Goal: Transaction & Acquisition: Purchase product/service

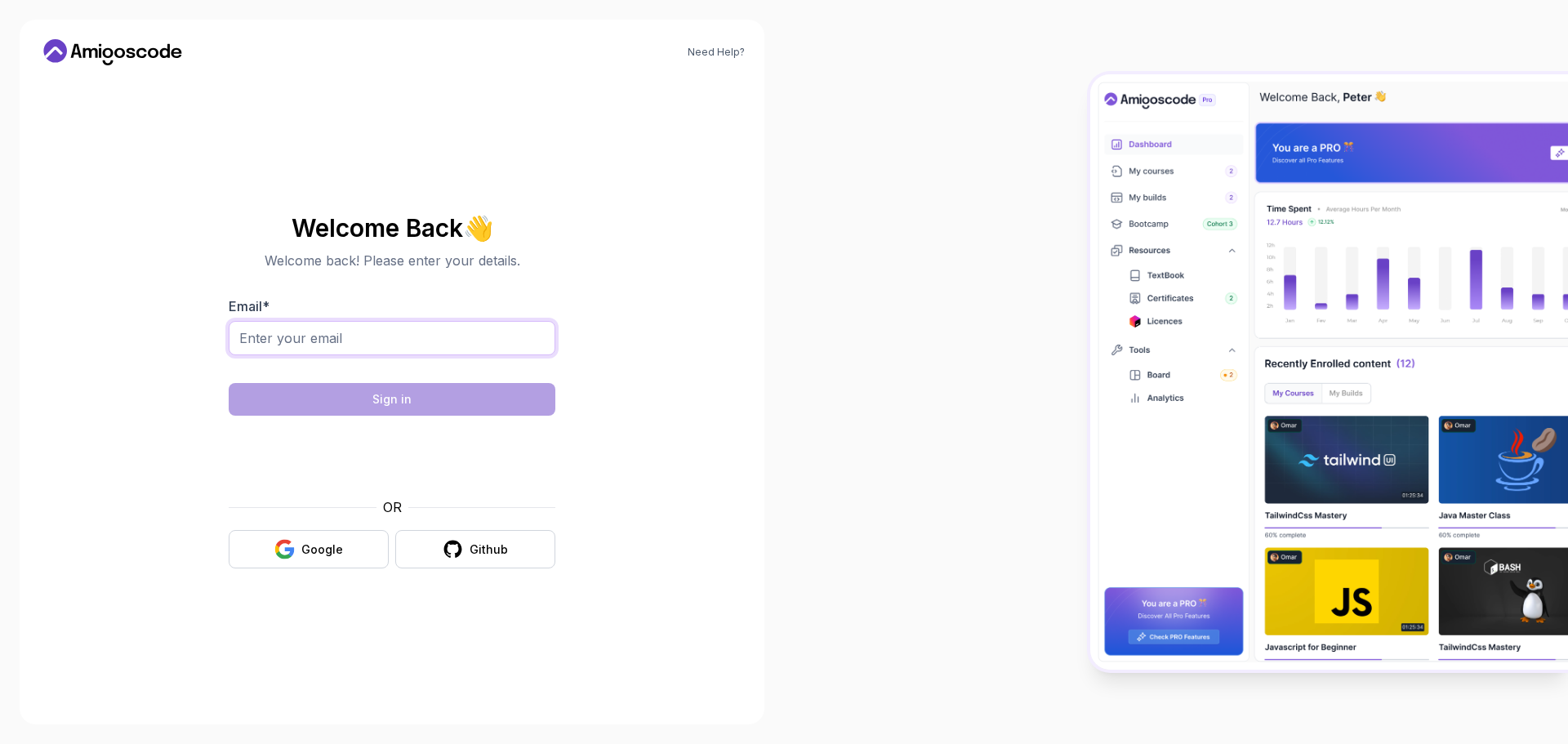
click at [382, 328] on input "Email *" at bounding box center [392, 338] width 326 height 34
type input "mounirlahreche2@gmail.com"
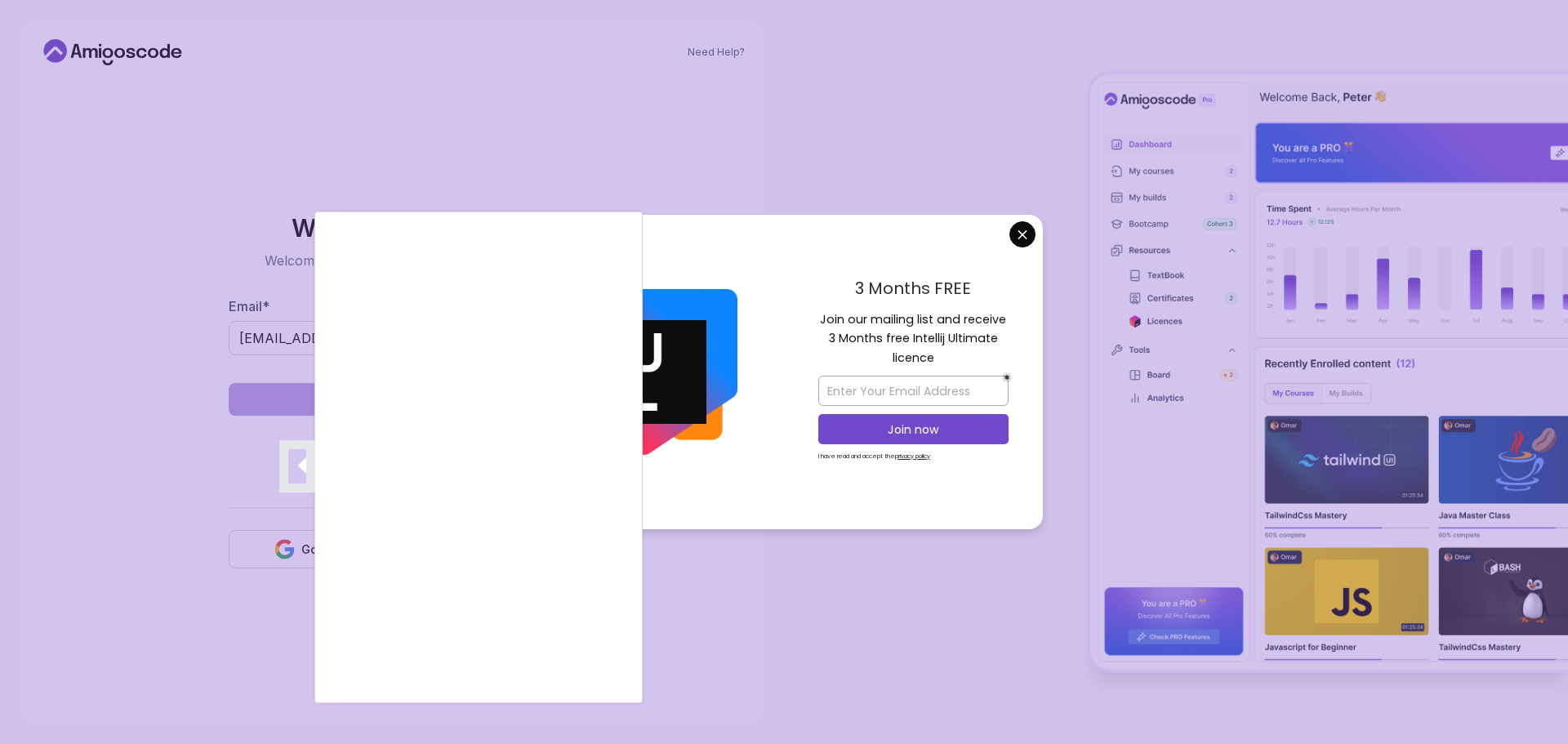
click at [1026, 232] on div at bounding box center [784, 372] width 1568 height 744
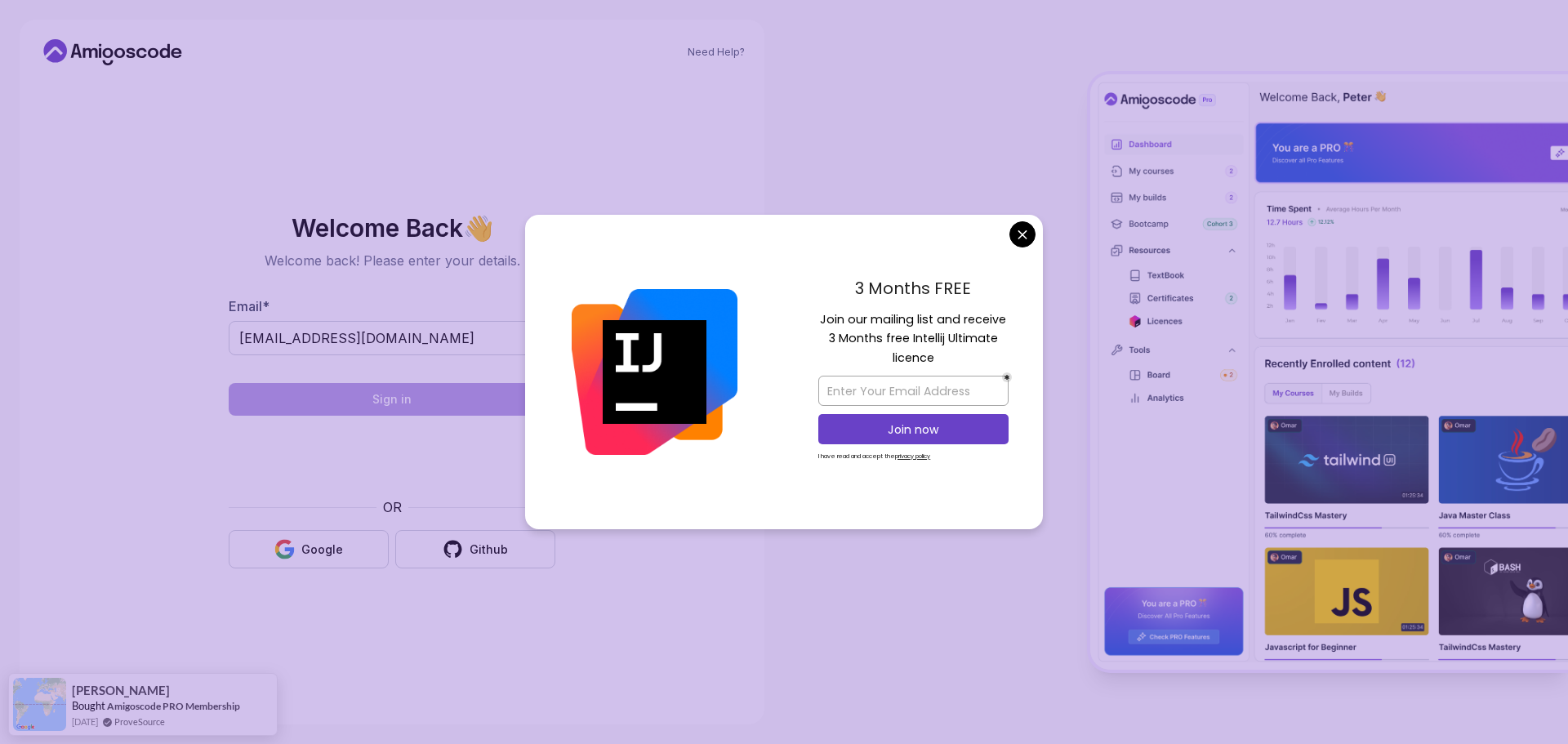
click at [1017, 237] on body "Need Help? Welcome Back 👋 Welcome back! Please enter your details. Email * moun…" at bounding box center [784, 372] width 1568 height 744
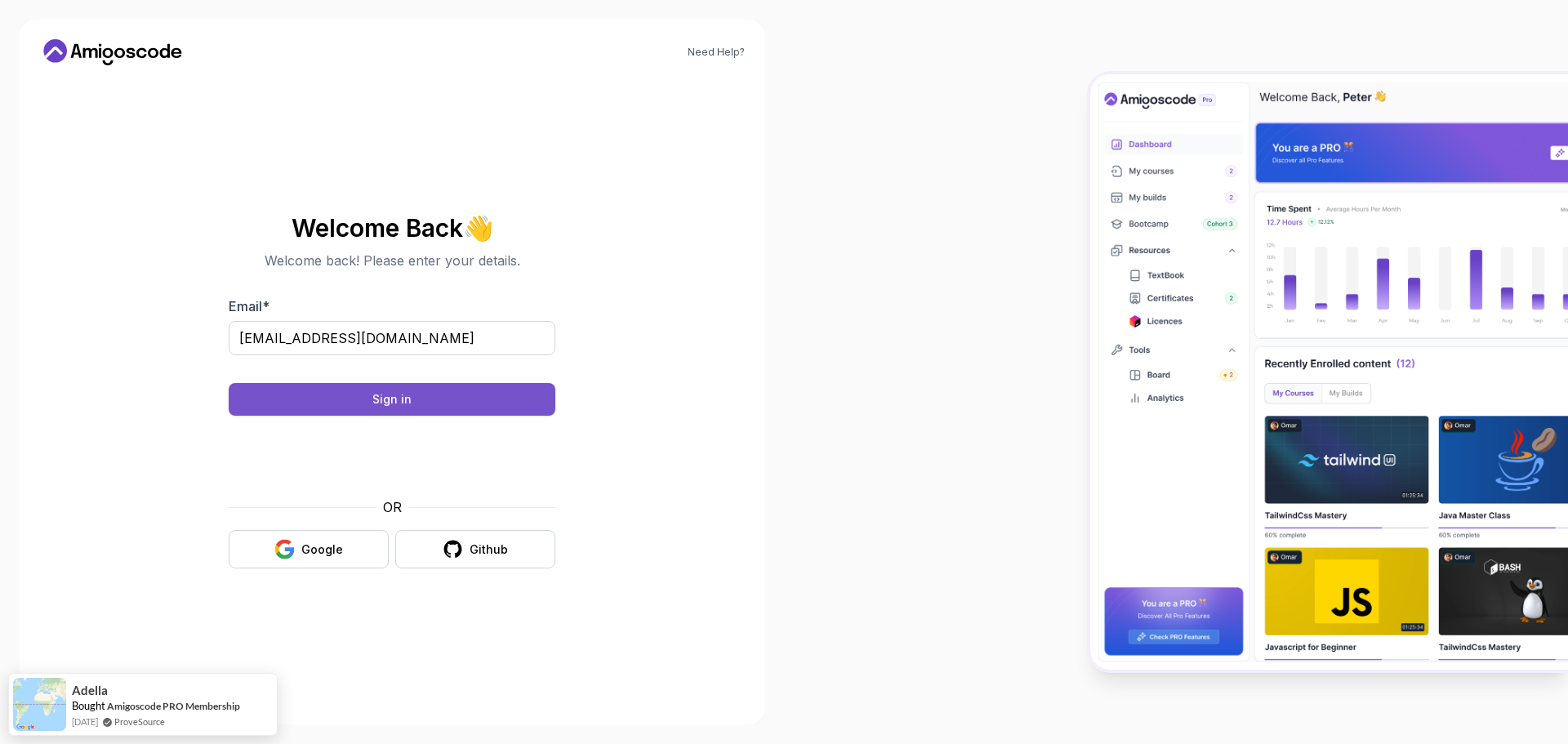
click at [398, 398] on div "Sign in" at bounding box center [392, 399] width 39 height 16
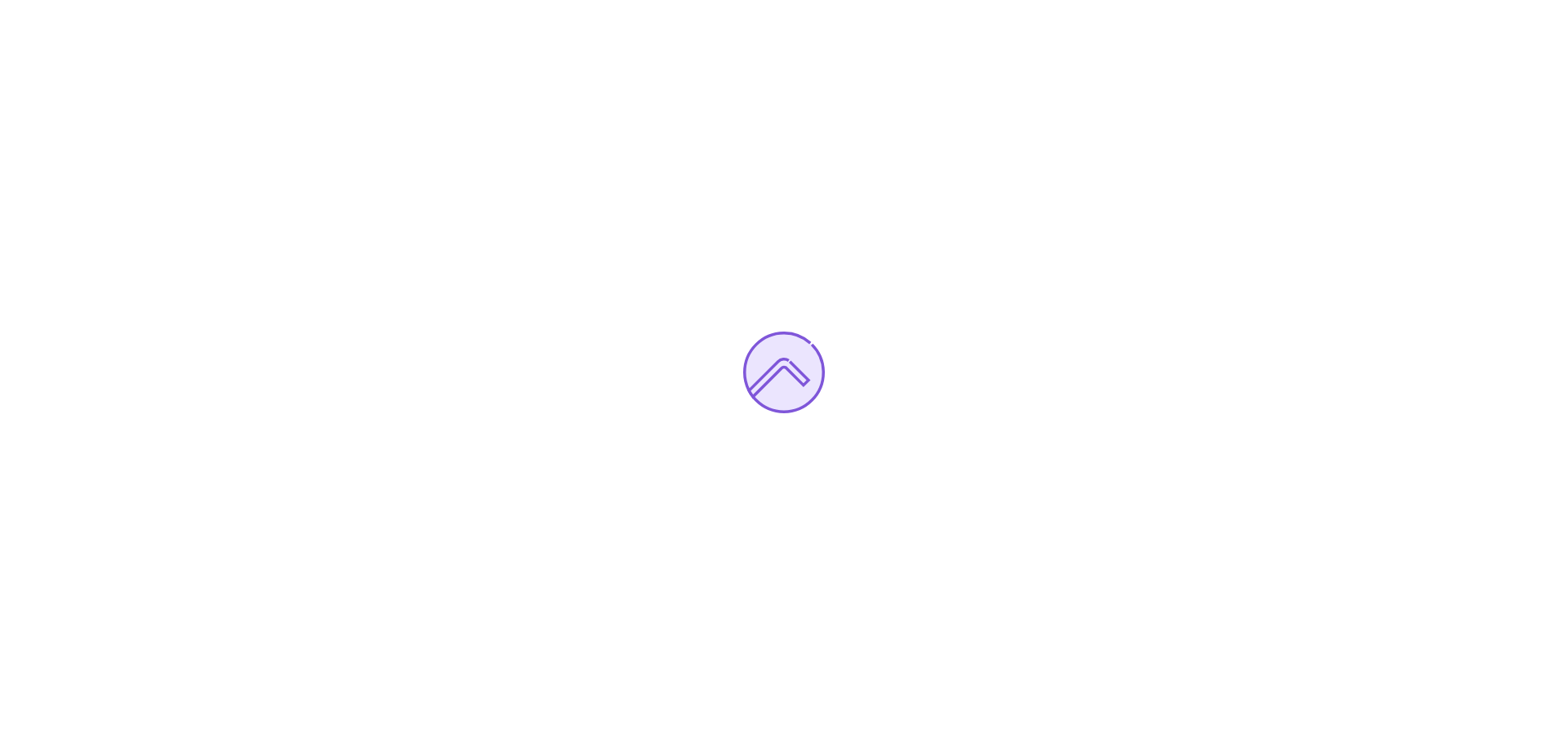
click at [1196, 219] on div at bounding box center [784, 372] width 1568 height 744
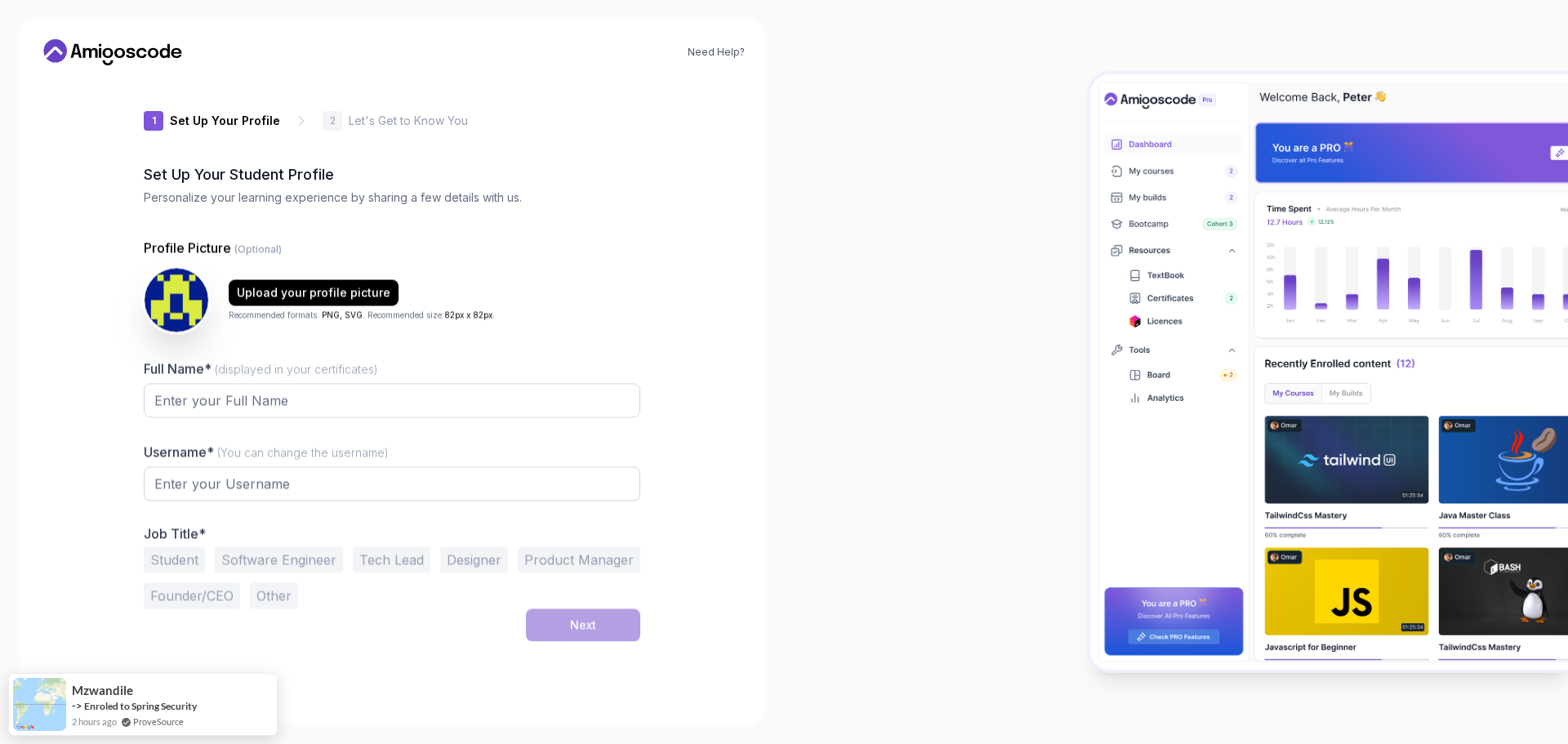
type input "boldbadgerba308"
click at [126, 47] on icon at bounding box center [113, 52] width 147 height 26
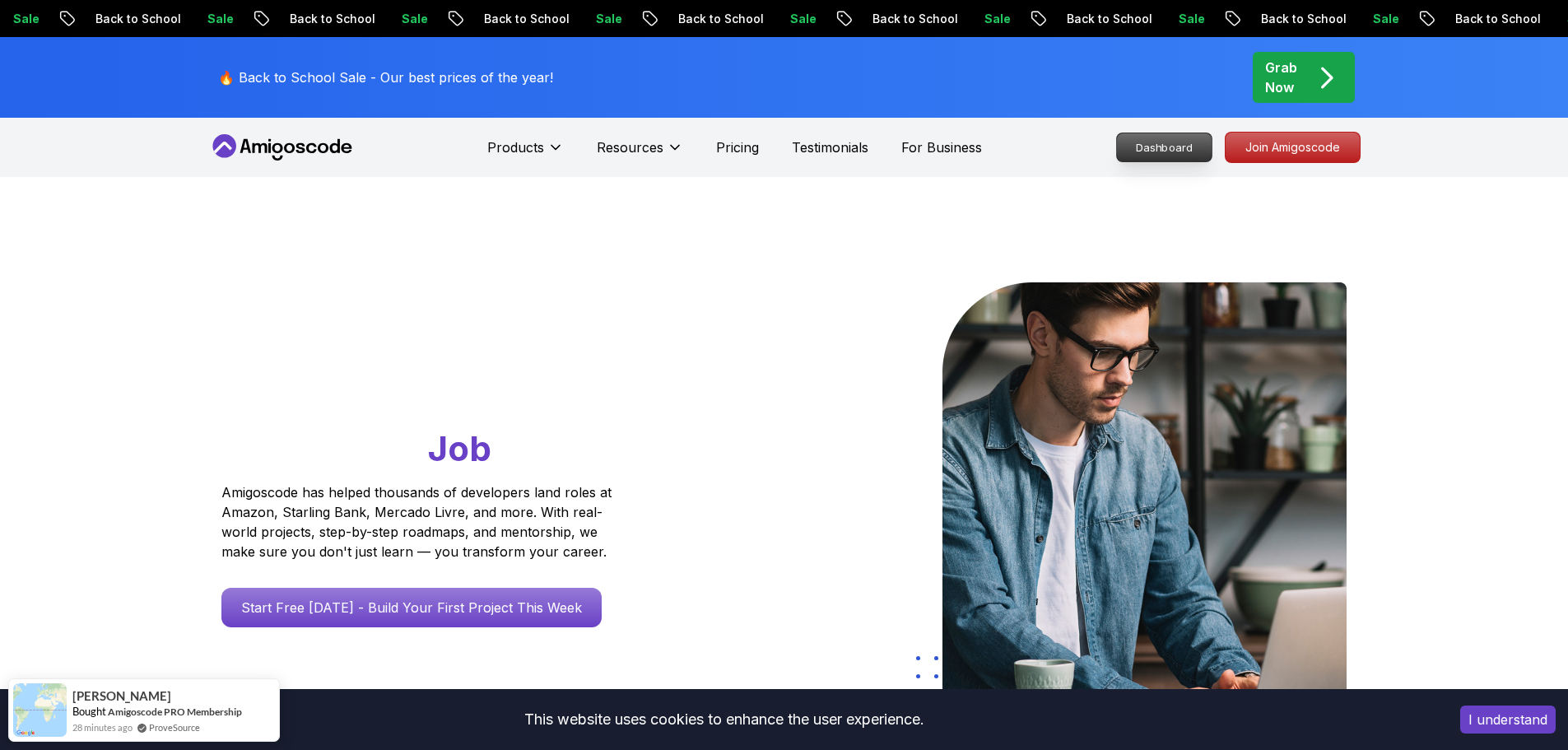
click at [1167, 152] on p "Dashboard" at bounding box center [1164, 147] width 95 height 28
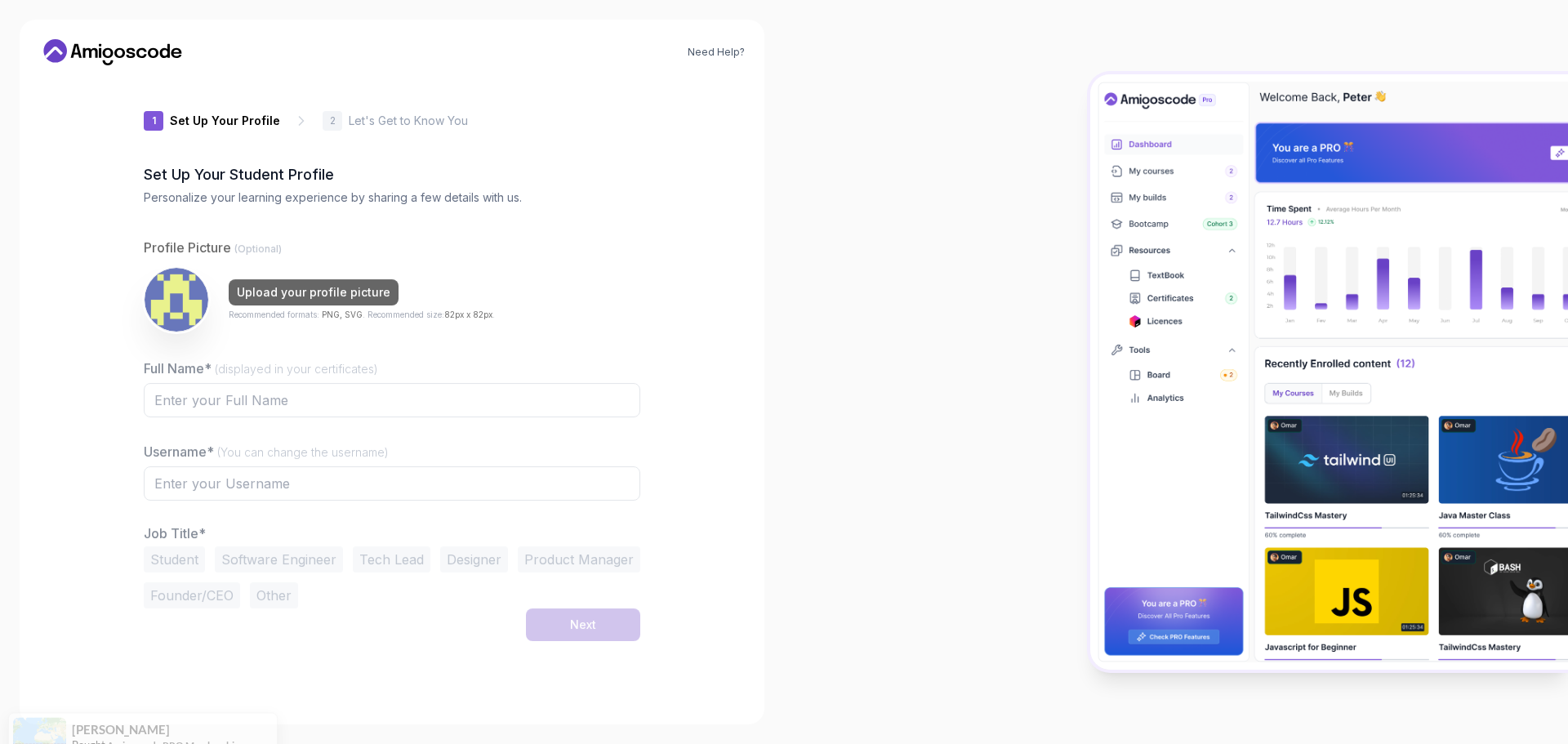
type input "mightyiguana2fbb8"
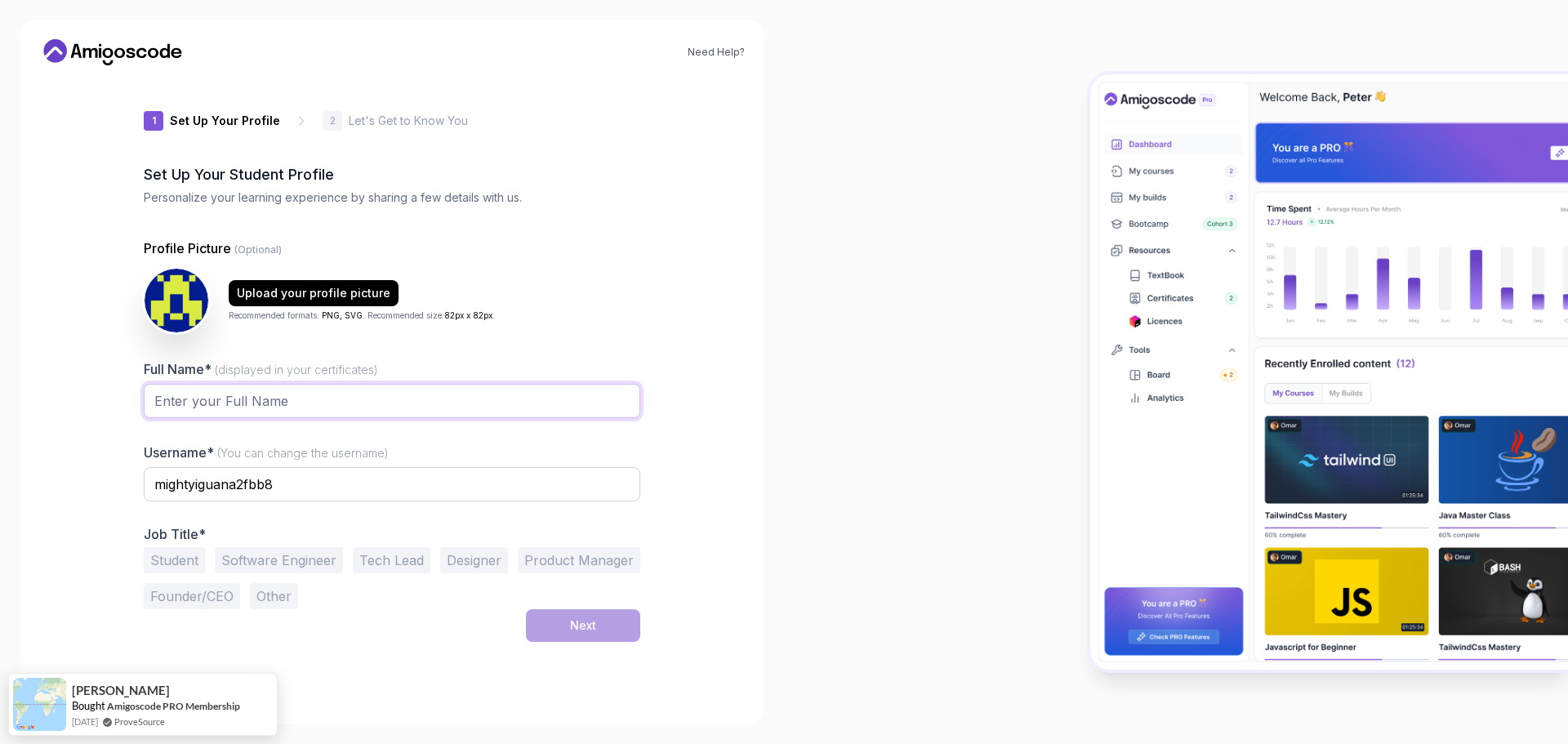
click at [201, 397] on input "Full Name* (displayed in your certificates)" at bounding box center [392, 401] width 496 height 34
type input "[PERSON_NAME]"
click at [216, 488] on input "mightyiguana2fbb8" at bounding box center [392, 484] width 496 height 34
click at [303, 474] on input "mightyiguana2fbb8" at bounding box center [392, 484] width 496 height 34
drag, startPoint x: 303, startPoint y: 474, endPoint x: 130, endPoint y: 473, distance: 173.0
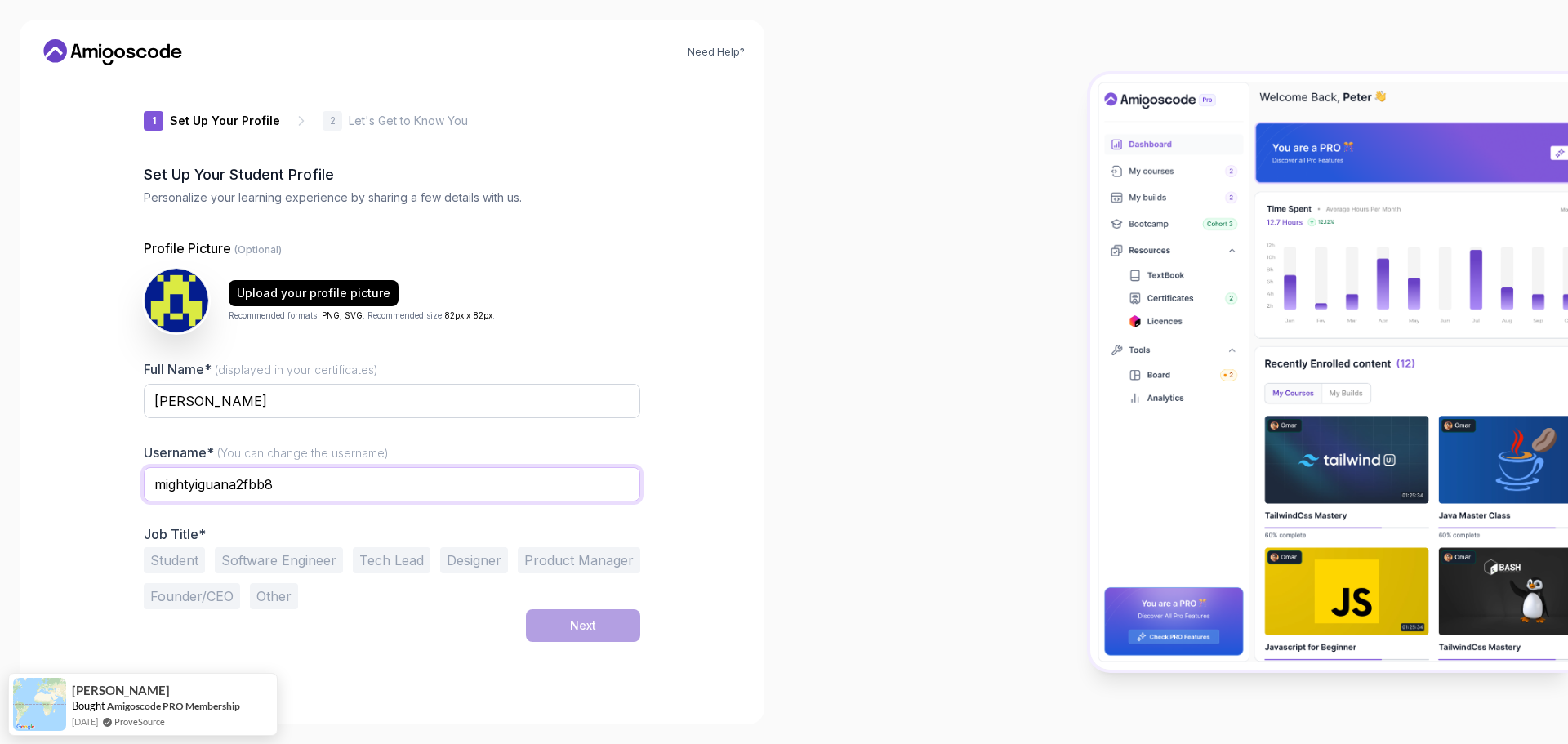
click at [288, 474] on input "mightyiguana2fbb8" at bounding box center [392, 484] width 496 height 34
type input "mlahreche"
click at [302, 559] on button "Software Engineer" at bounding box center [278, 560] width 128 height 26
click at [169, 557] on button "Student" at bounding box center [174, 560] width 61 height 26
click at [580, 623] on div "Next" at bounding box center [582, 625] width 26 height 16
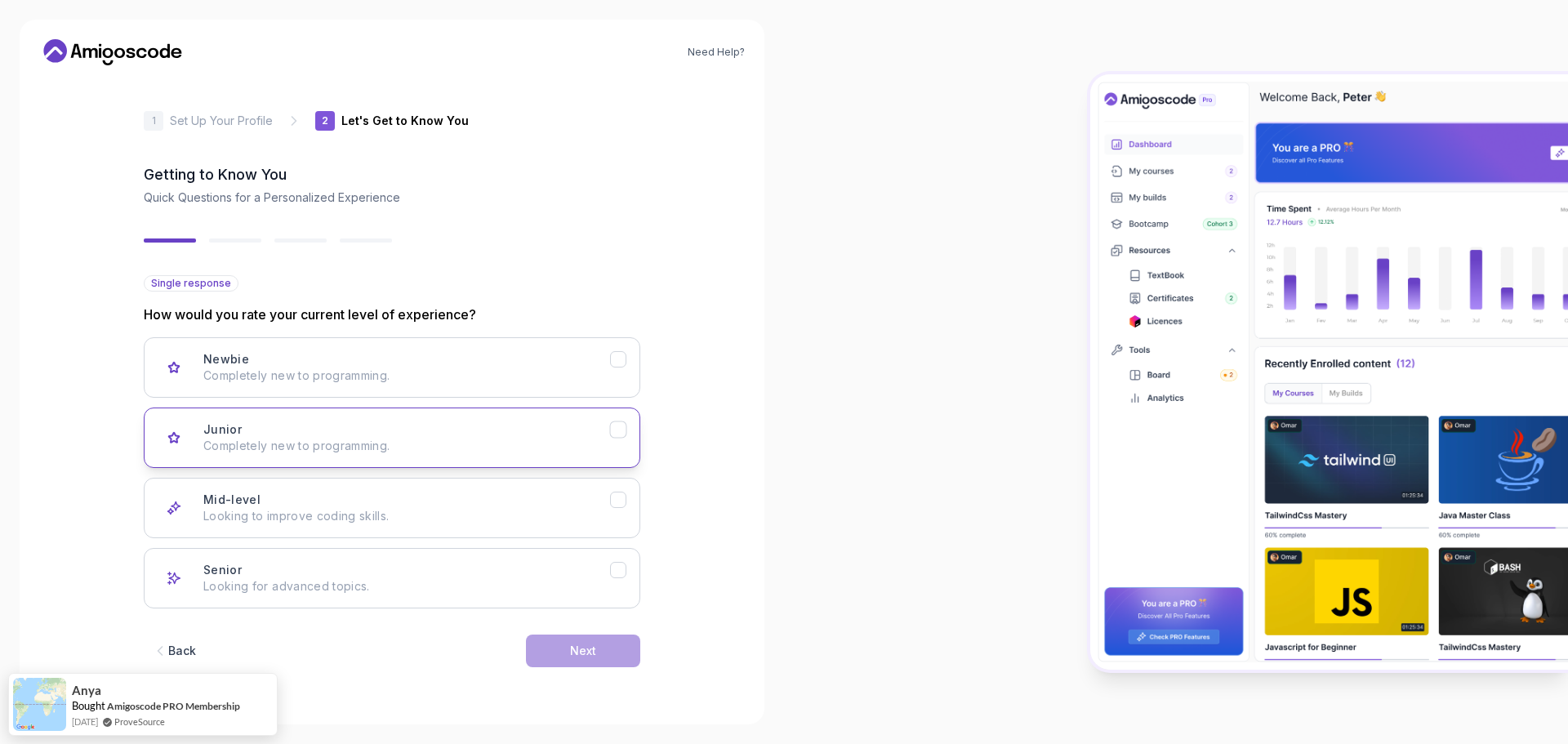
click at [285, 448] on p "Completely new to programming." at bounding box center [406, 445] width 407 height 16
click at [508, 502] on div "Mid-level Looking to improve coding skills." at bounding box center [406, 508] width 407 height 33
click at [617, 649] on button "Next" at bounding box center [583, 650] width 114 height 33
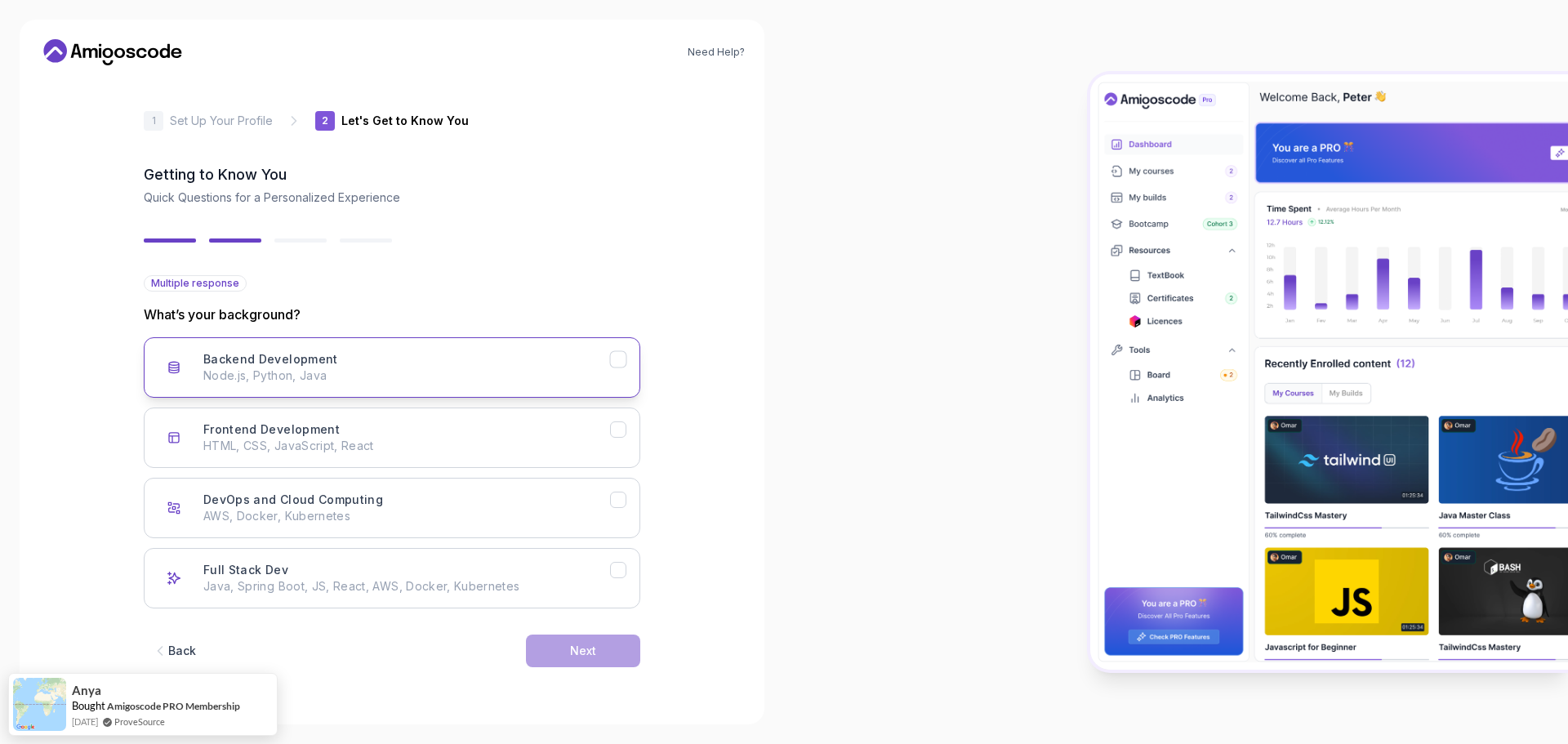
click at [334, 371] on p "Node.js, Python, Java" at bounding box center [406, 376] width 407 height 16
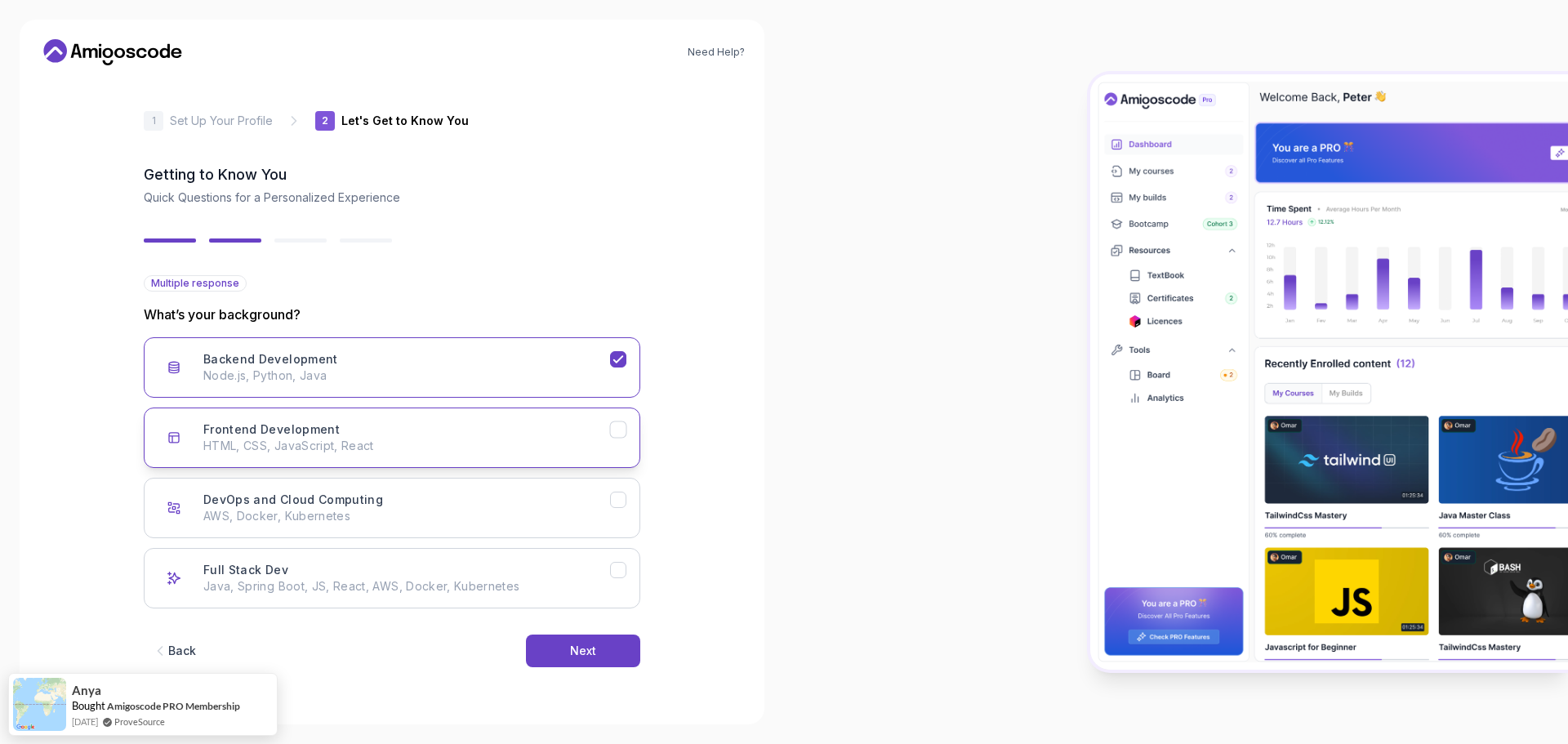
click at [384, 435] on div "Frontend Development HTML, CSS, JavaScript, React" at bounding box center [406, 437] width 407 height 33
click at [310, 499] on h3 "DevOps and Cloud Computing" at bounding box center [292, 500] width 180 height 16
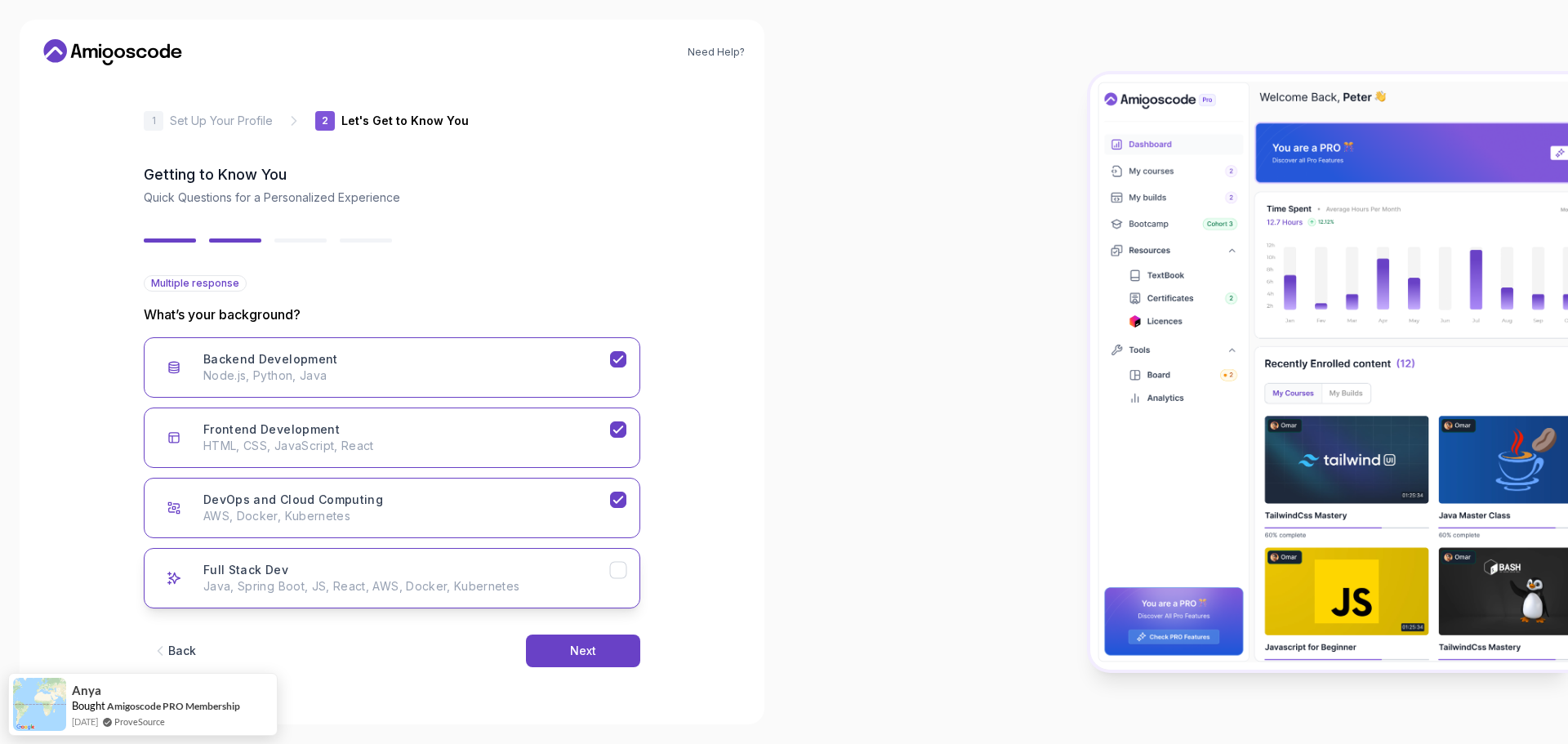
click at [443, 583] on p "Java, Spring Boot, JS, React, AWS, Docker, Kubernetes" at bounding box center [406, 586] width 407 height 16
click at [589, 644] on div "Next" at bounding box center [582, 650] width 26 height 16
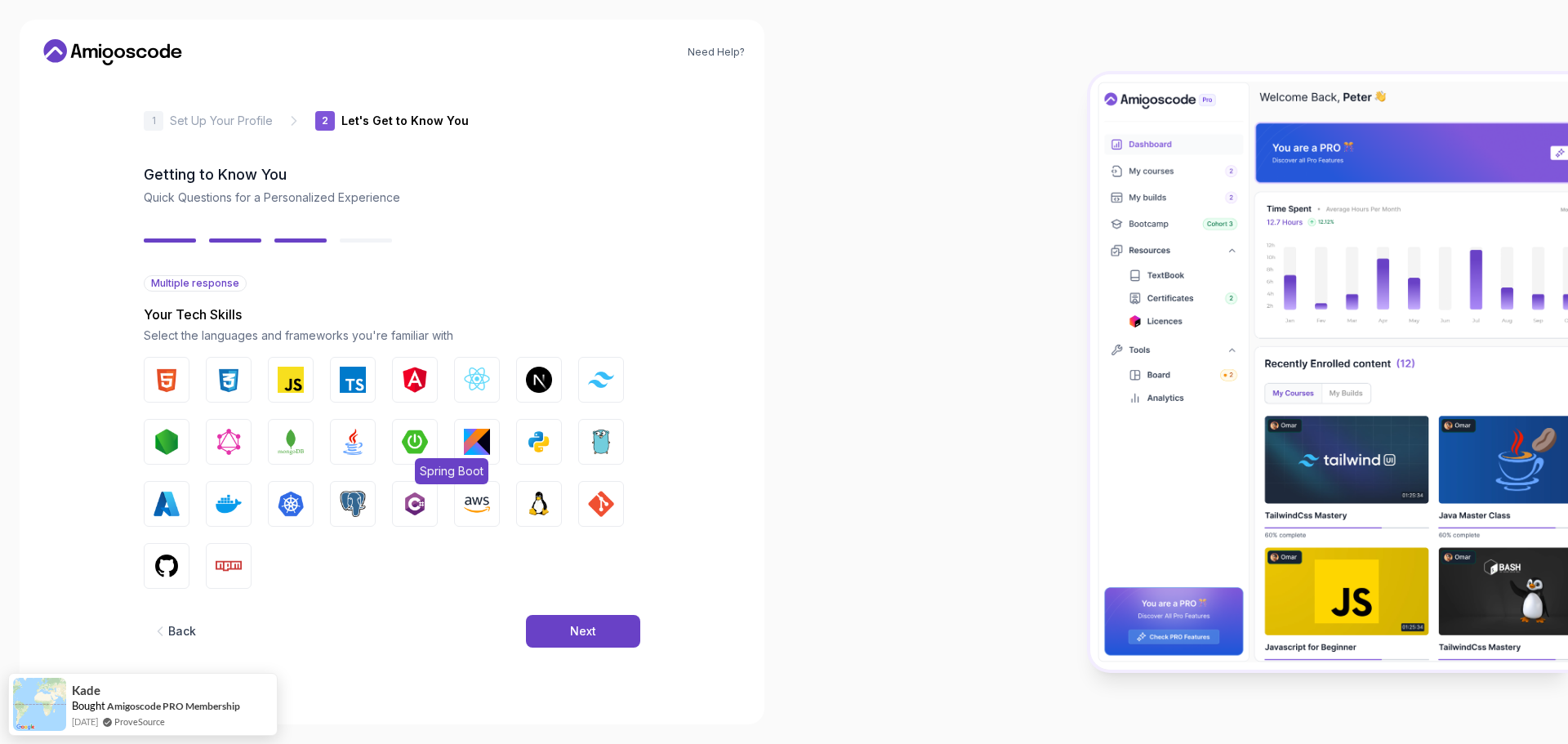
click at [417, 444] on img "button" at bounding box center [414, 441] width 26 height 26
click at [352, 444] on img "button" at bounding box center [352, 441] width 26 height 26
click at [283, 381] on img "button" at bounding box center [290, 379] width 26 height 26
click at [350, 382] on img "button" at bounding box center [352, 379] width 26 height 26
click at [424, 378] on img "button" at bounding box center [414, 379] width 26 height 26
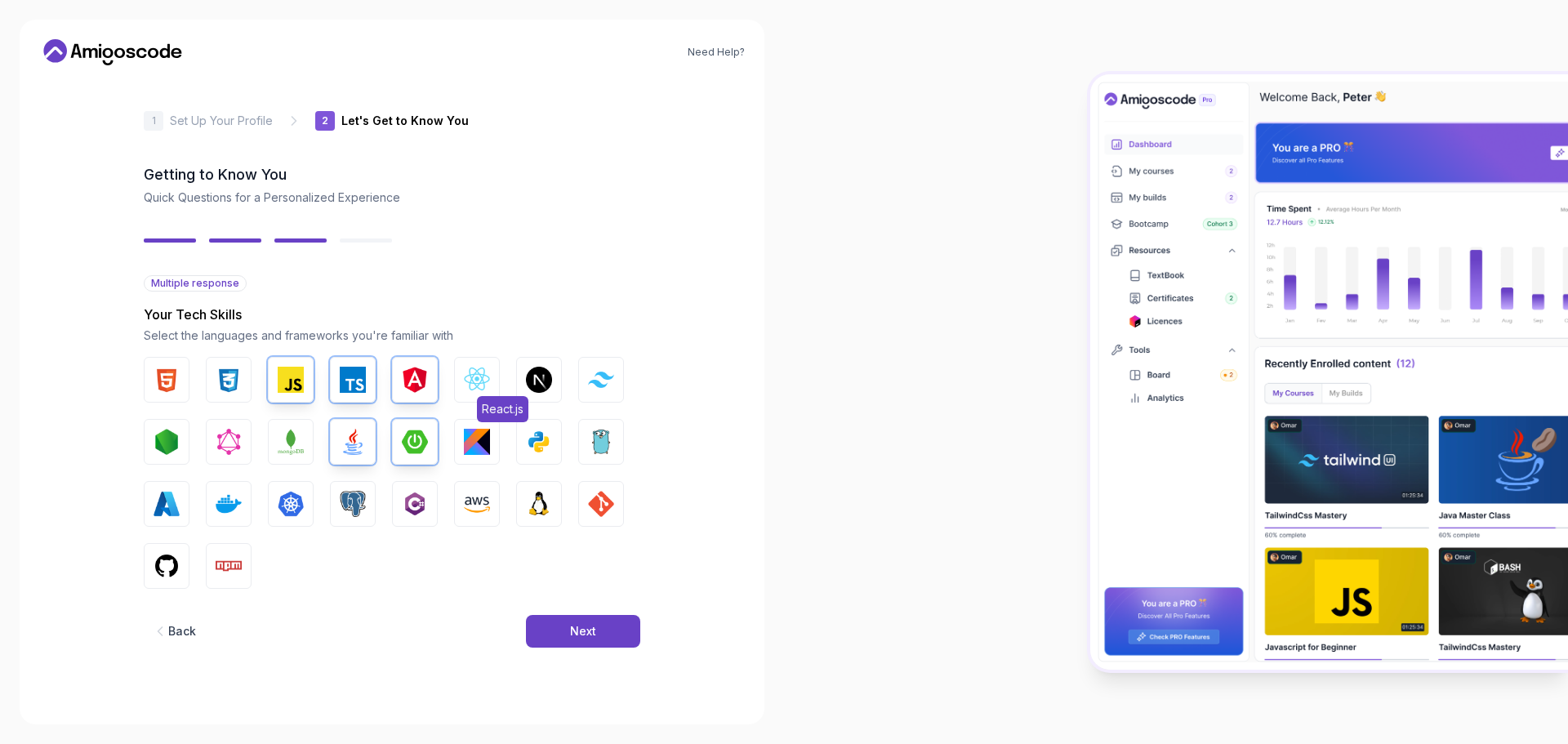
click at [478, 383] on img "button" at bounding box center [477, 379] width 26 height 26
click at [530, 380] on img "button" at bounding box center [538, 379] width 26 height 26
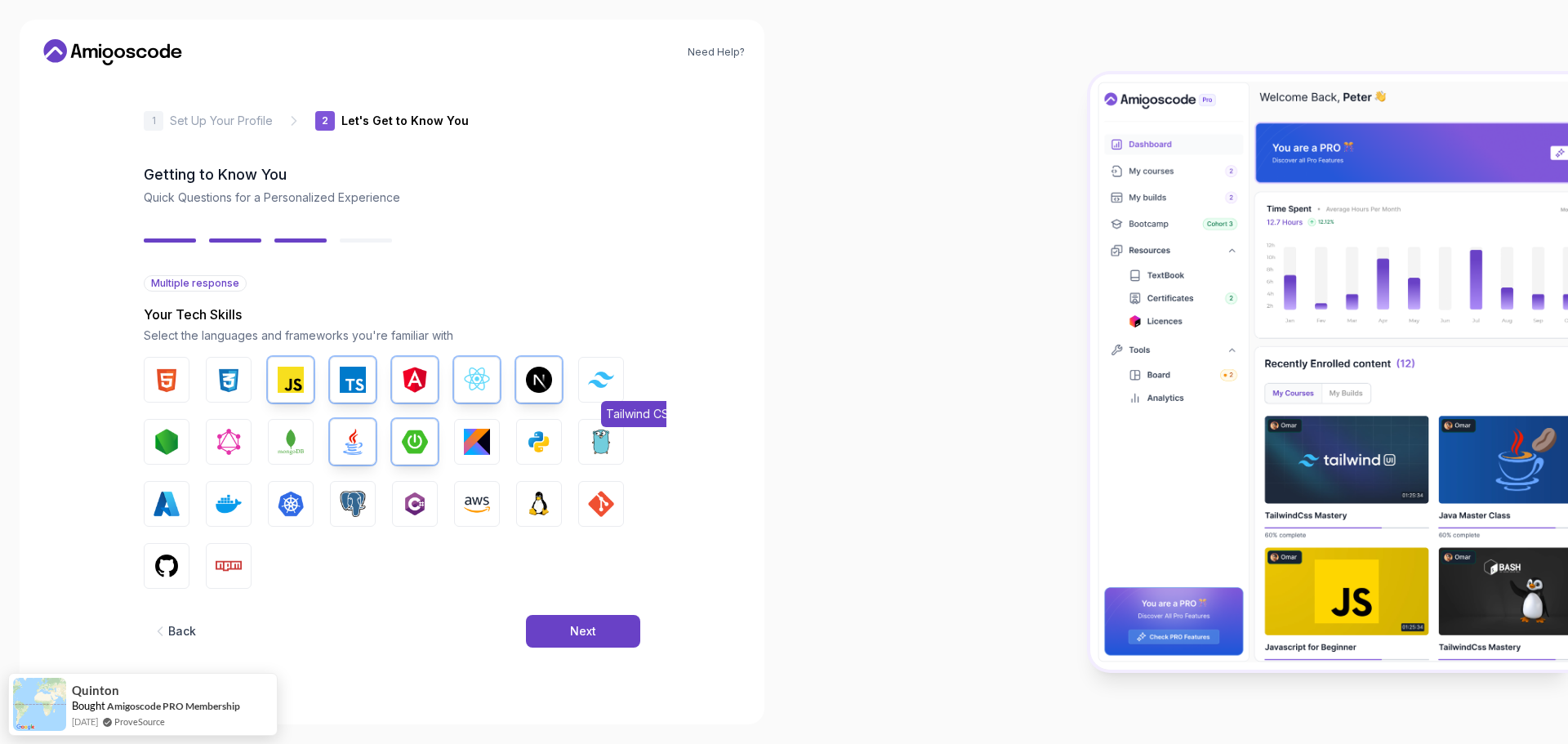
click at [617, 380] on button "Tailwind CSS" at bounding box center [600, 379] width 46 height 46
click at [474, 511] on img "button" at bounding box center [477, 503] width 26 height 26
click at [608, 500] on img "button" at bounding box center [600, 503] width 26 height 26
click at [361, 506] on img "button" at bounding box center [352, 503] width 26 height 26
click at [296, 506] on img "button" at bounding box center [290, 503] width 26 height 26
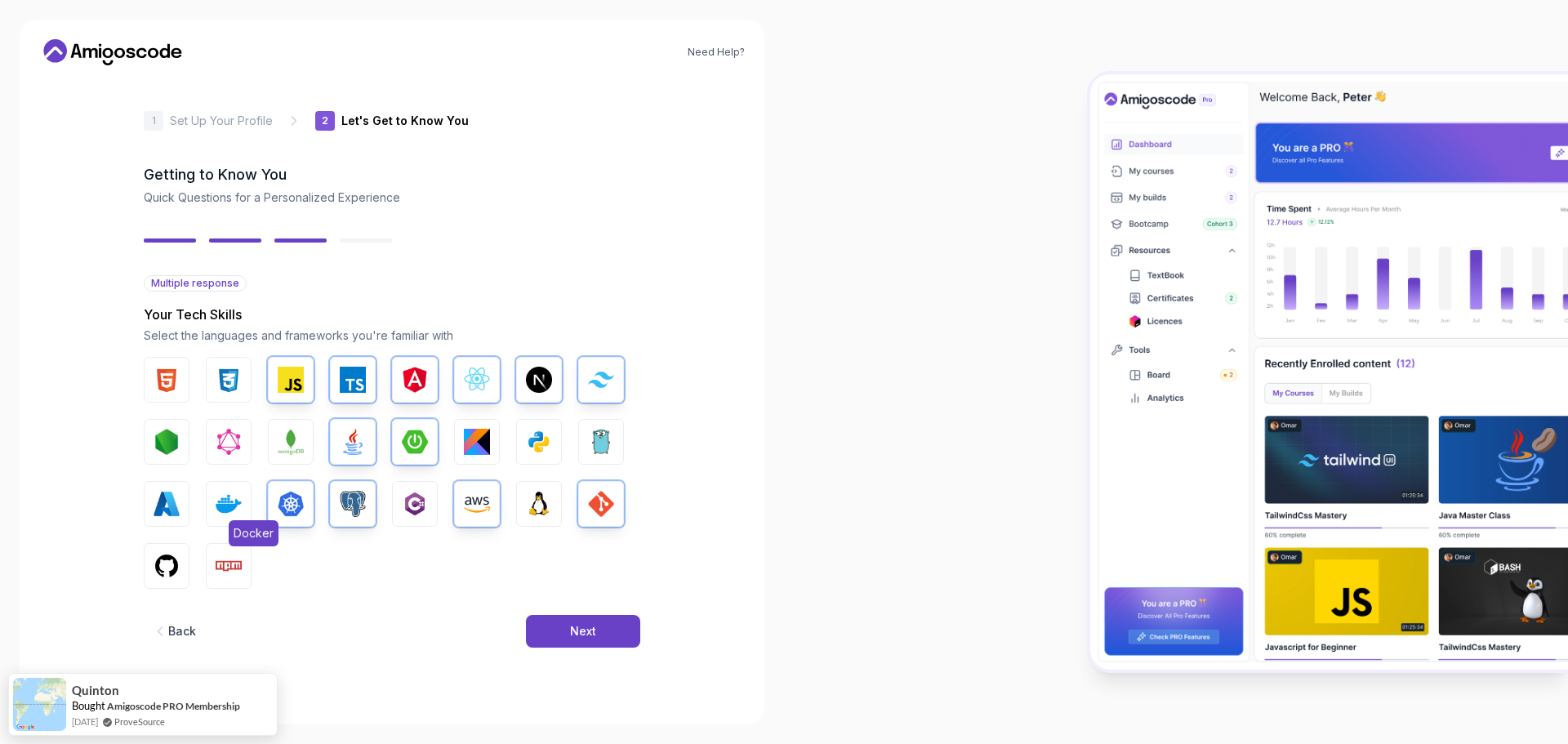
click at [230, 506] on img "button" at bounding box center [228, 503] width 26 height 26
click at [164, 505] on img "button" at bounding box center [166, 503] width 26 height 26
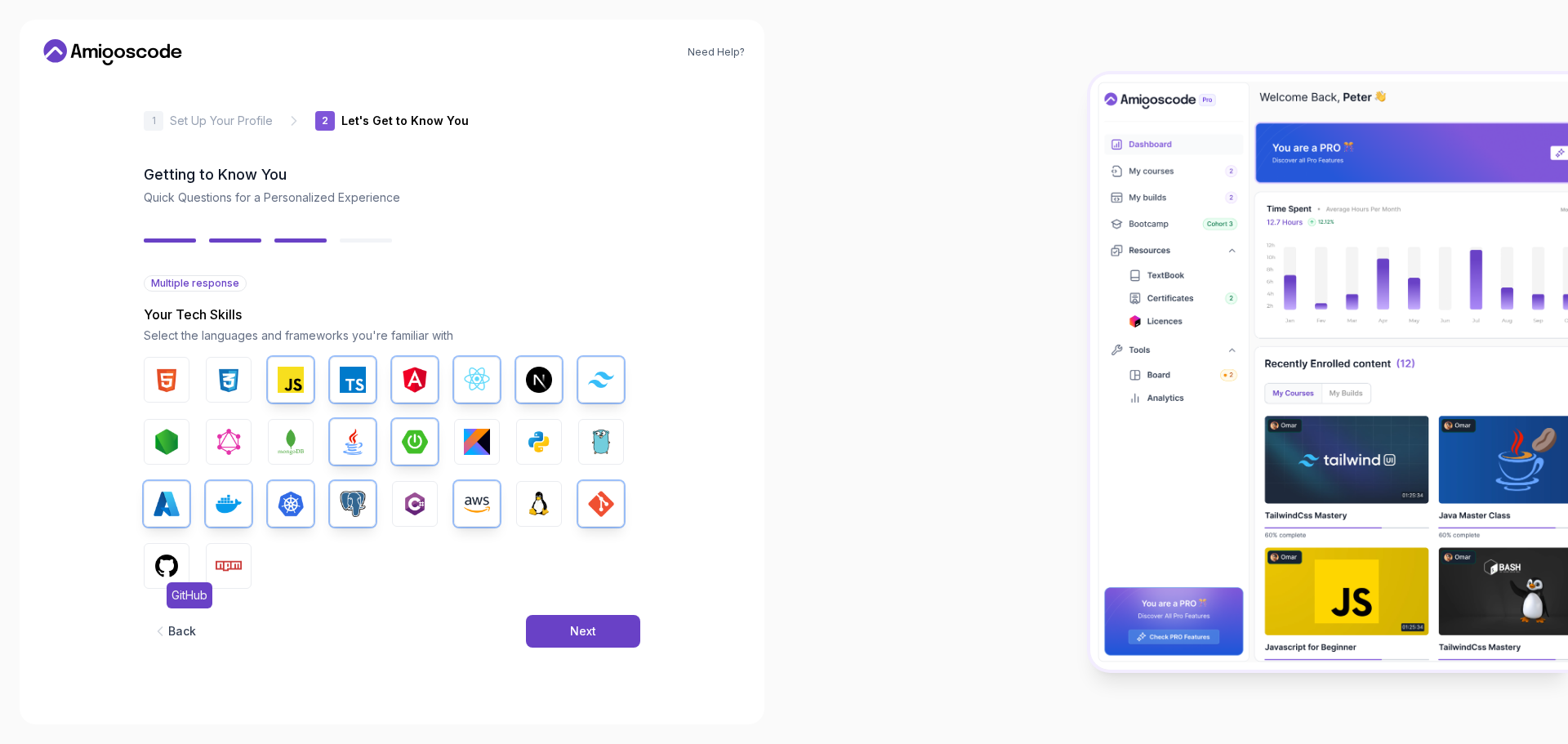
click at [177, 567] on img "button" at bounding box center [166, 565] width 26 height 26
click at [229, 564] on img "button" at bounding box center [228, 565] width 26 height 26
click at [575, 627] on div "Next" at bounding box center [582, 631] width 26 height 16
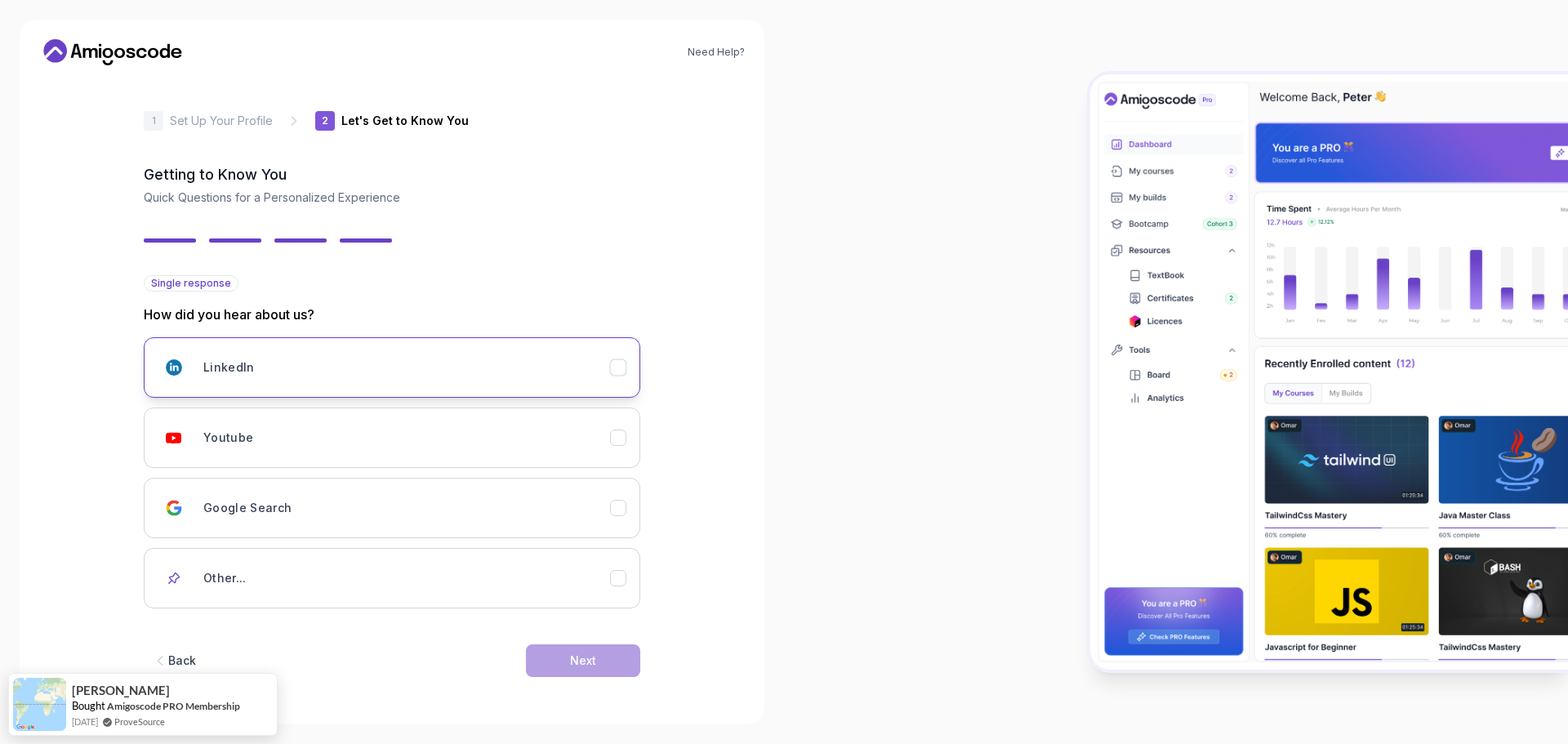
click at [259, 355] on div "LinkedIn" at bounding box center [406, 368] width 407 height 33
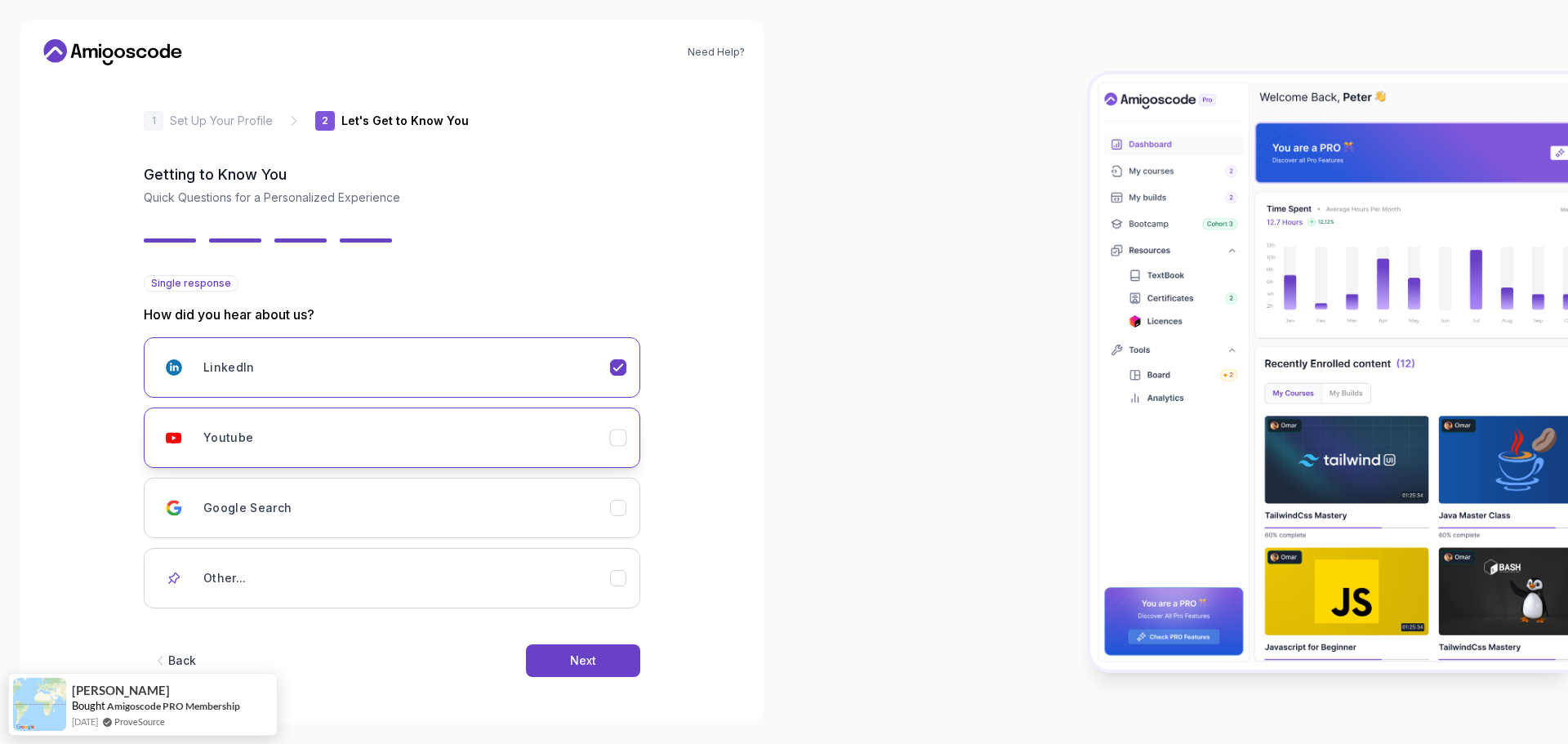
click at [321, 430] on div "Youtube" at bounding box center [406, 437] width 407 height 33
click at [572, 655] on div "Next" at bounding box center [582, 660] width 26 height 16
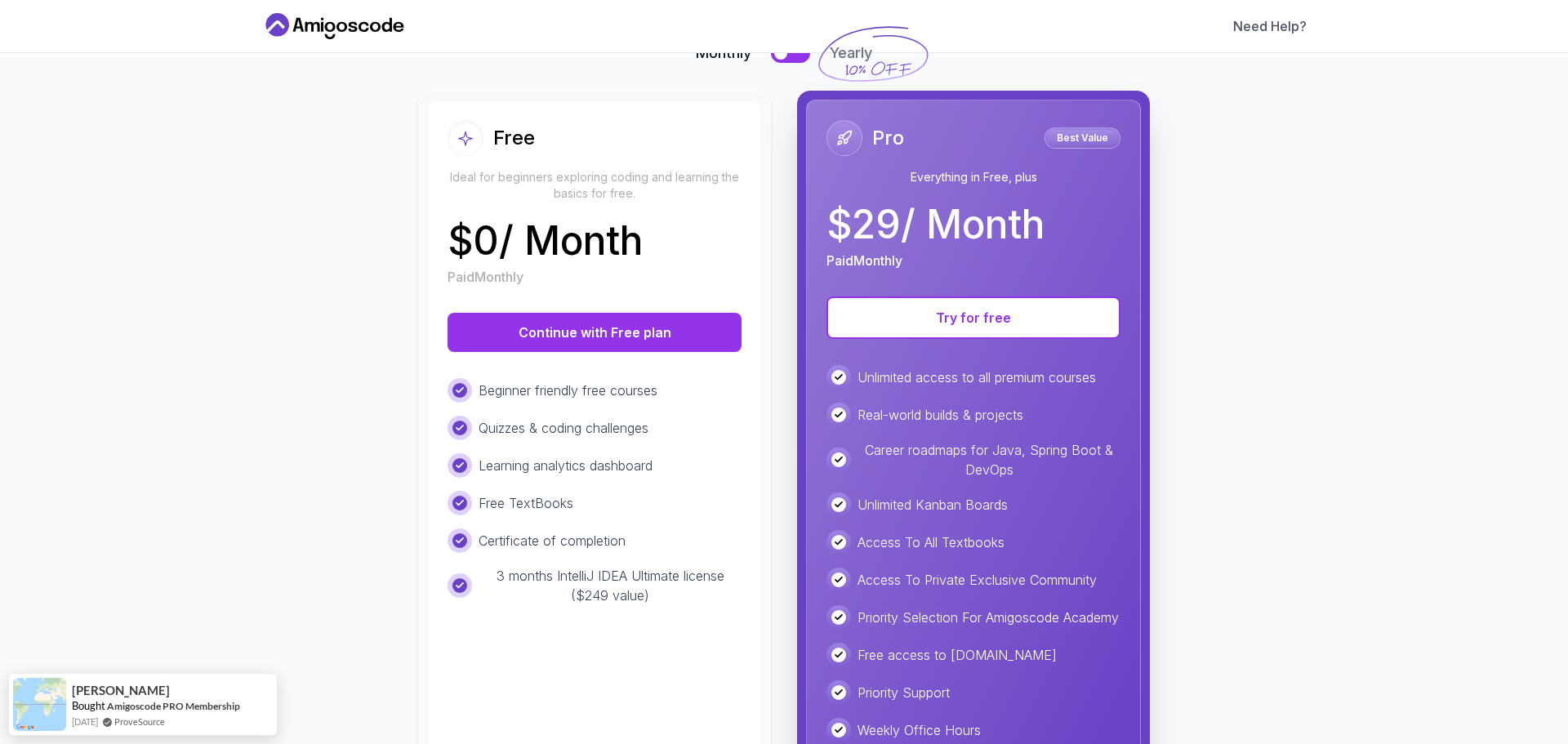
scroll to position [220, 0]
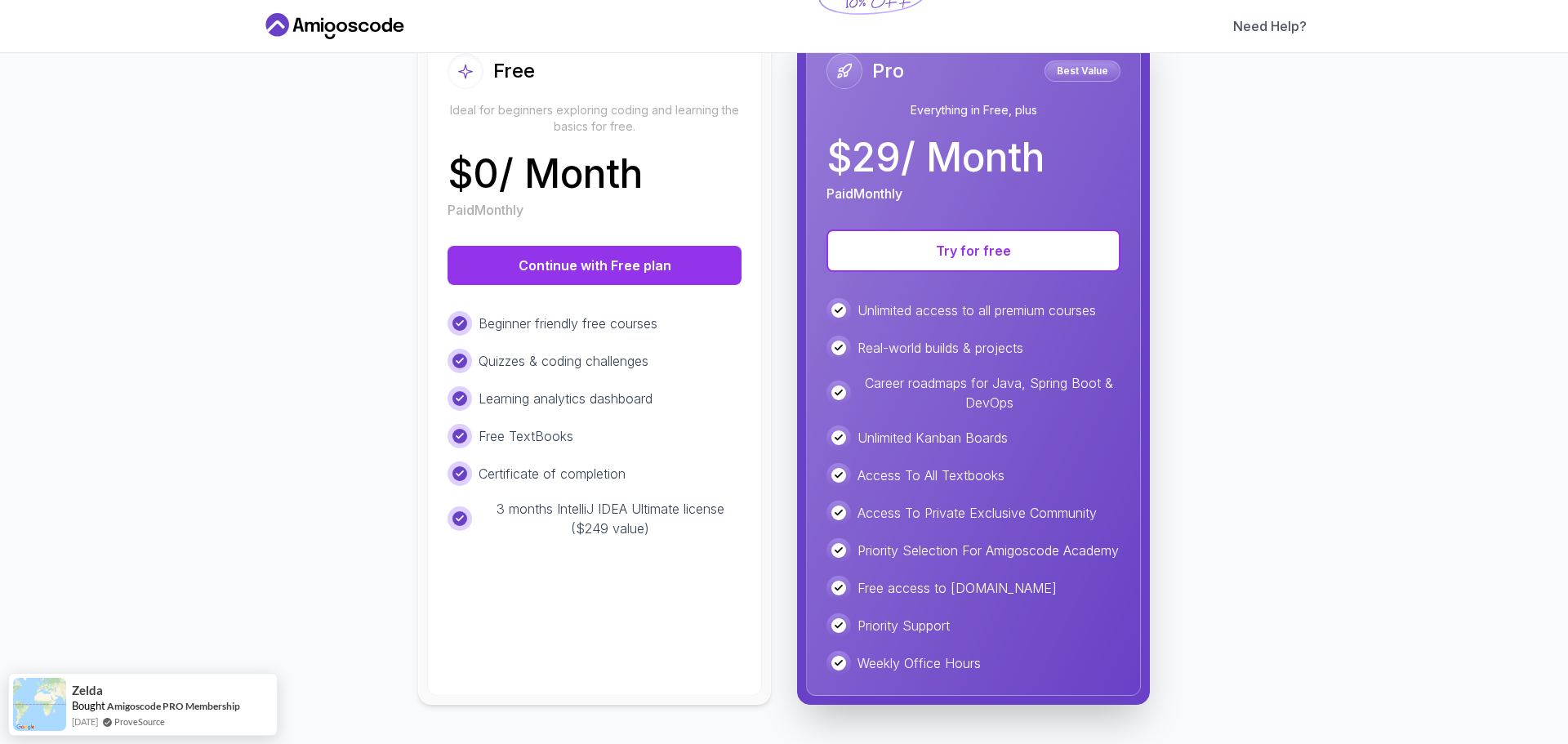
click at [493, 427] on p "Free TextBooks" at bounding box center [526, 436] width 95 height 20
click at [511, 389] on p "Learning analytics dashboard" at bounding box center [565, 399] width 174 height 20
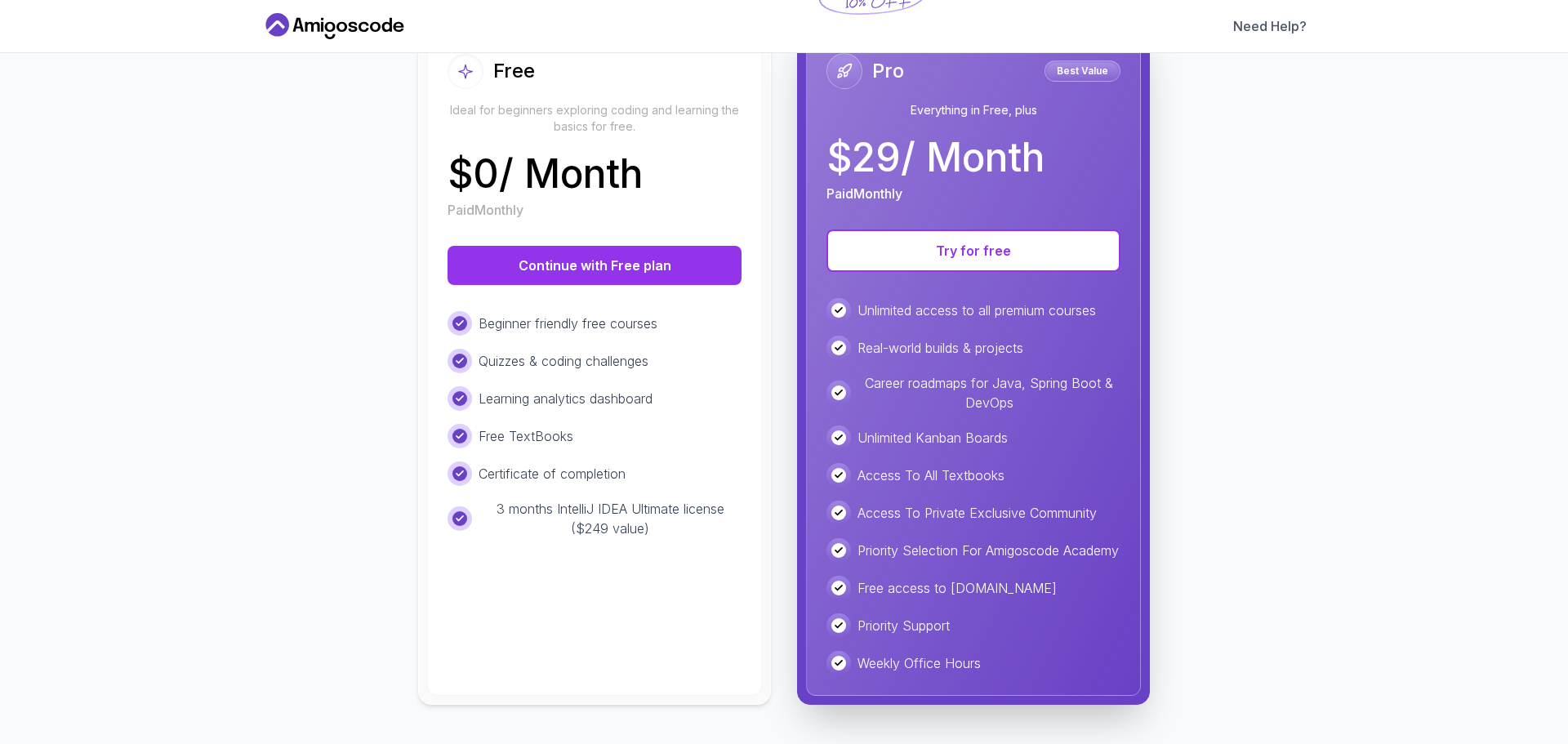
click at [518, 351] on p "Quizzes & coding challenges" at bounding box center [564, 361] width 170 height 20
click at [516, 314] on p "Beginner friendly free courses" at bounding box center [568, 324] width 179 height 20
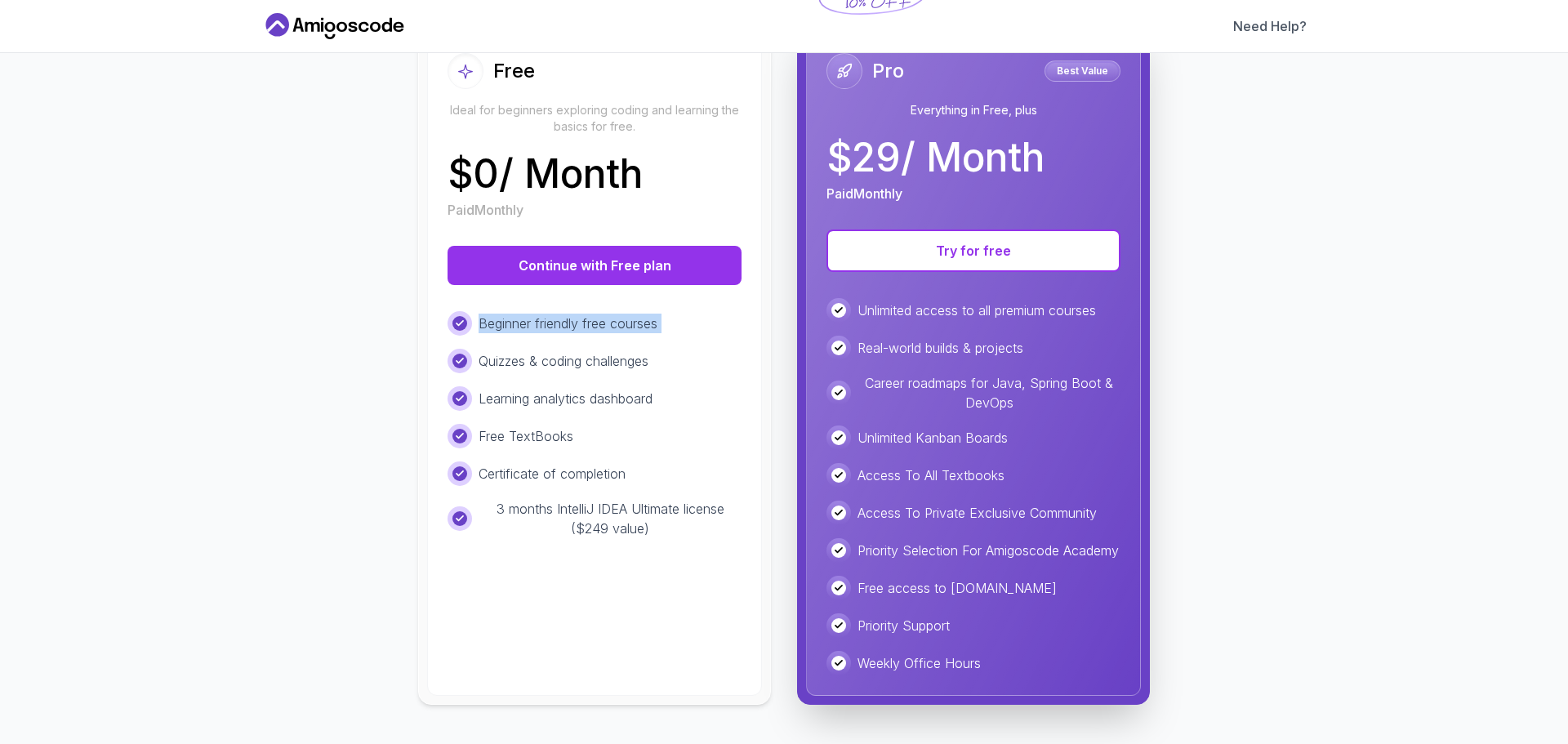
click at [516, 314] on p "Beginner friendly free courses" at bounding box center [568, 324] width 179 height 20
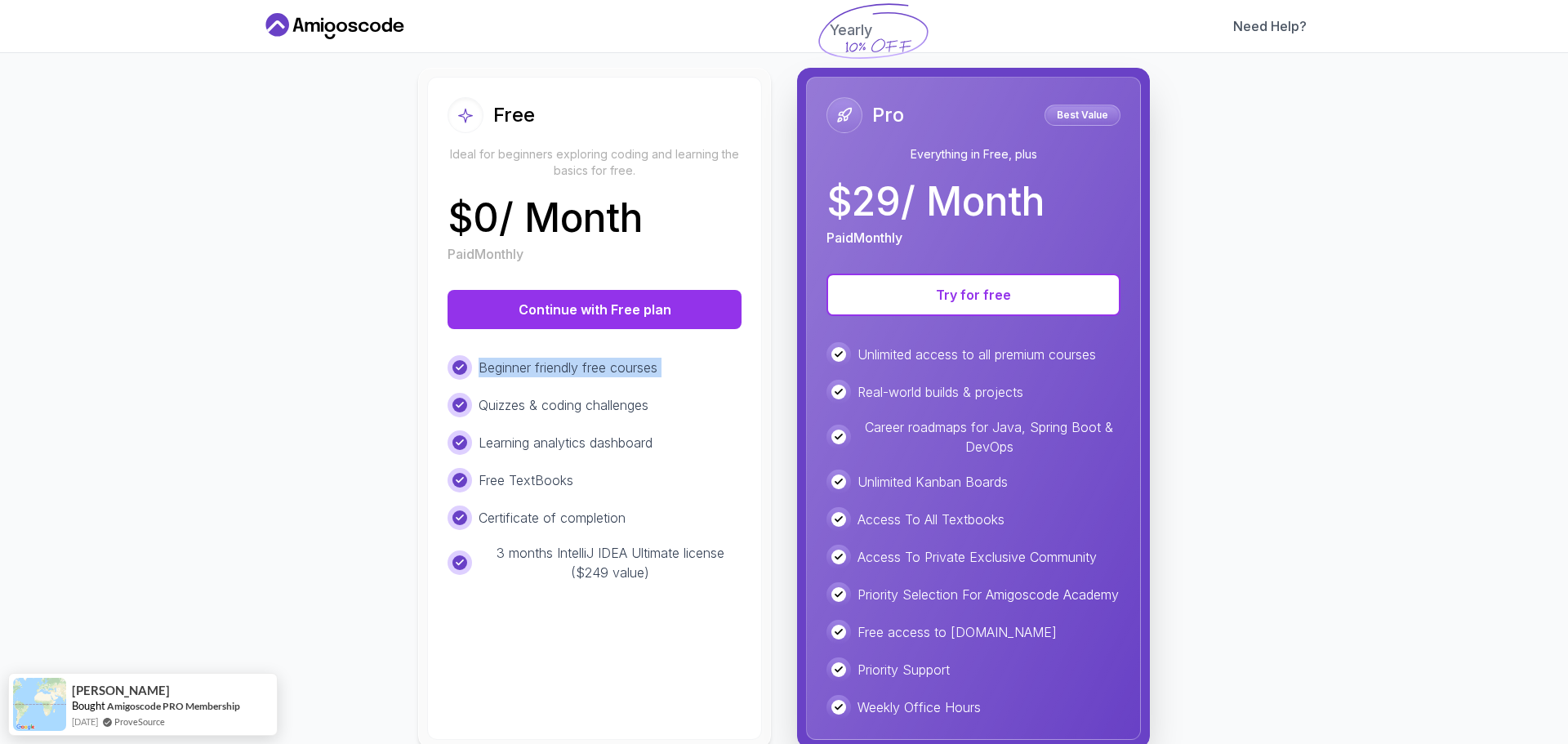
scroll to position [164, 0]
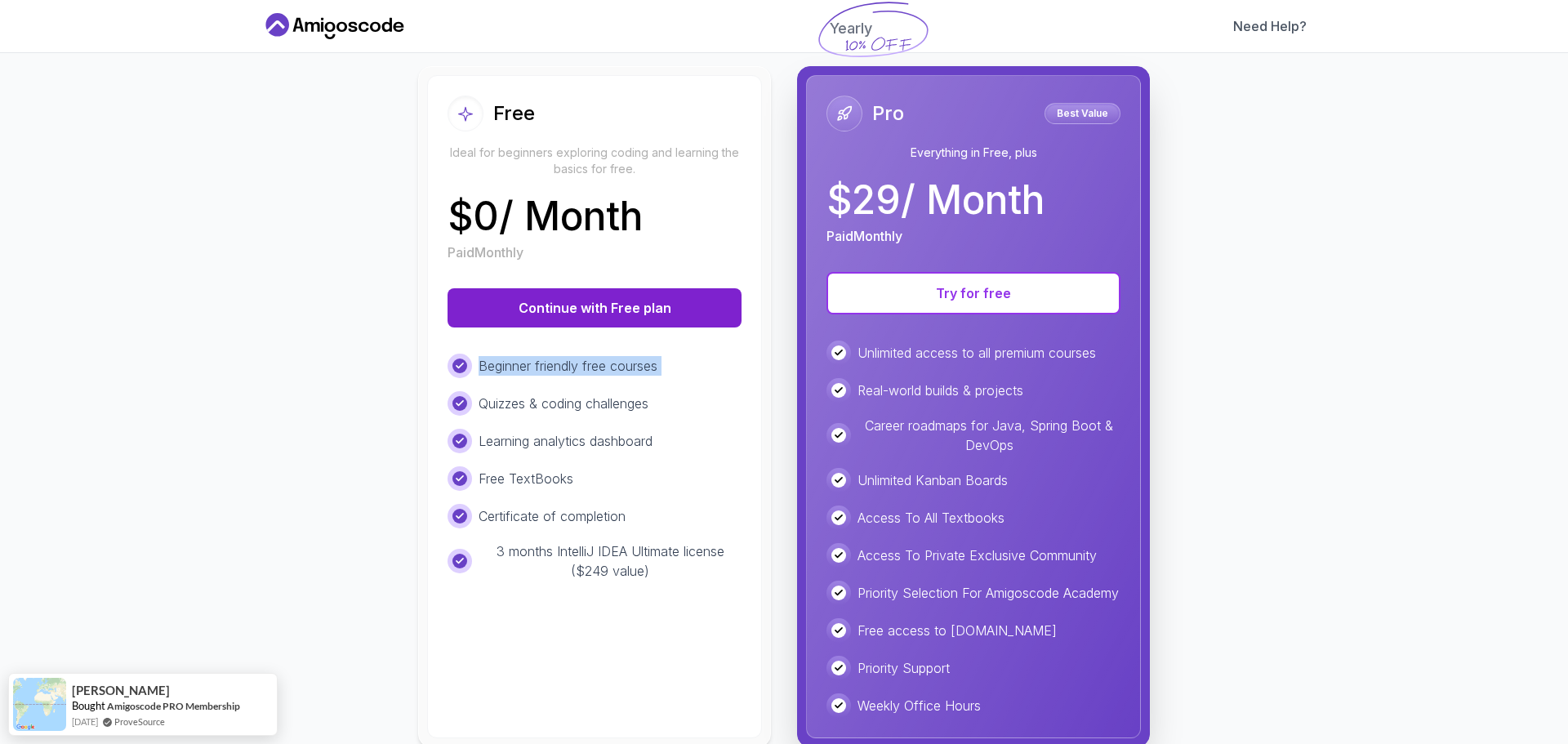
click at [581, 313] on button "Continue with Free plan" at bounding box center [594, 308] width 294 height 39
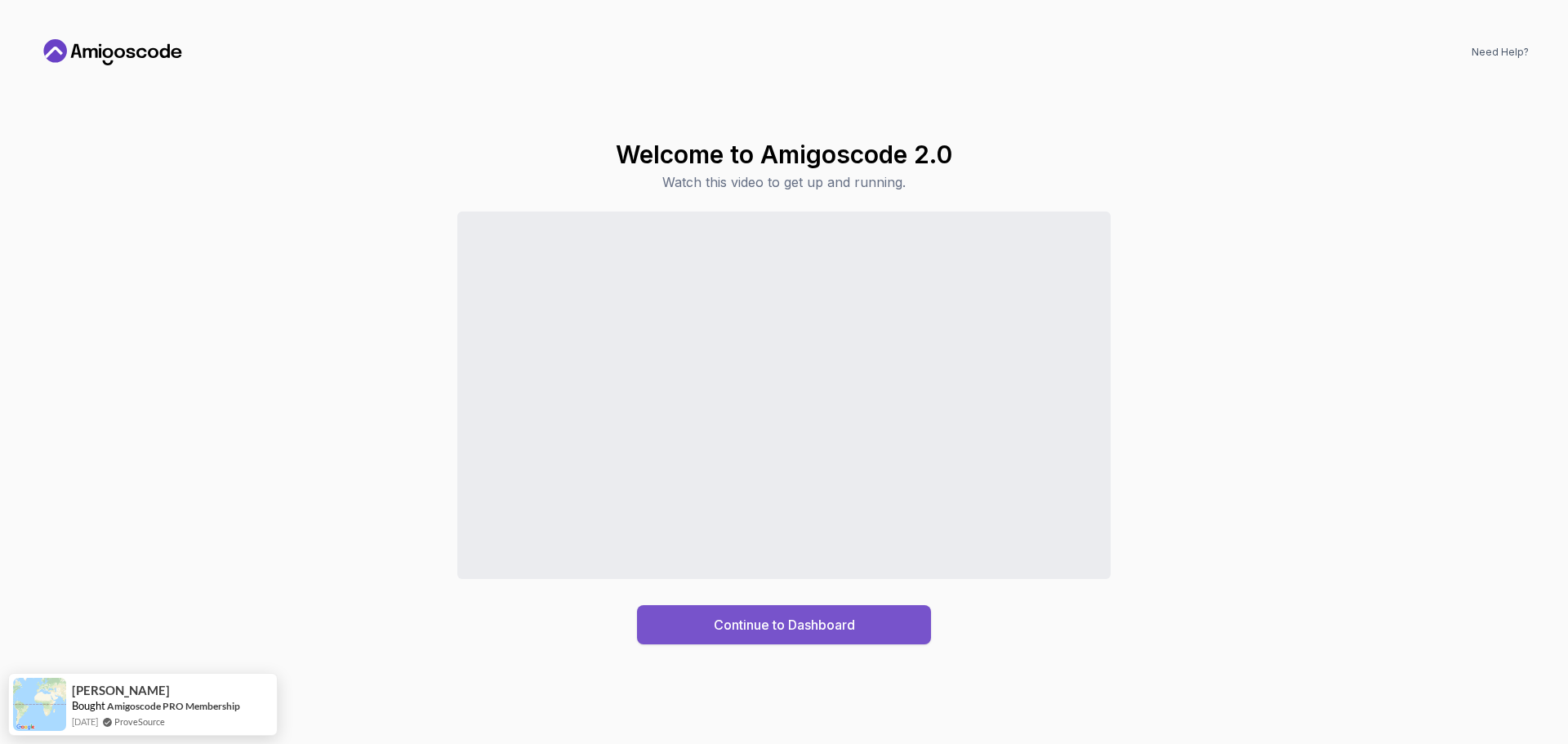
click at [783, 625] on div "Continue to Dashboard" at bounding box center [784, 624] width 141 height 20
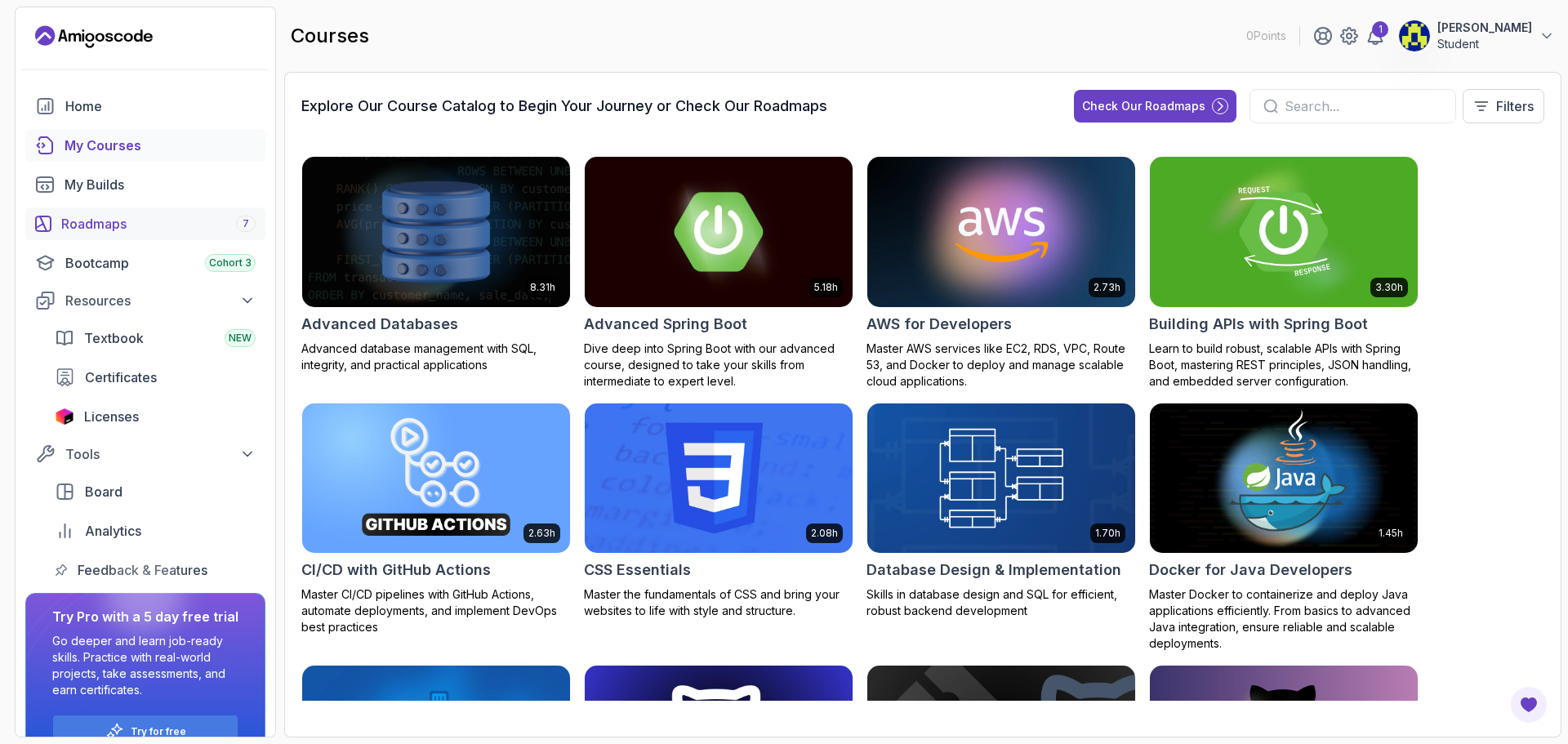
click at [177, 225] on div "Roadmaps 7" at bounding box center [157, 224] width 194 height 20
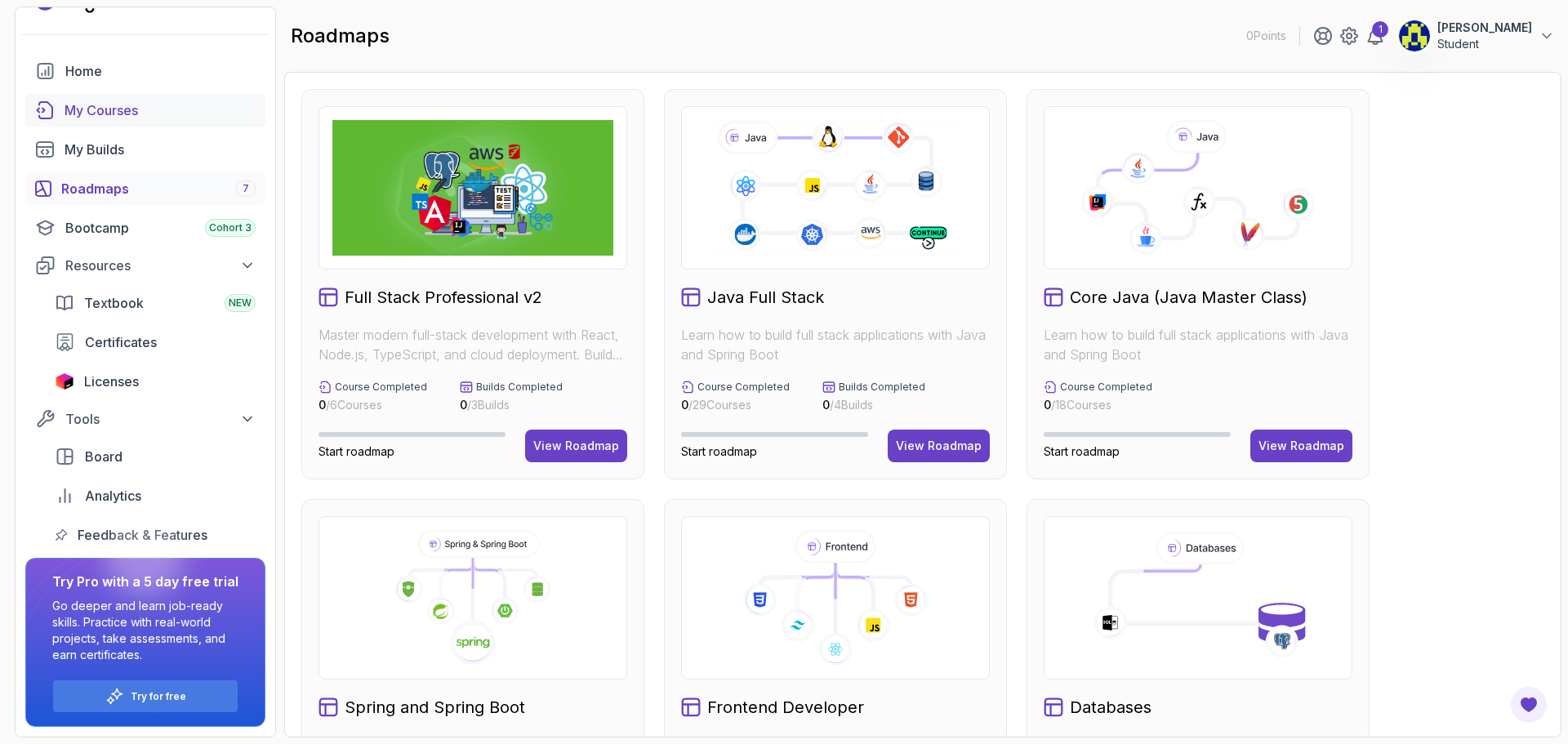
click at [126, 122] on link "My Courses" at bounding box center [145, 110] width 240 height 33
click at [127, 154] on div "My Builds" at bounding box center [160, 149] width 191 height 20
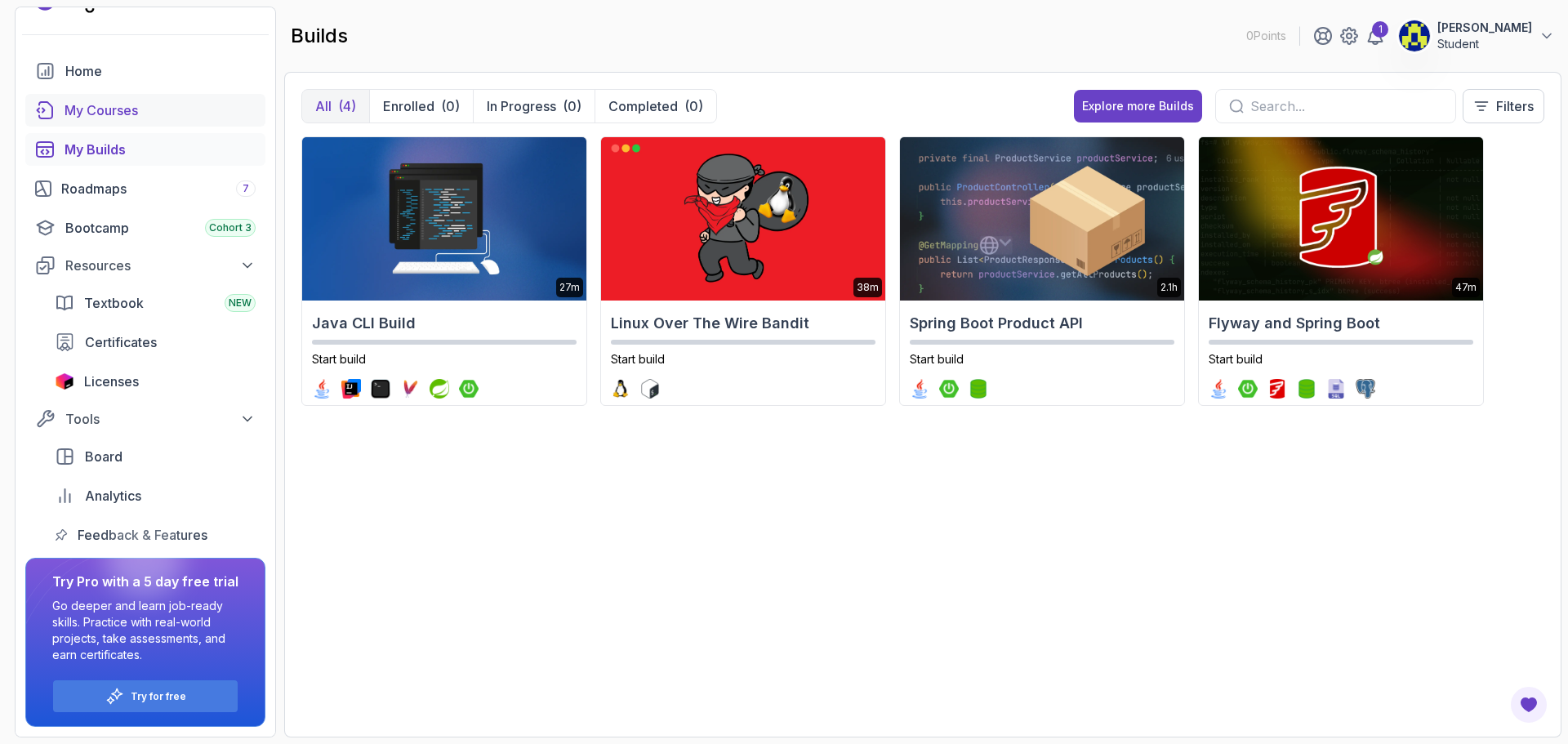
click at [155, 113] on div "My Courses" at bounding box center [160, 110] width 191 height 20
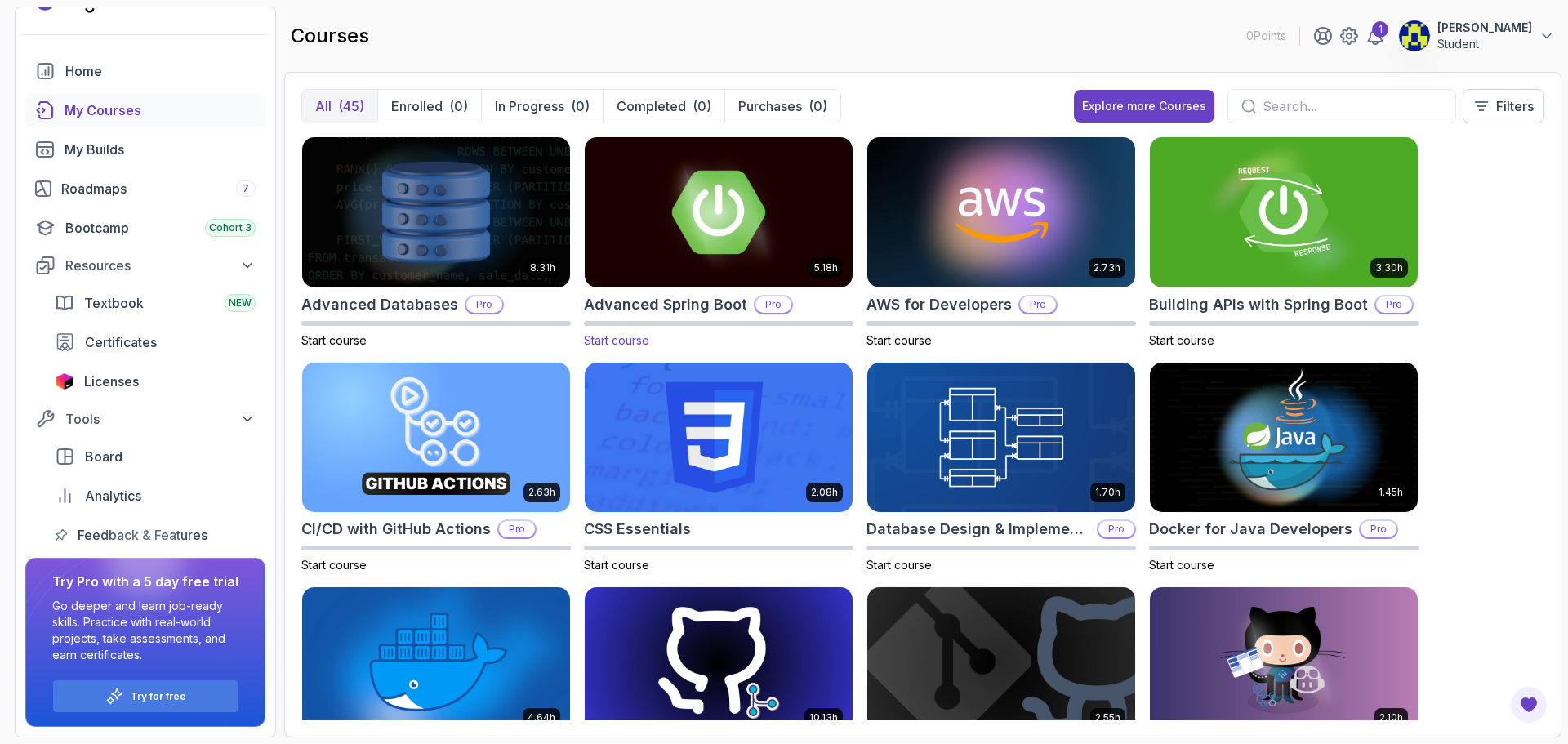
click at [752, 247] on img at bounding box center [718, 212] width 281 height 157
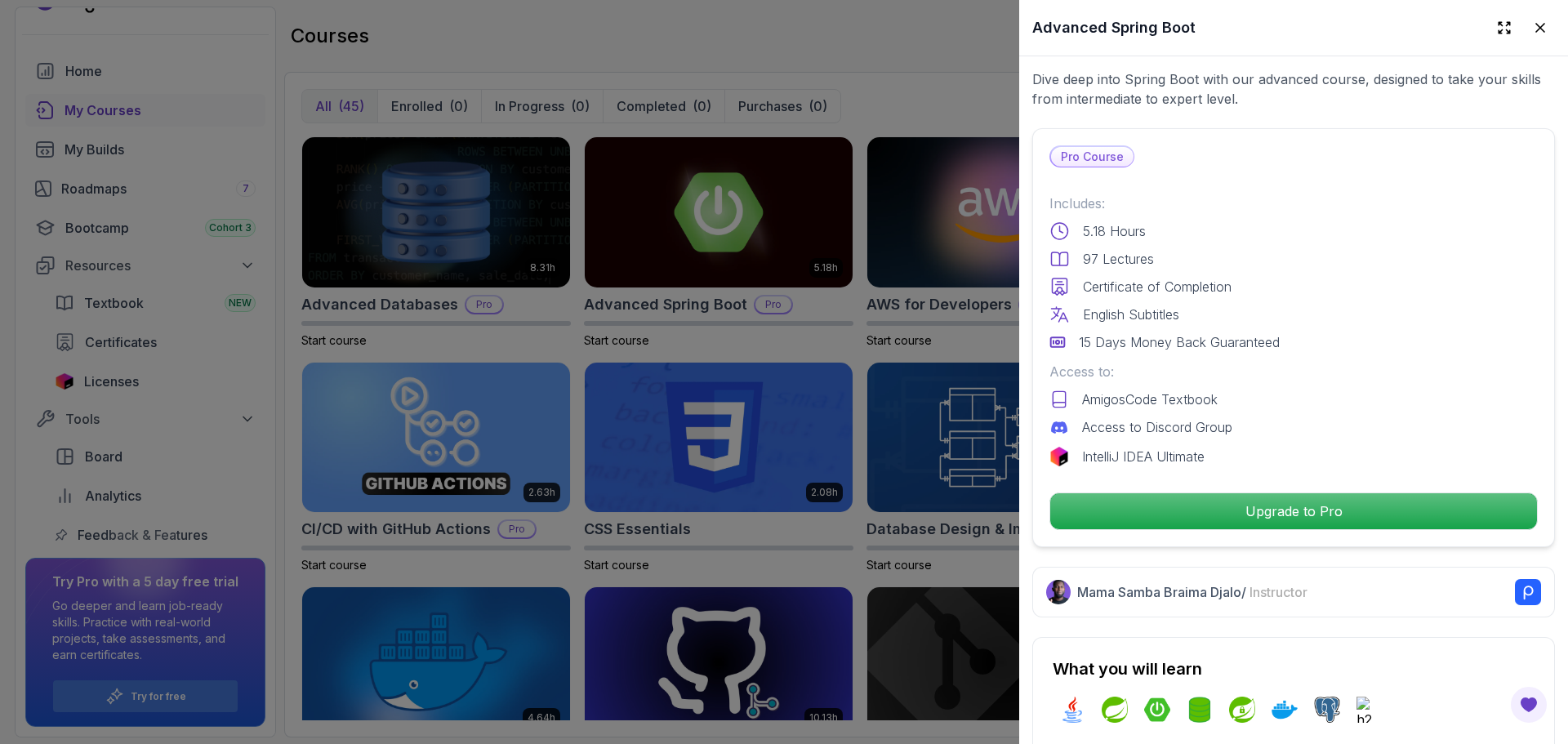
scroll to position [326, 0]
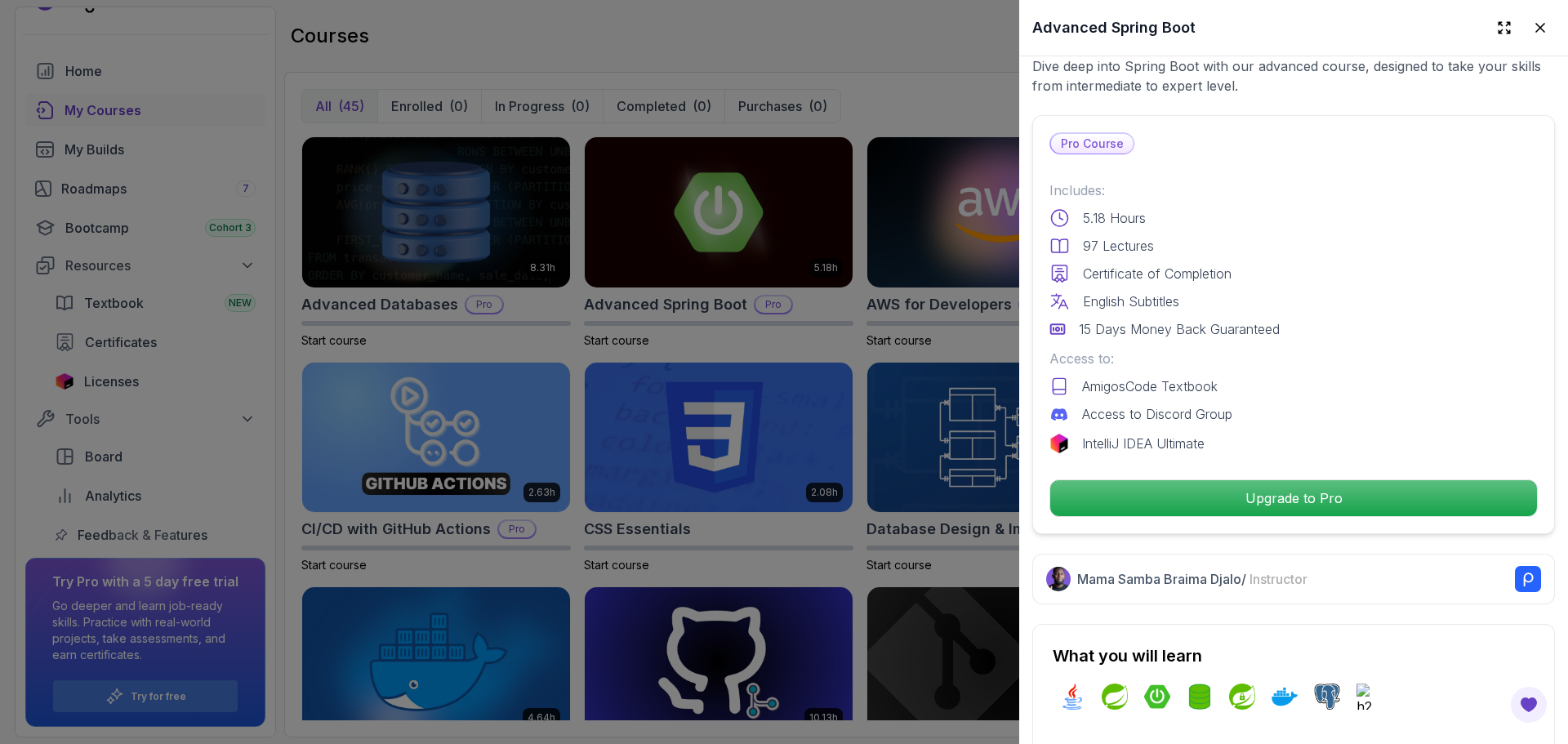
click at [1163, 264] on p "Certificate of Completion" at bounding box center [1157, 274] width 148 height 20
click at [1158, 292] on p "English Subtitles" at bounding box center [1131, 301] width 97 height 20
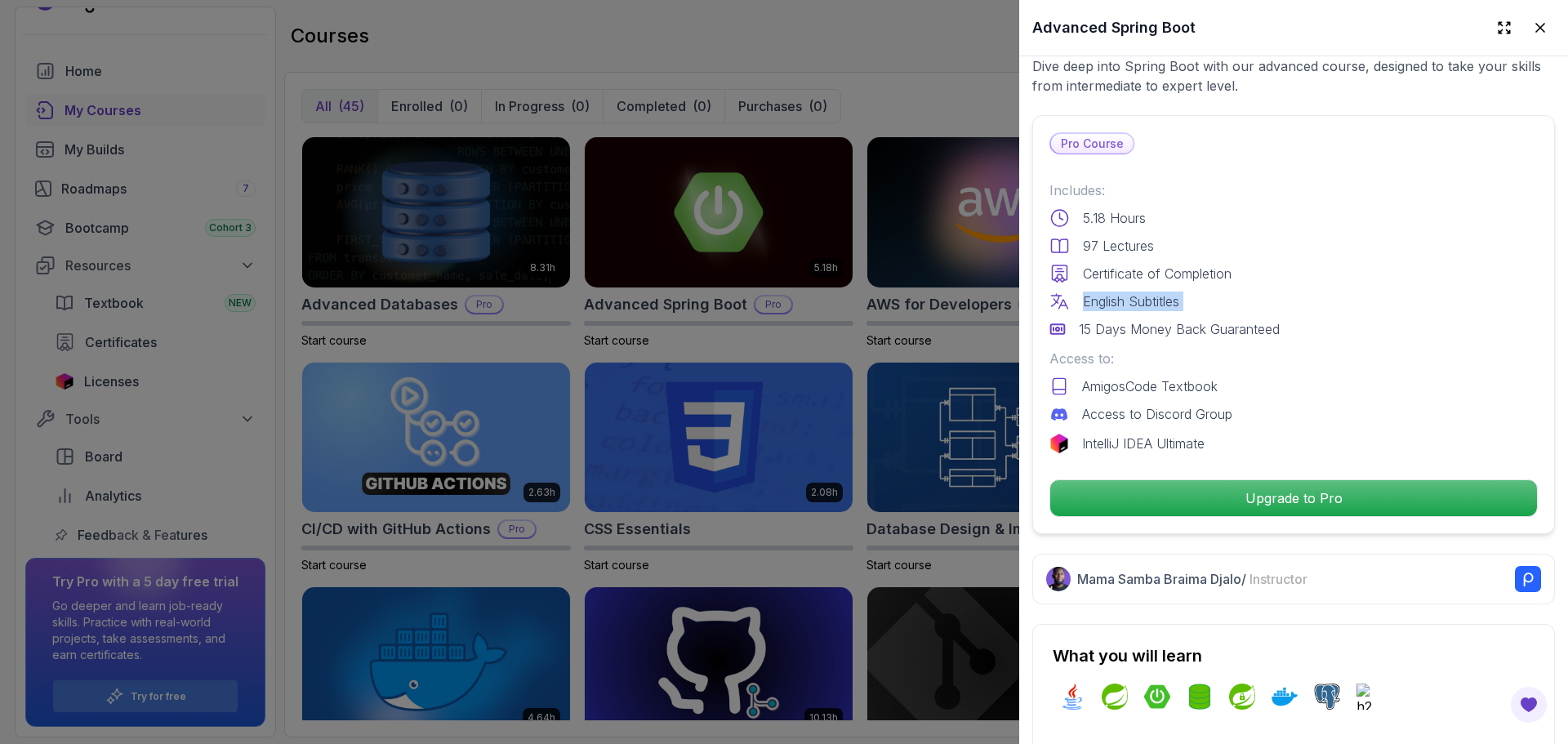
click at [1158, 292] on p "English Subtitles" at bounding box center [1131, 301] width 97 height 20
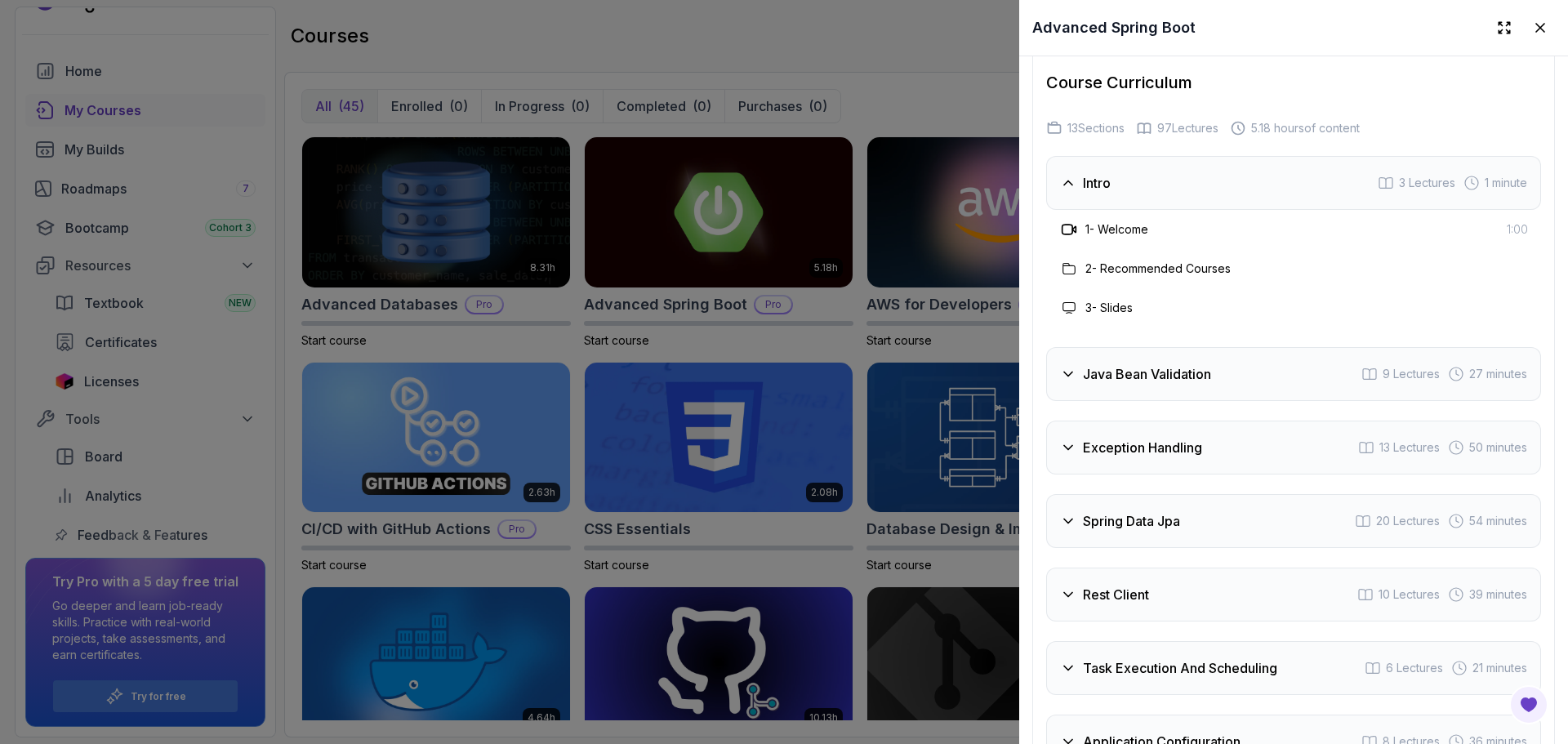
scroll to position [2862, 0]
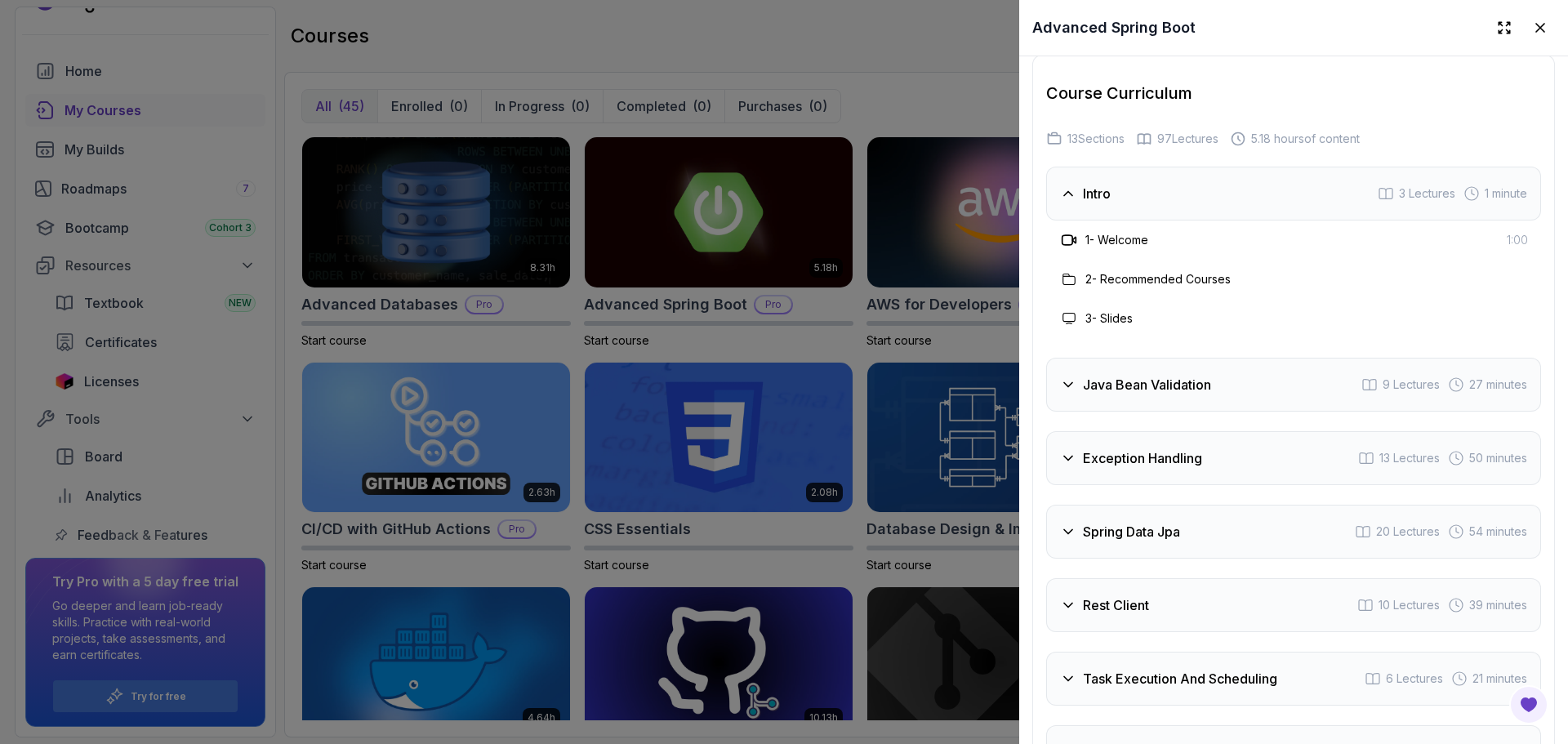
click at [1123, 375] on h3 "Java Bean Validation" at bounding box center [1146, 385] width 128 height 20
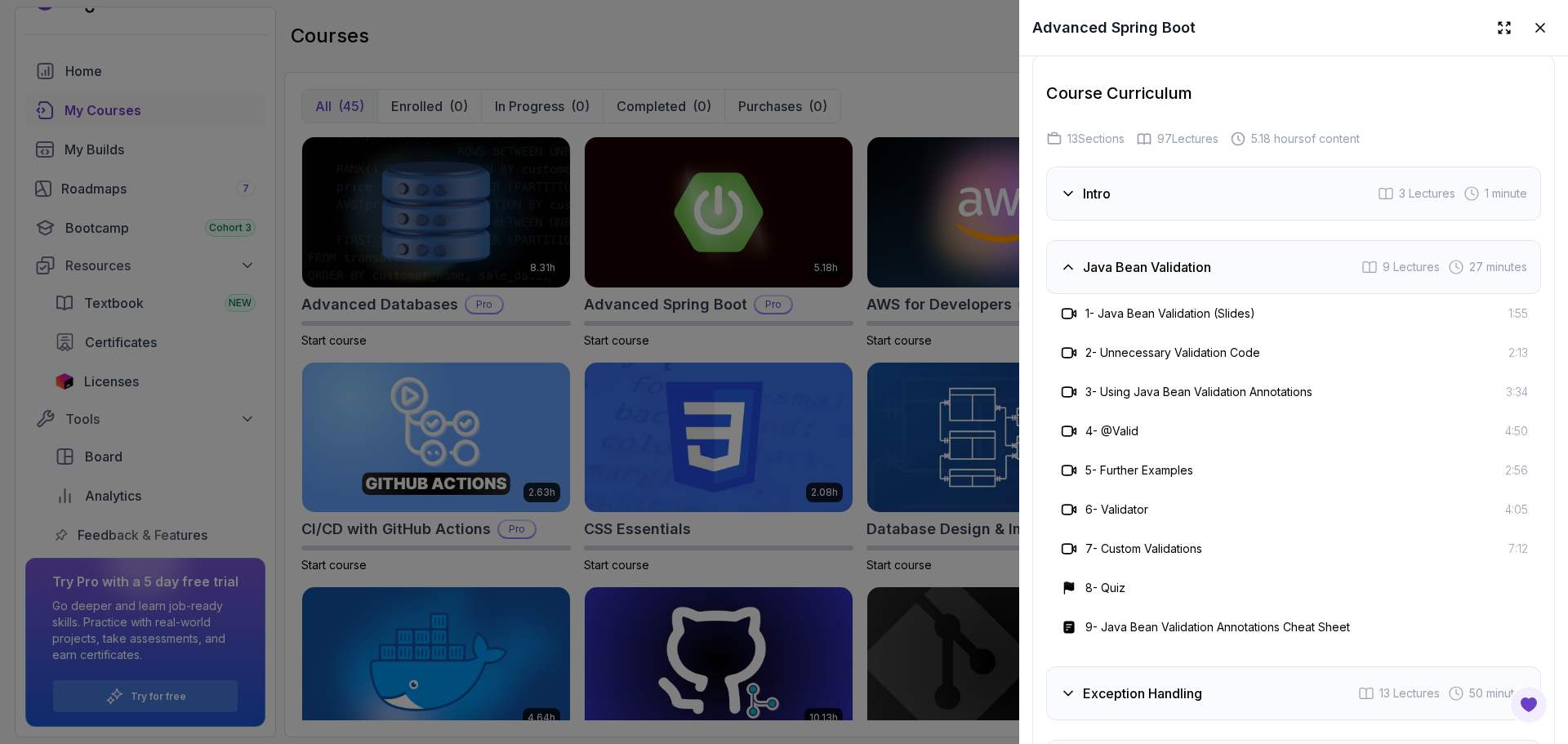
click at [1123, 344] on h3 "2 - Unnecessary Validation Code" at bounding box center [1172, 352] width 174 height 16
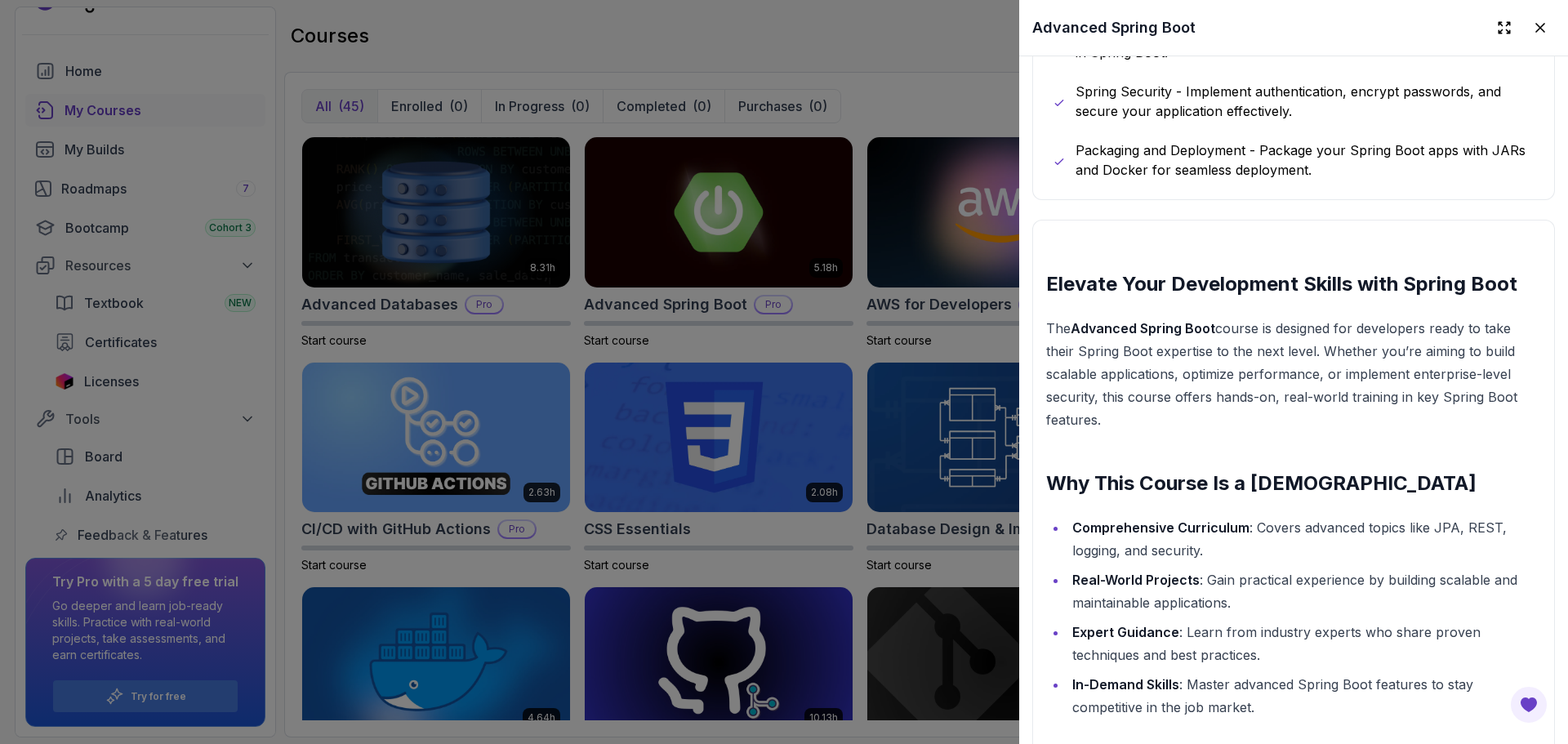
scroll to position [0, 0]
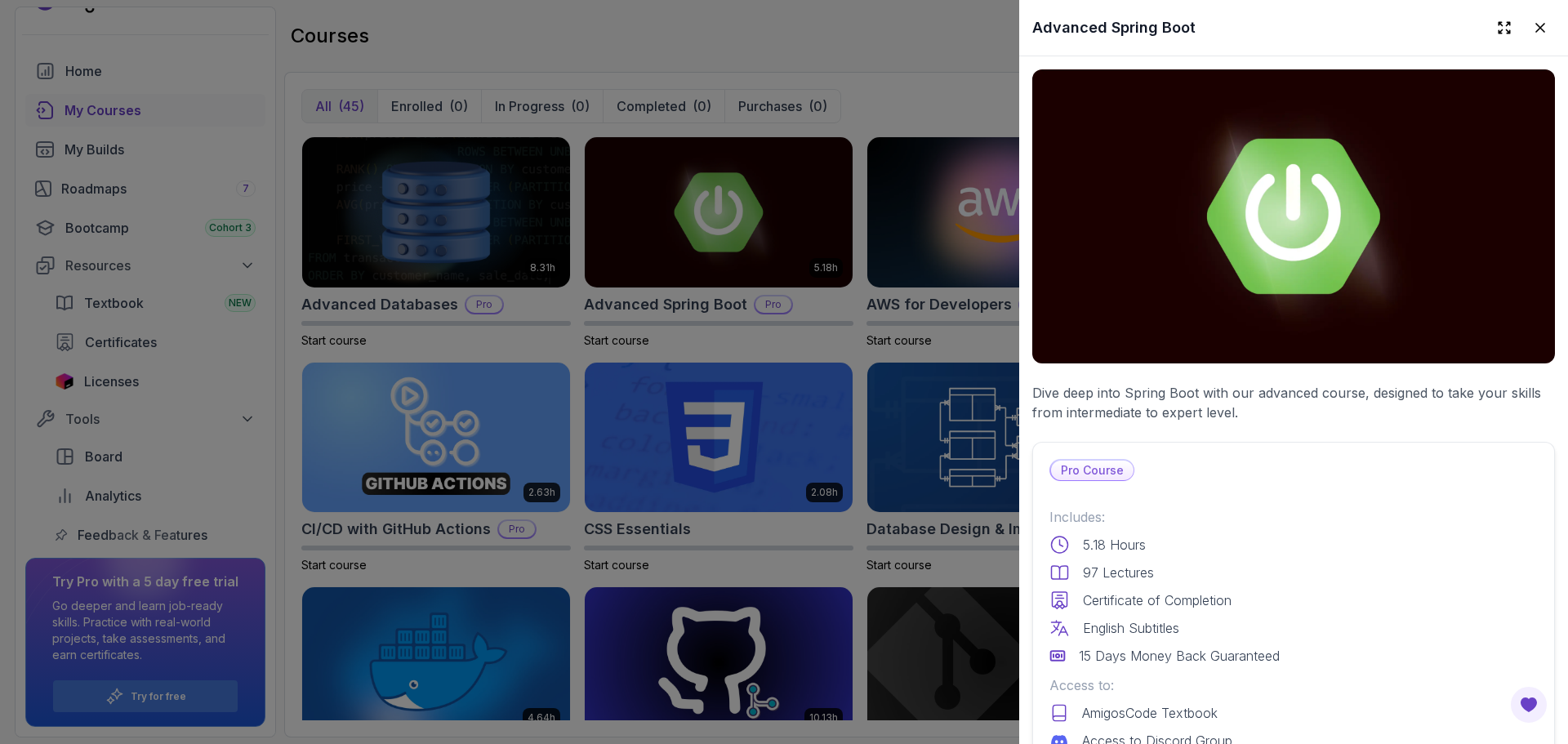
click at [1322, 170] on img at bounding box center [1293, 216] width 522 height 294
drag, startPoint x: 716, startPoint y: 215, endPoint x: 728, endPoint y: 218, distance: 12.4
click at [716, 215] on div at bounding box center [784, 372] width 1568 height 744
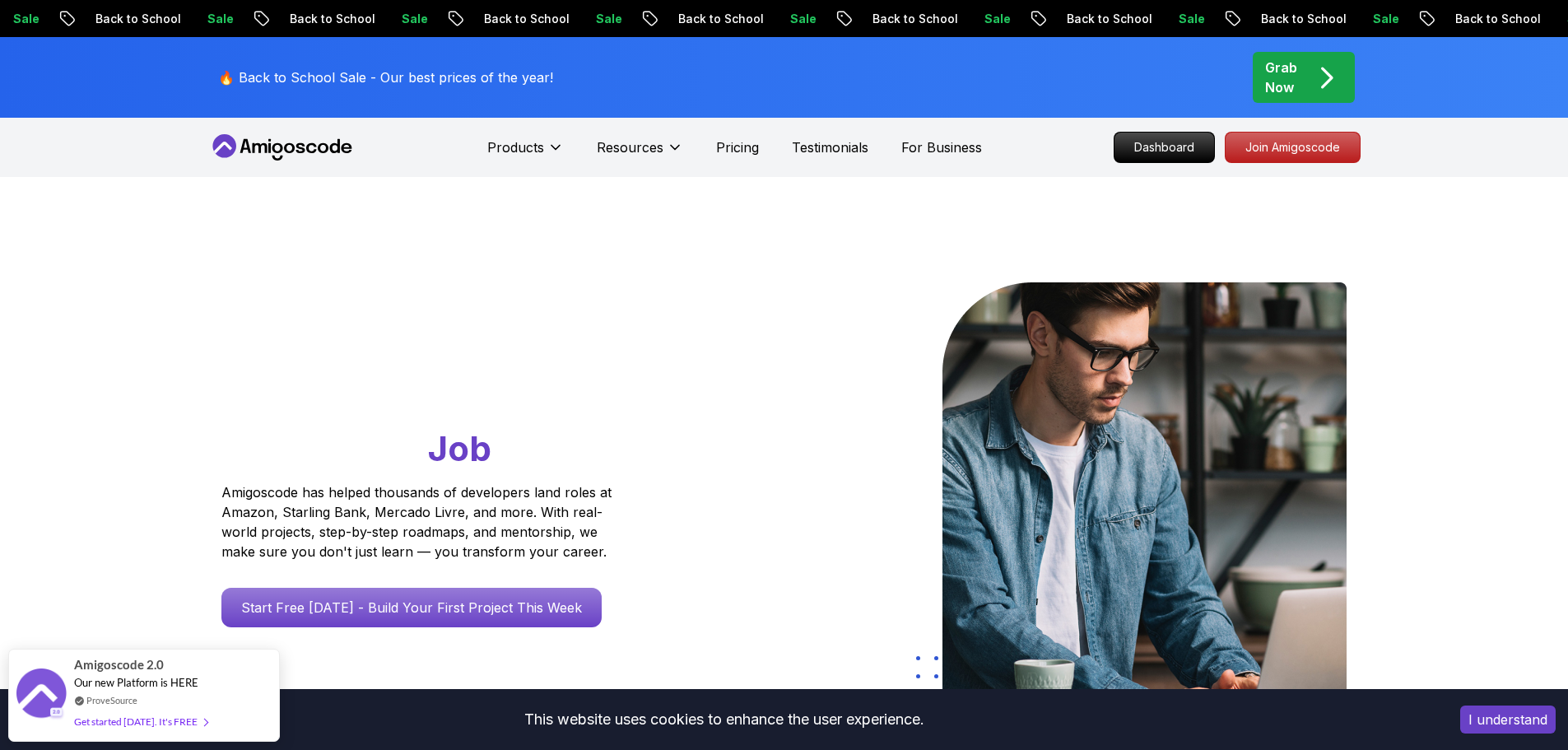
click at [1305, 78] on div "Grab Now" at bounding box center [1304, 78] width 78 height 40
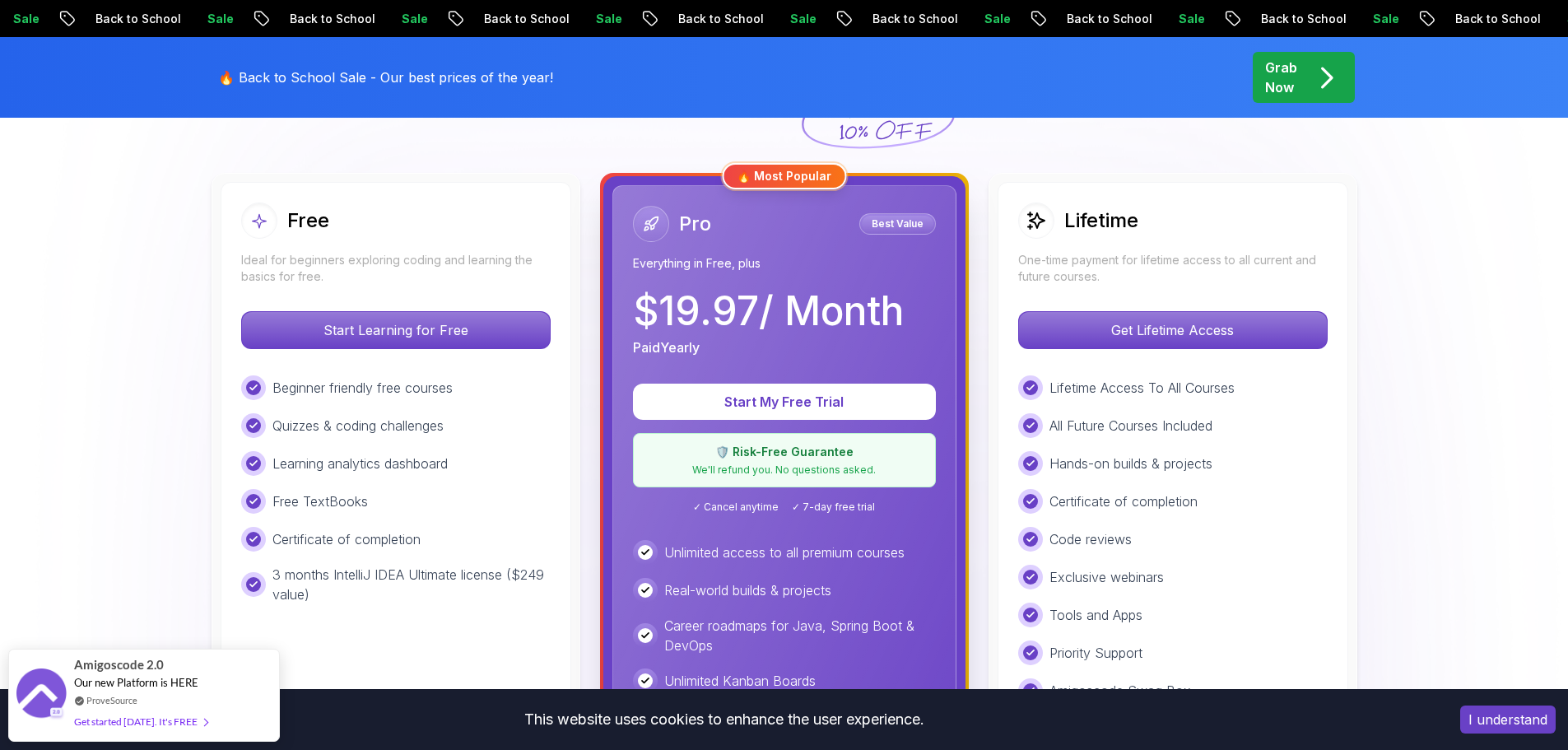
scroll to position [411, 0]
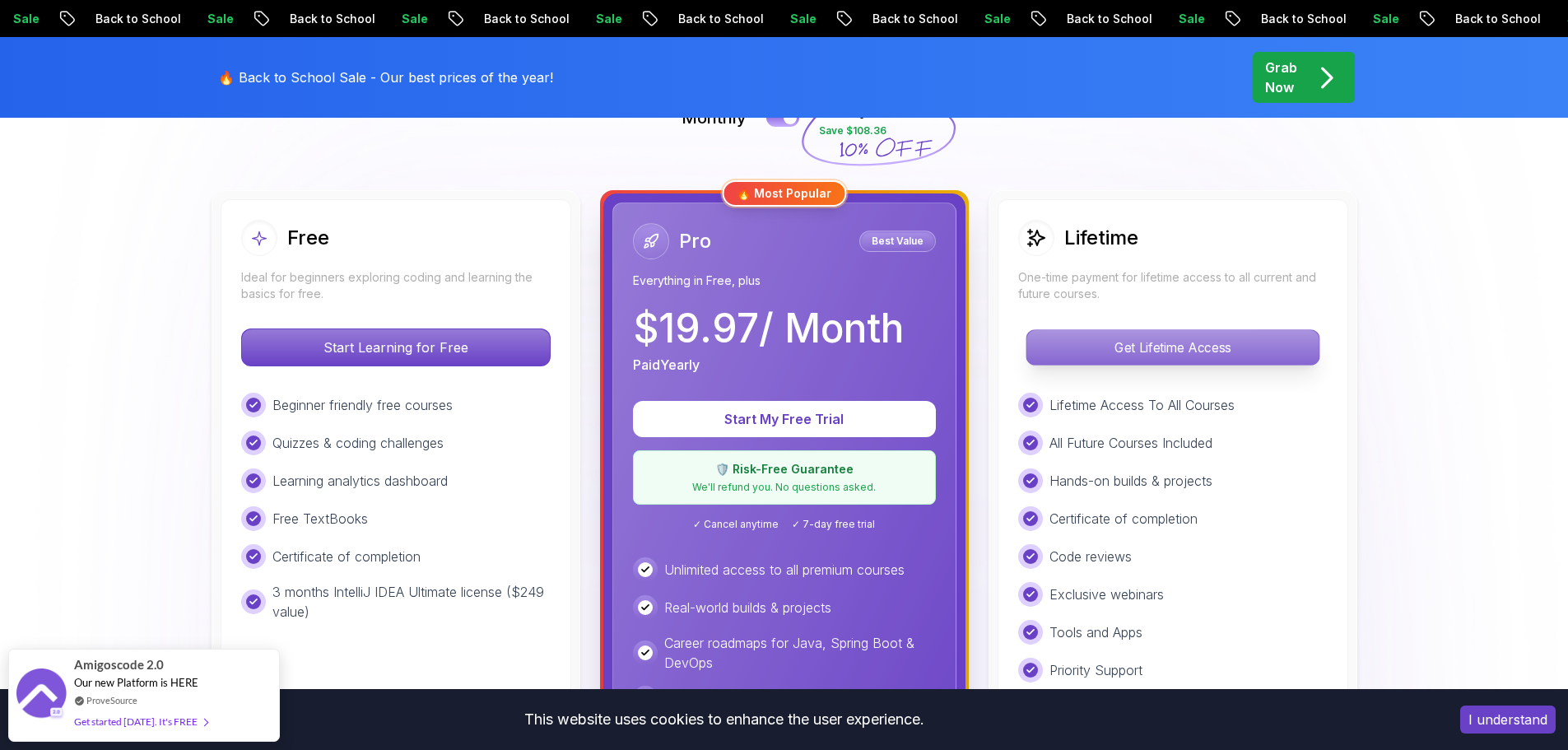
click at [1173, 352] on p "Get Lifetime Access" at bounding box center [1172, 347] width 292 height 34
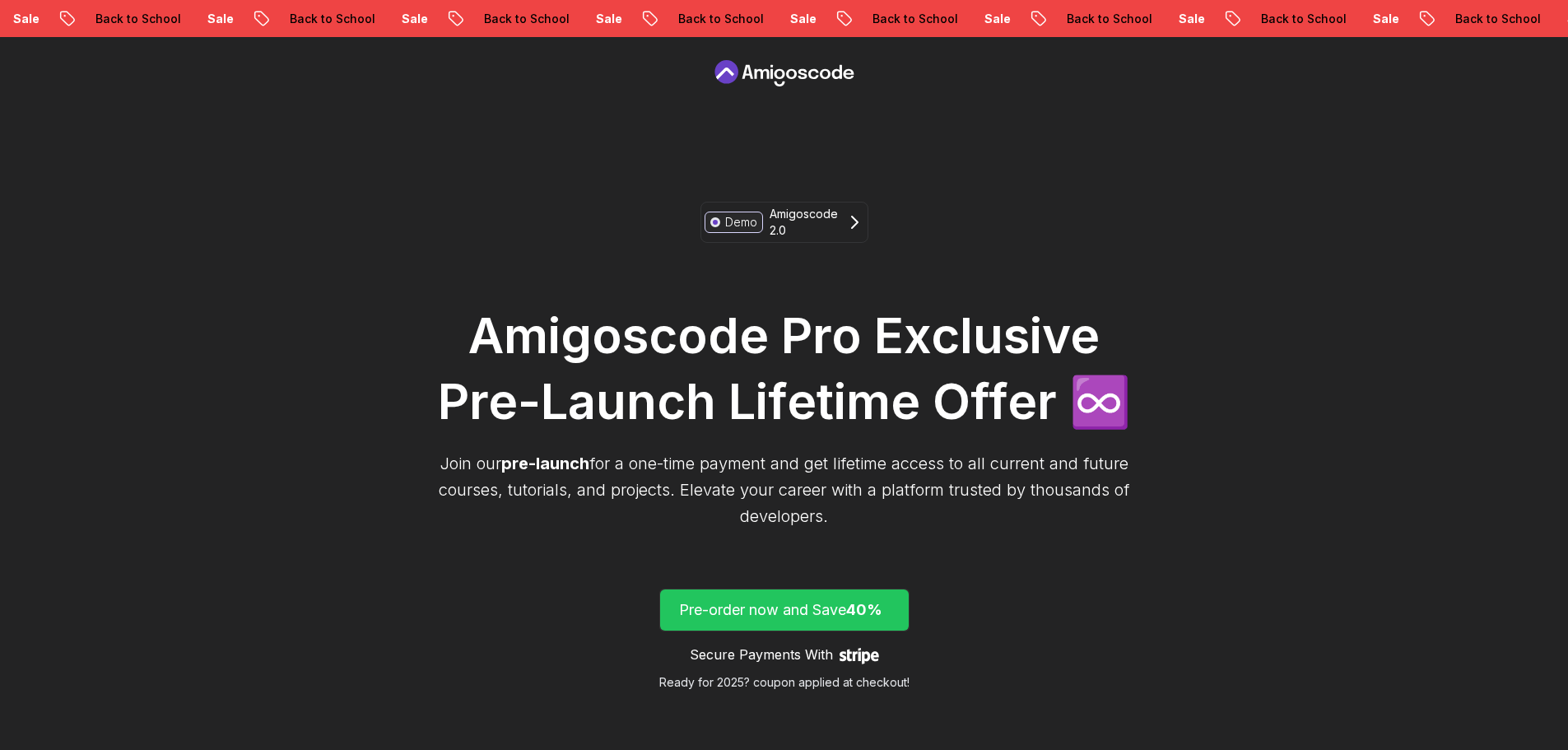
click at [819, 616] on p "Pre-order now and Save 40%" at bounding box center [784, 610] width 211 height 23
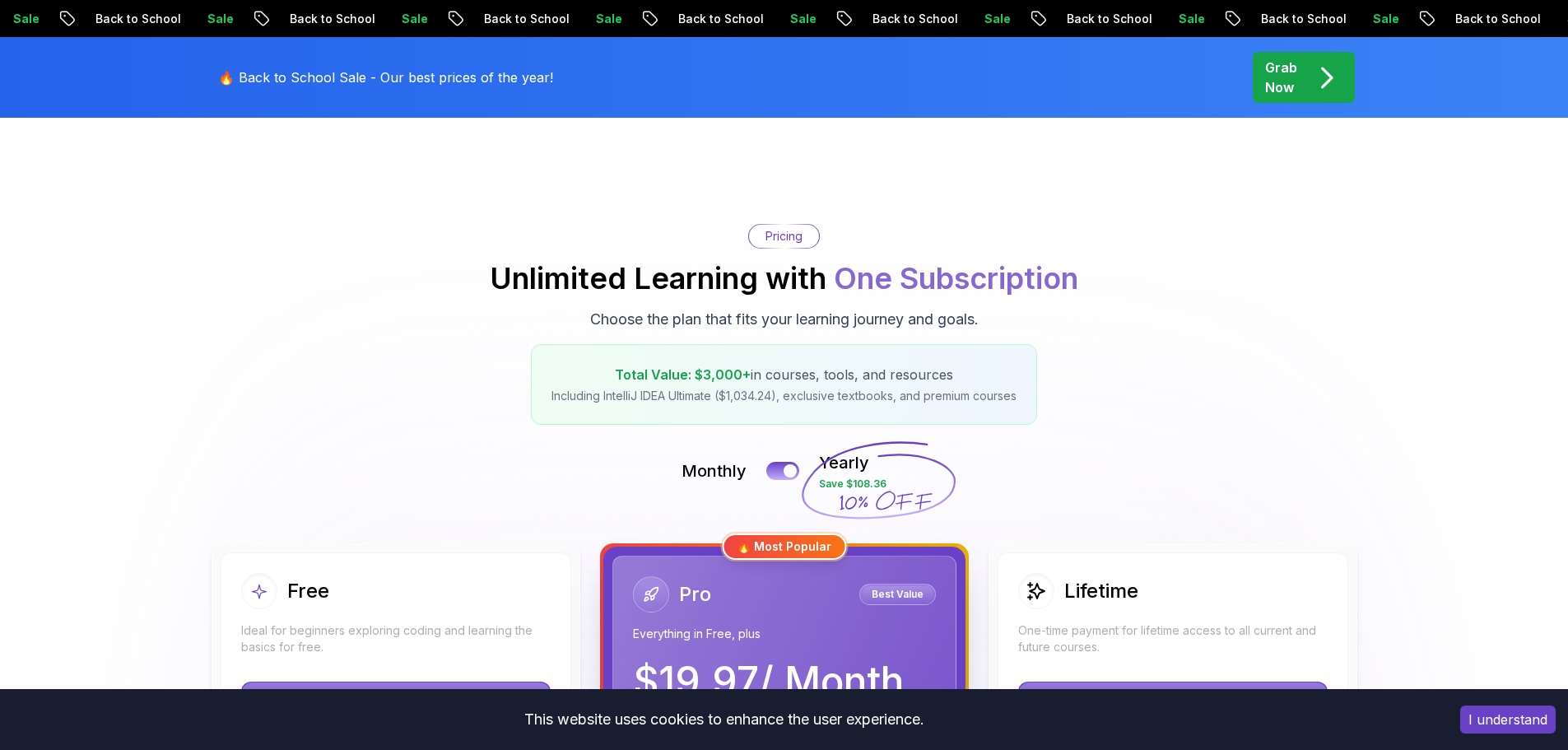
scroll to position [411, 0]
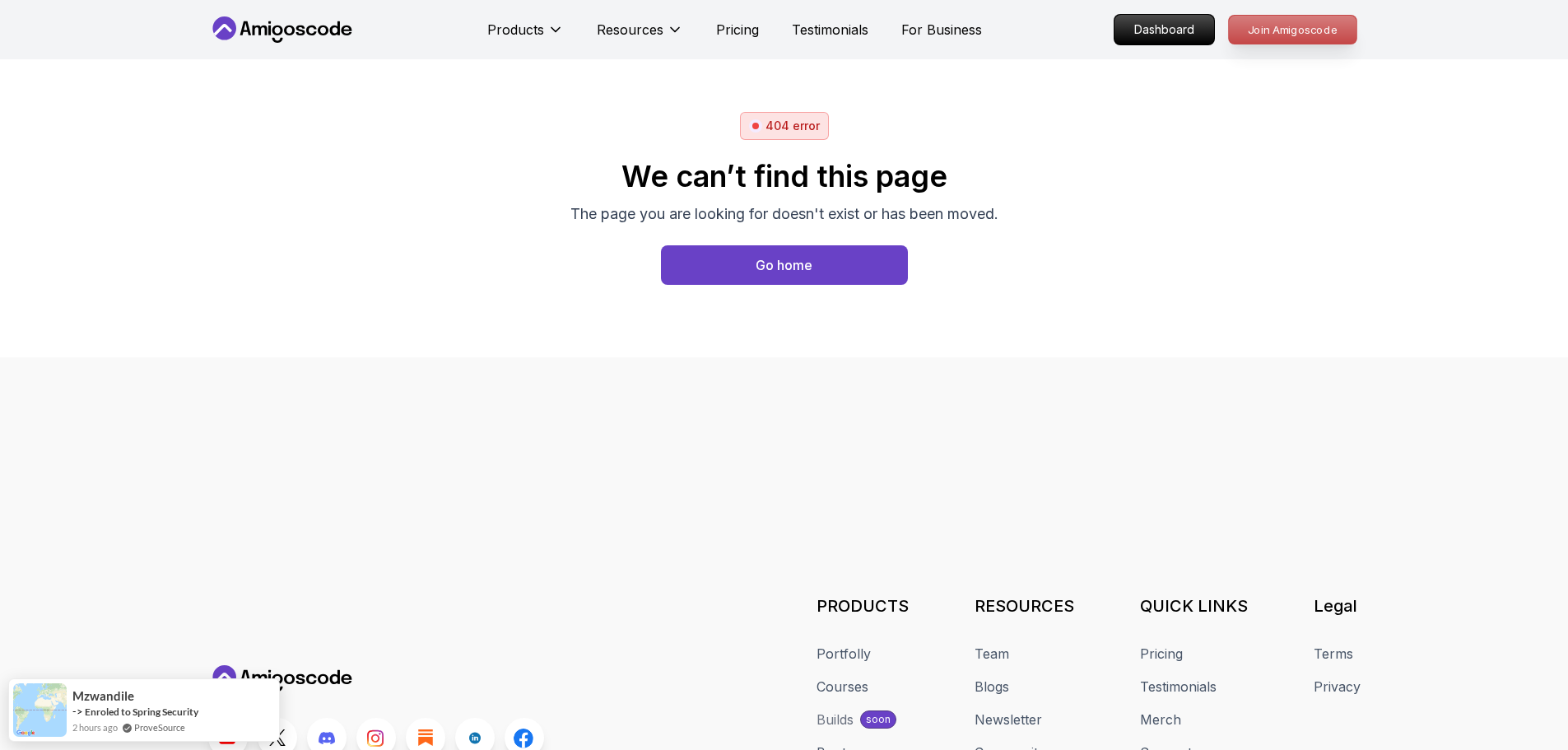
click at [1284, 26] on p "Join Amigoscode" at bounding box center [1292, 29] width 127 height 28
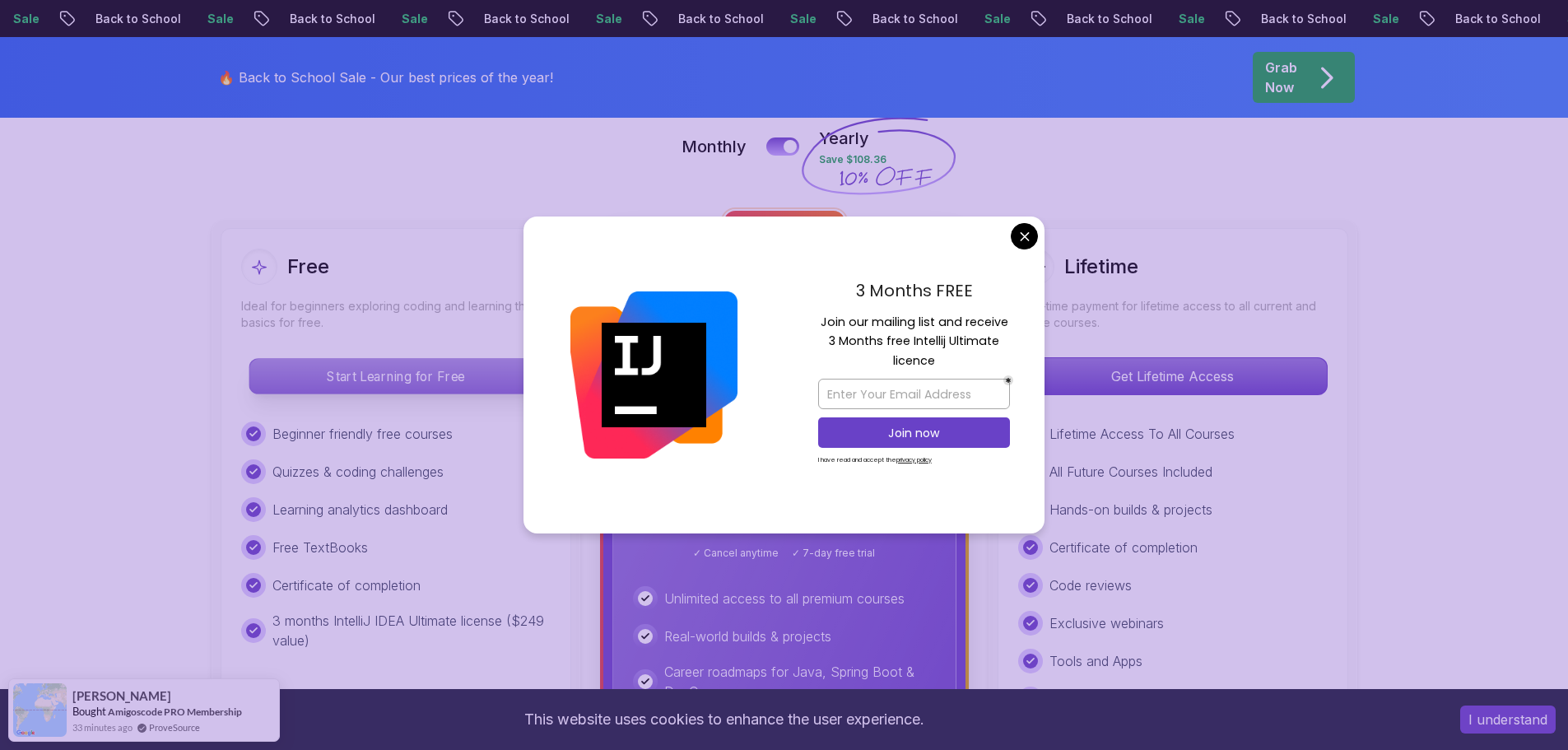
scroll to position [411, 0]
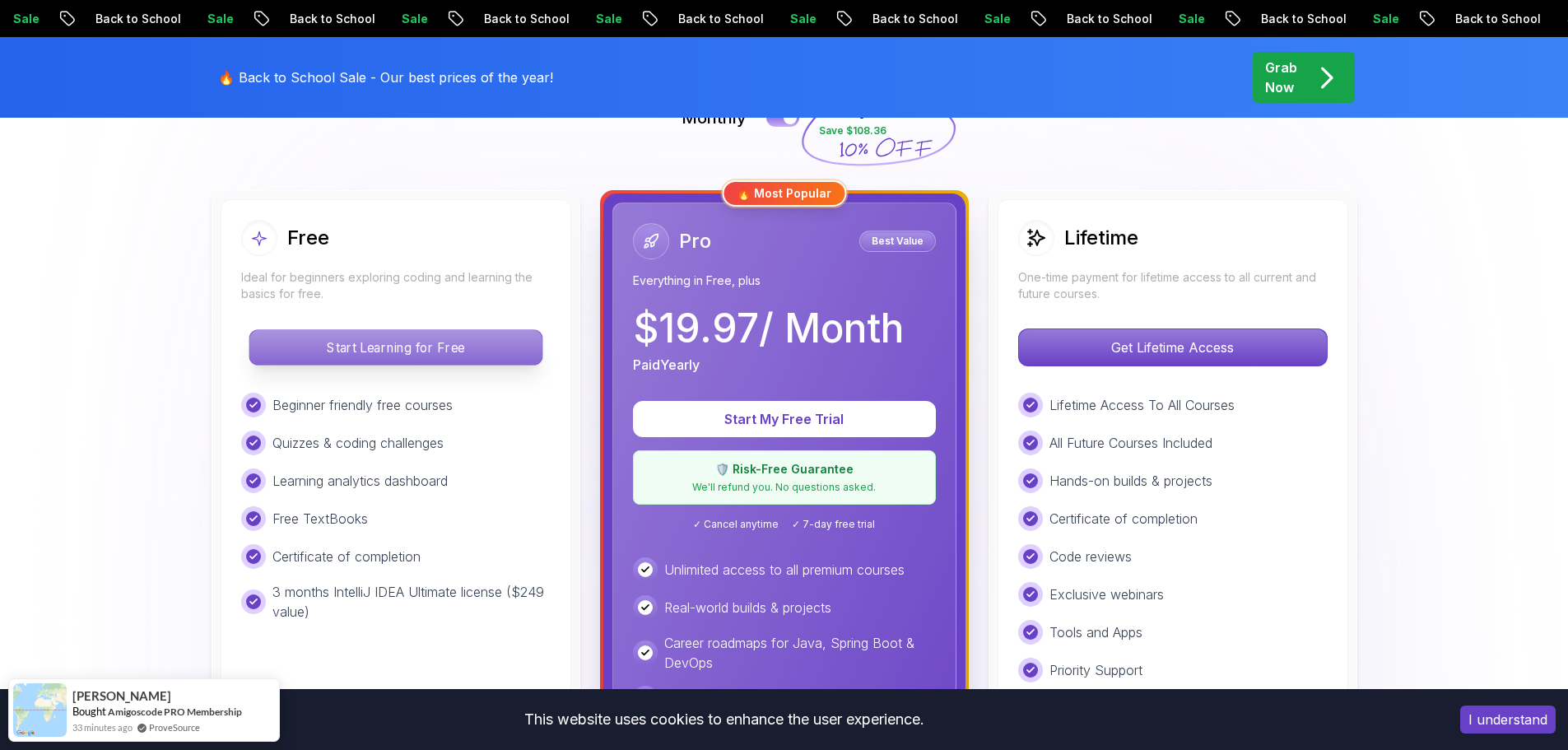
click at [451, 346] on p "Start Learning for Free" at bounding box center [396, 347] width 292 height 34
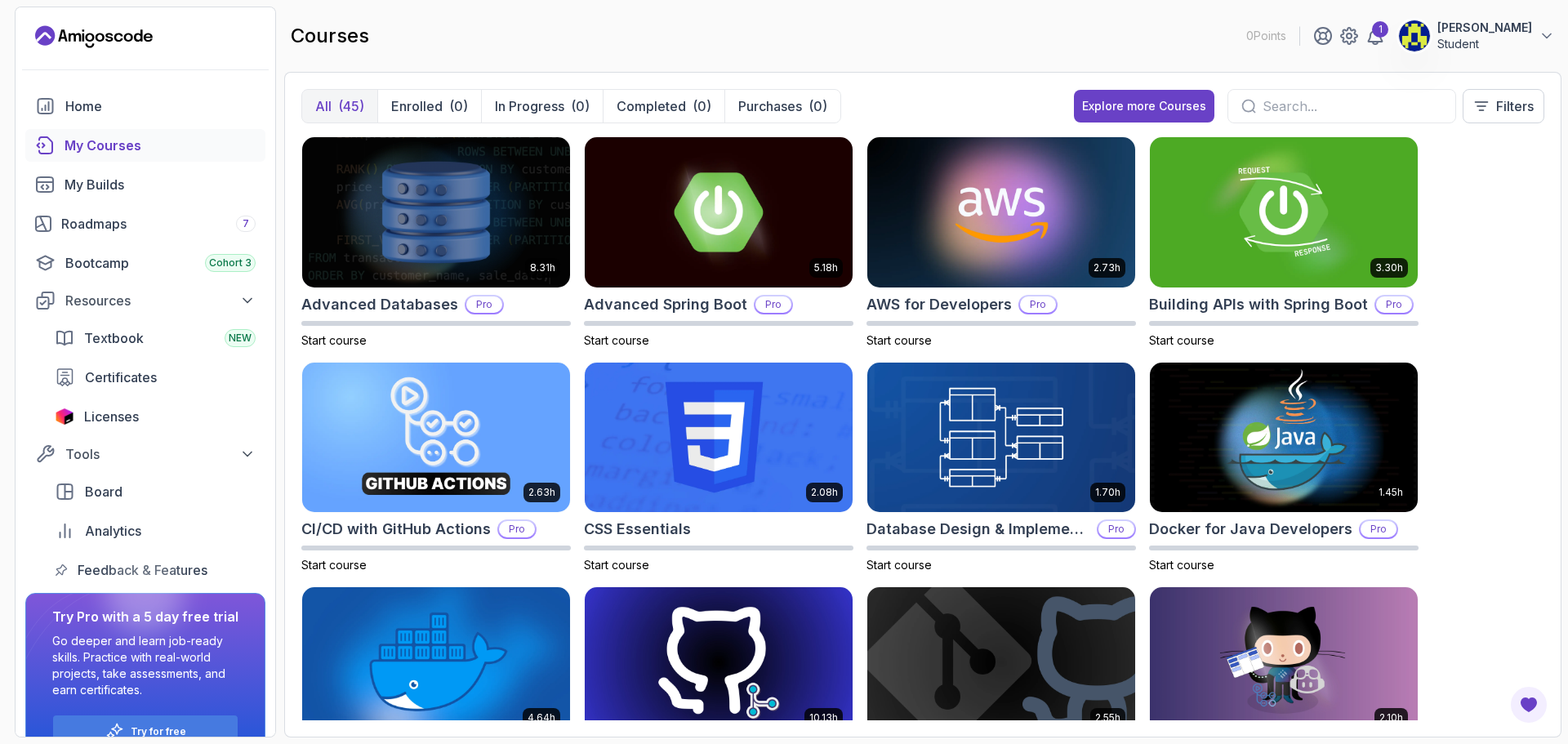
click at [1500, 393] on div "8.31h Advanced Databases Pro Start course 5.18h Advanced Spring Boot Pro Start …" at bounding box center [922, 427] width 1242 height 584
click at [1386, 35] on div "1" at bounding box center [1380, 30] width 16 height 16
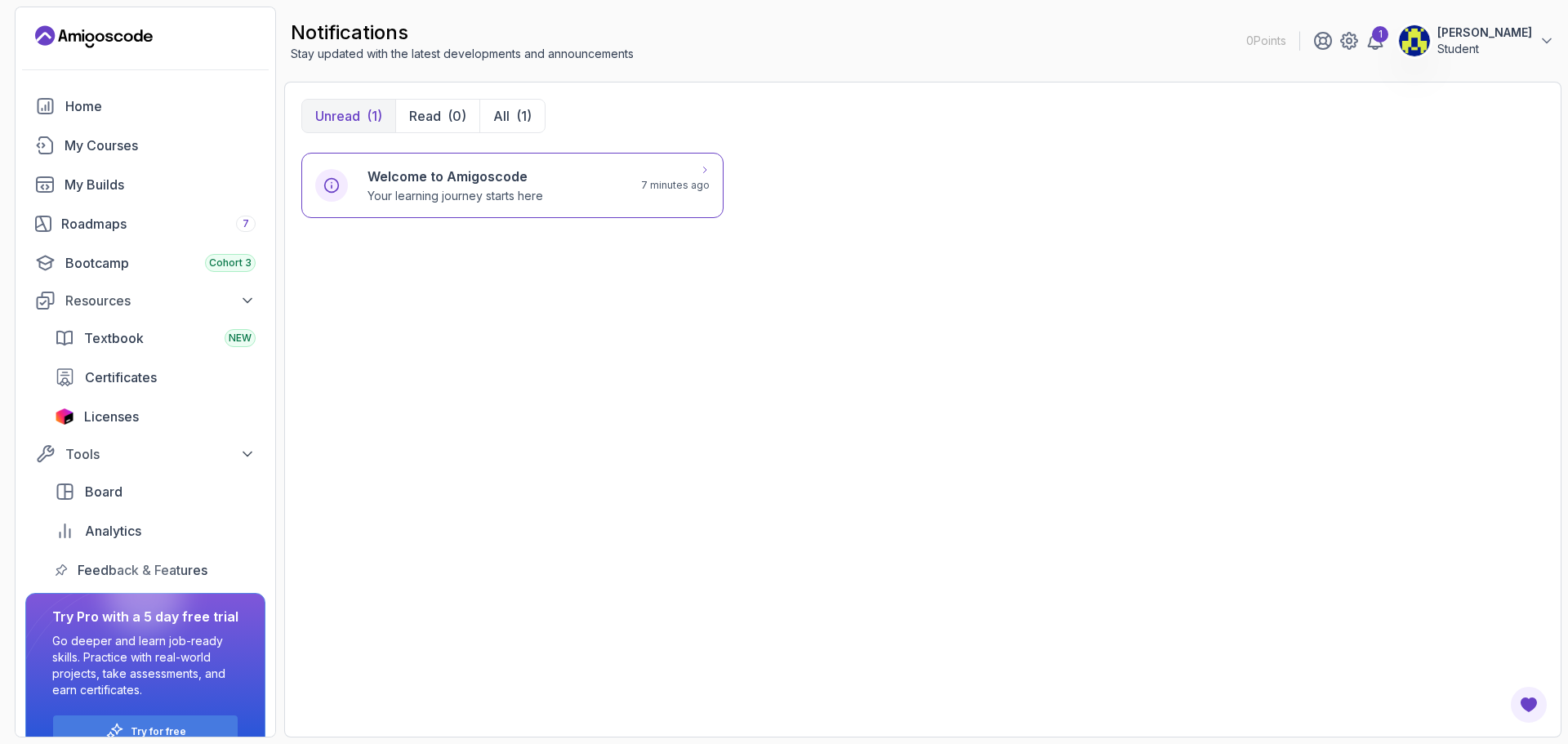
click at [498, 181] on h6 "Welcome to Amigoscode" at bounding box center [455, 176] width 175 height 20
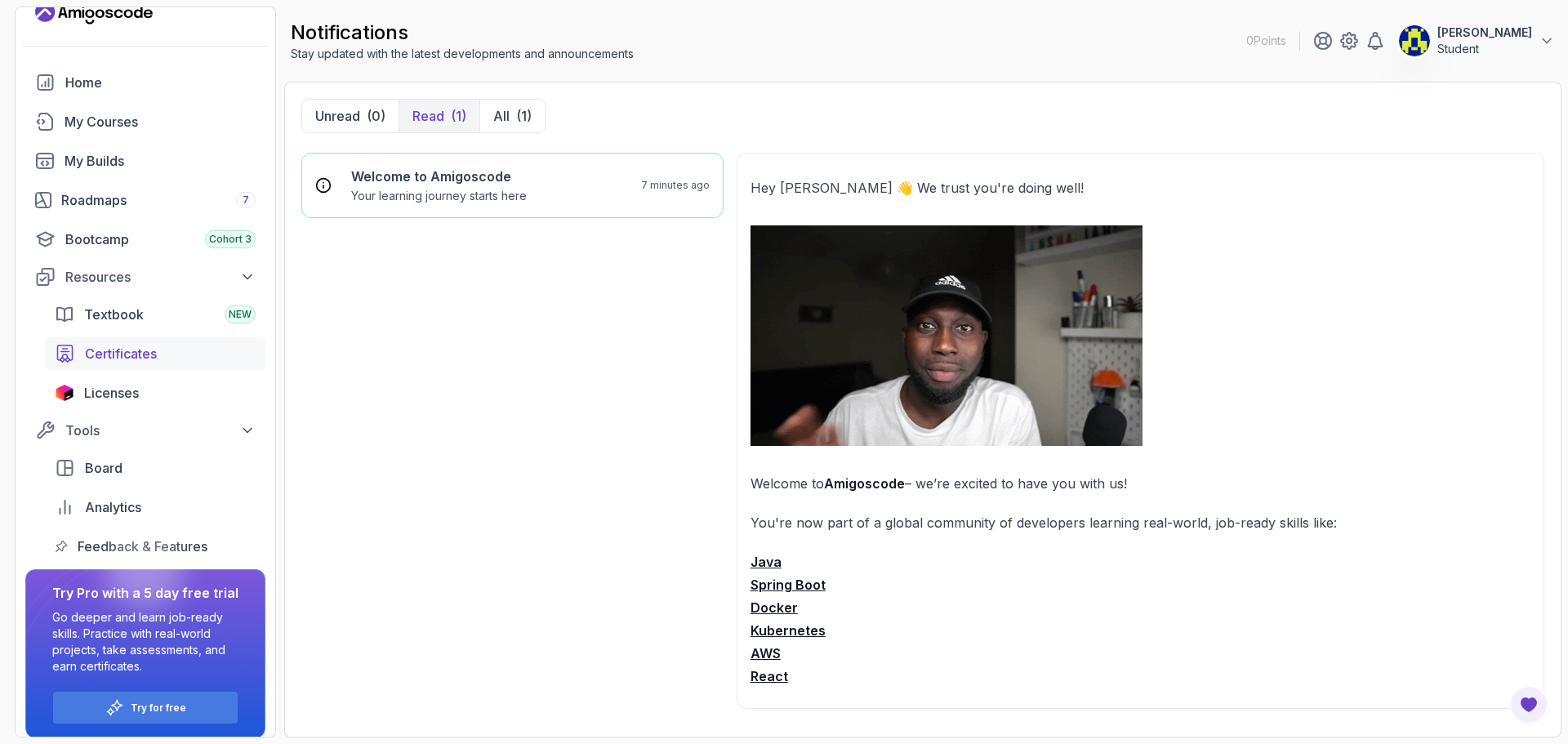
scroll to position [35, 0]
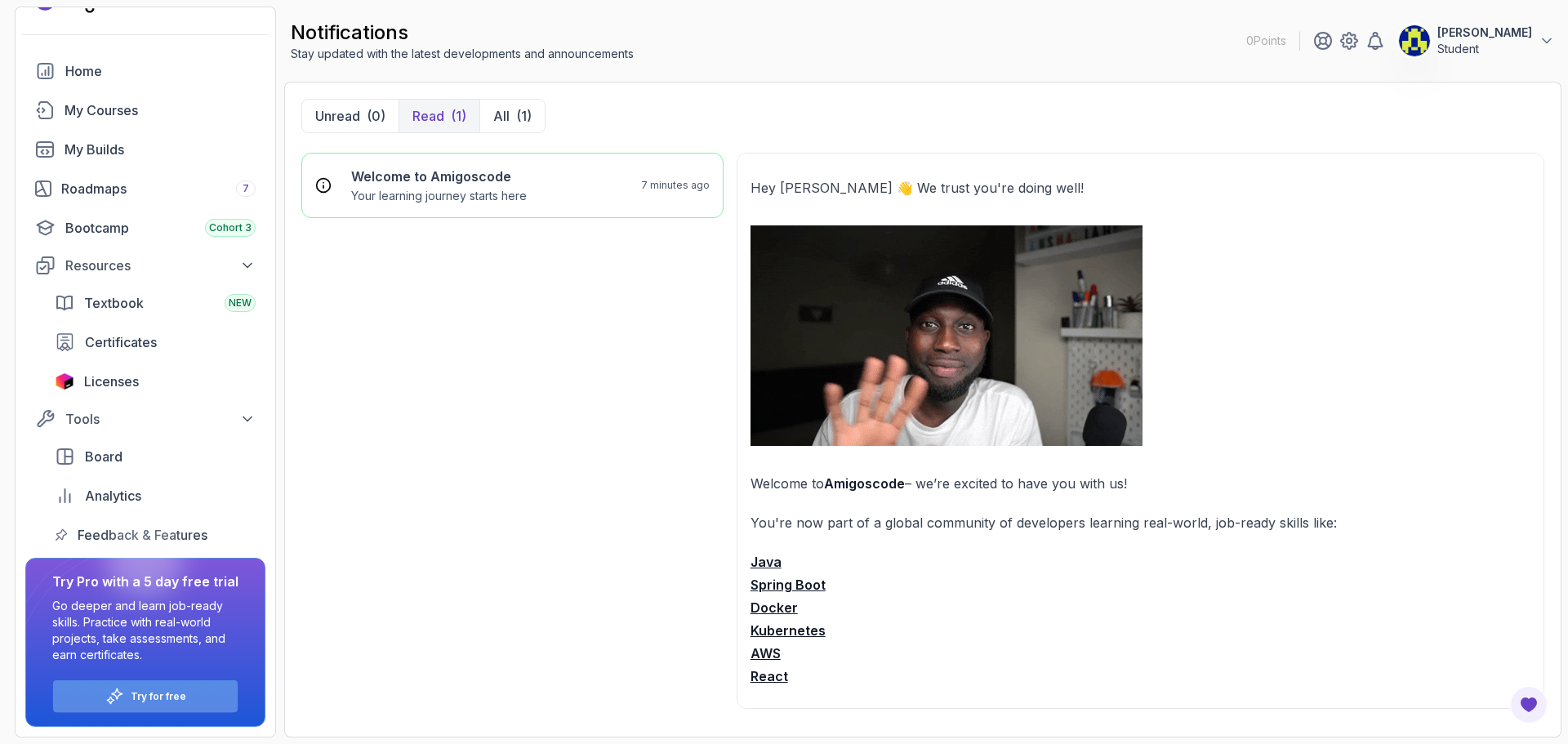
click at [181, 700] on p "Try for free" at bounding box center [158, 696] width 55 height 13
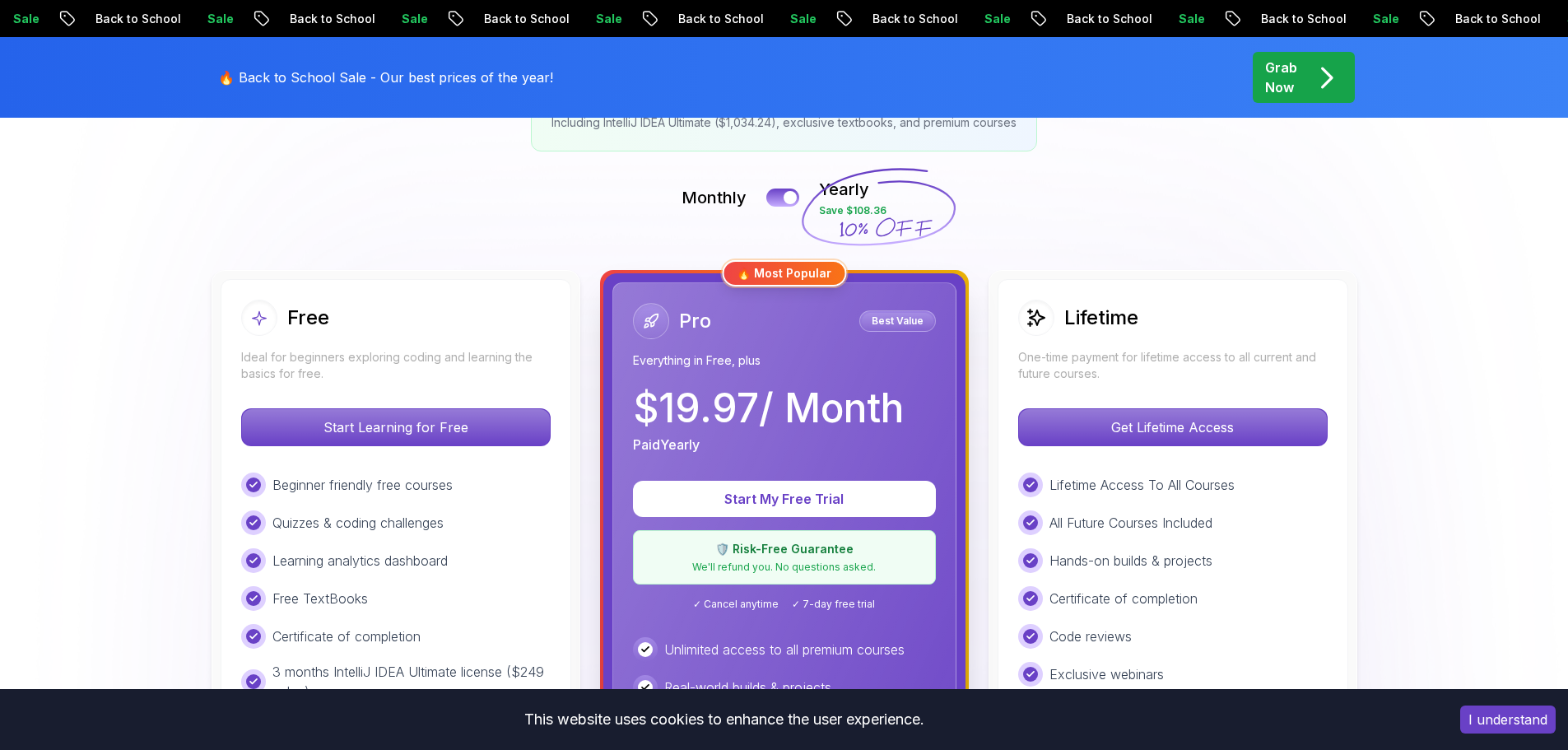
scroll to position [494, 0]
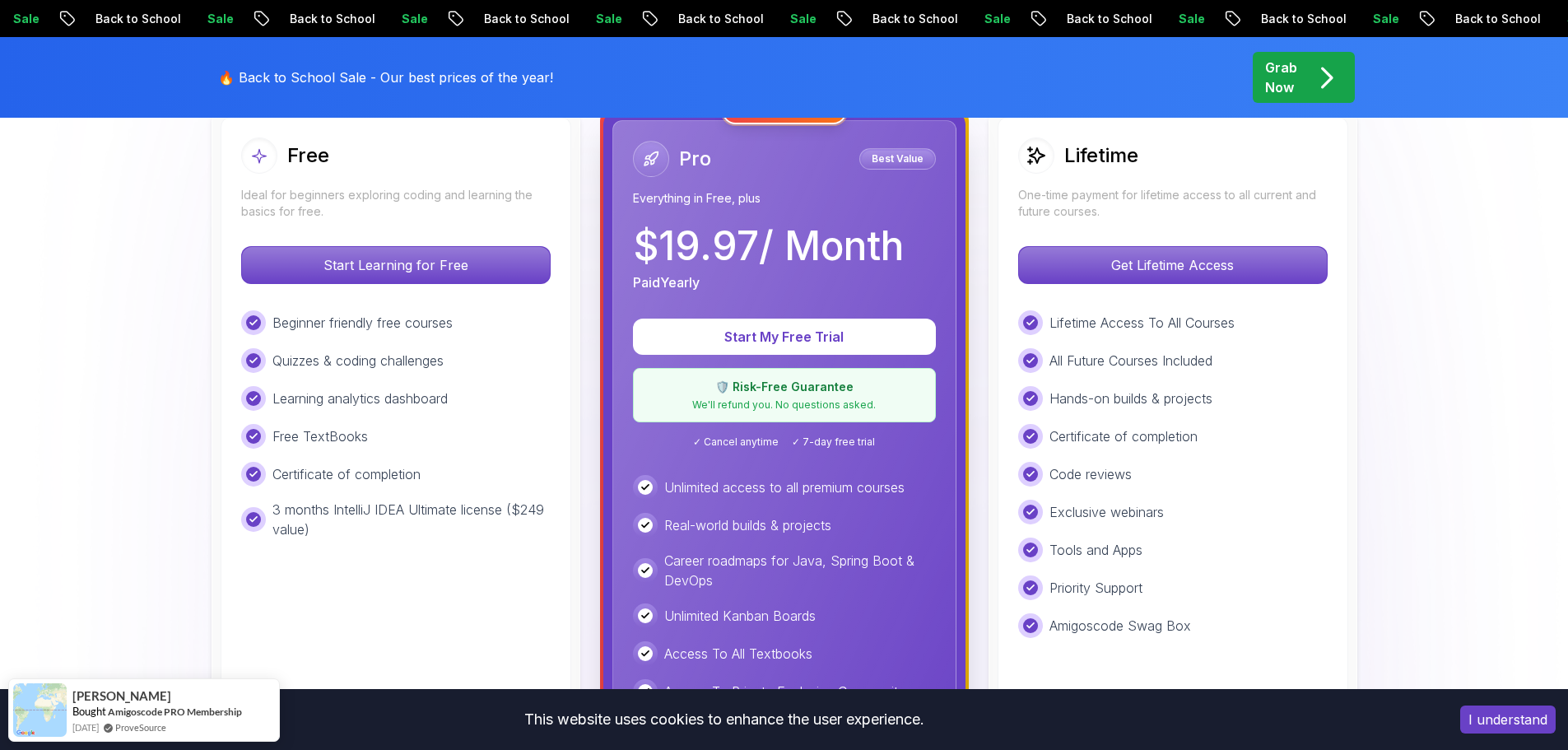
click at [1129, 216] on p "One-time payment for lifetime access to all current and future courses." at bounding box center [1172, 203] width 309 height 33
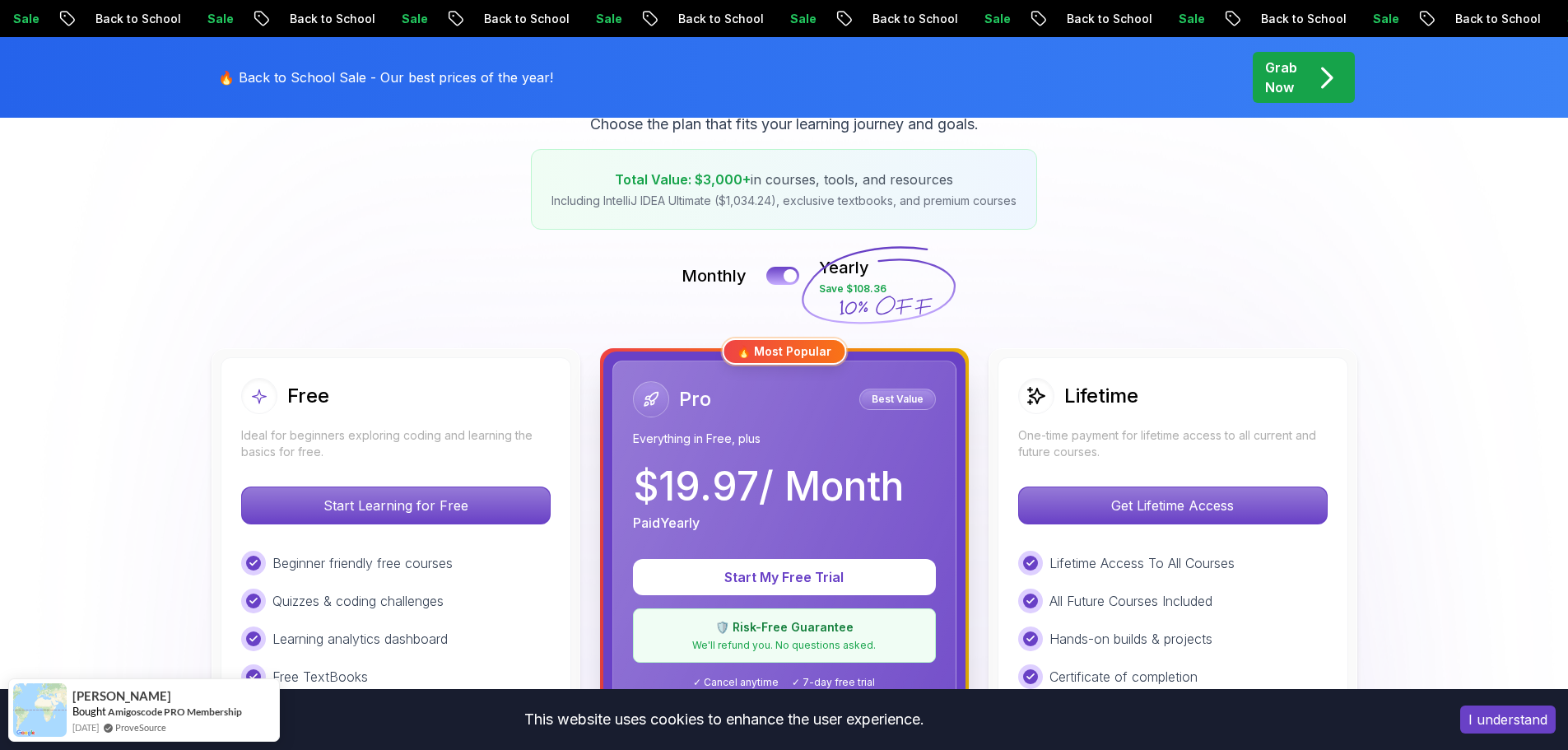
scroll to position [165, 0]
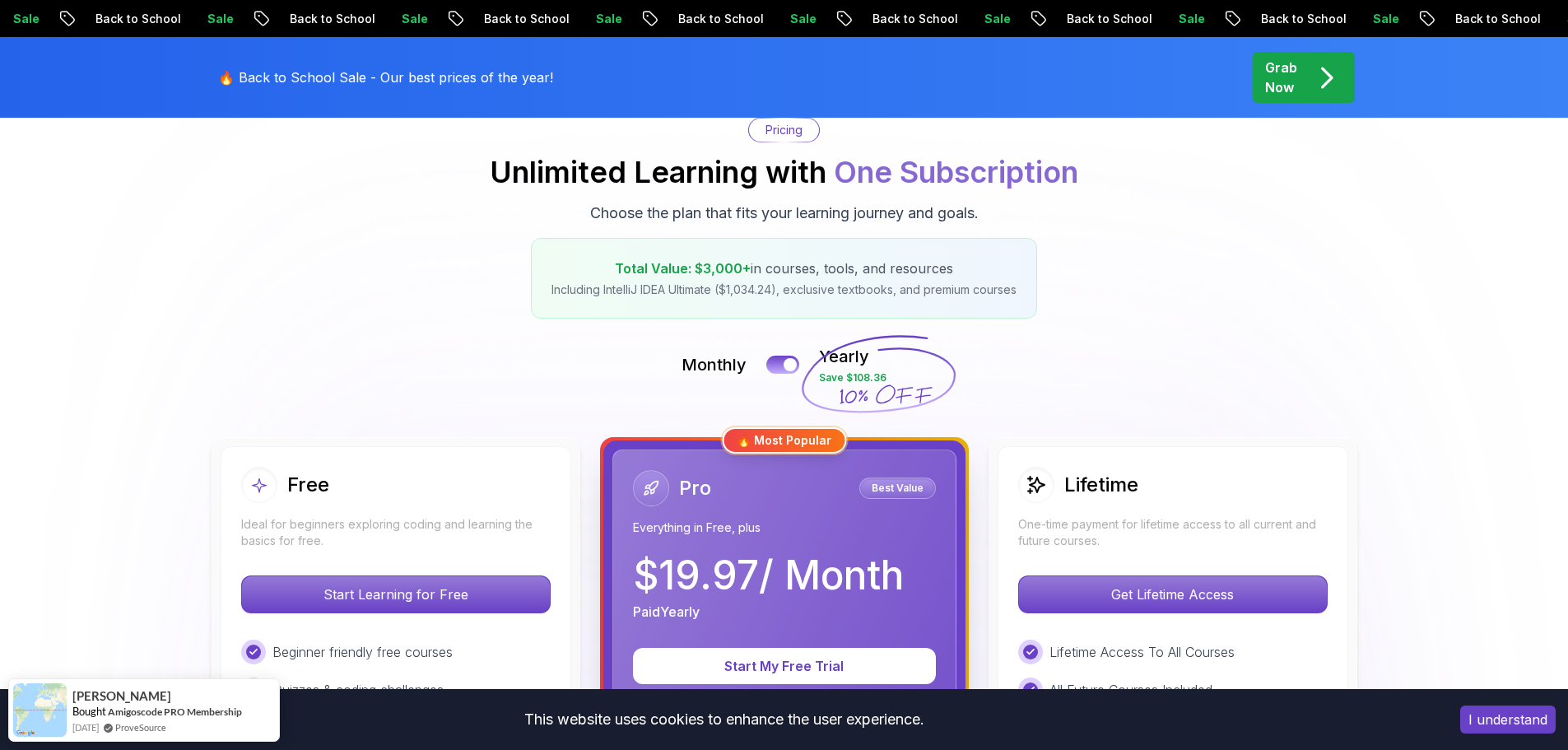
click at [1059, 497] on div "Lifetime" at bounding box center [1077, 485] width 120 height 36
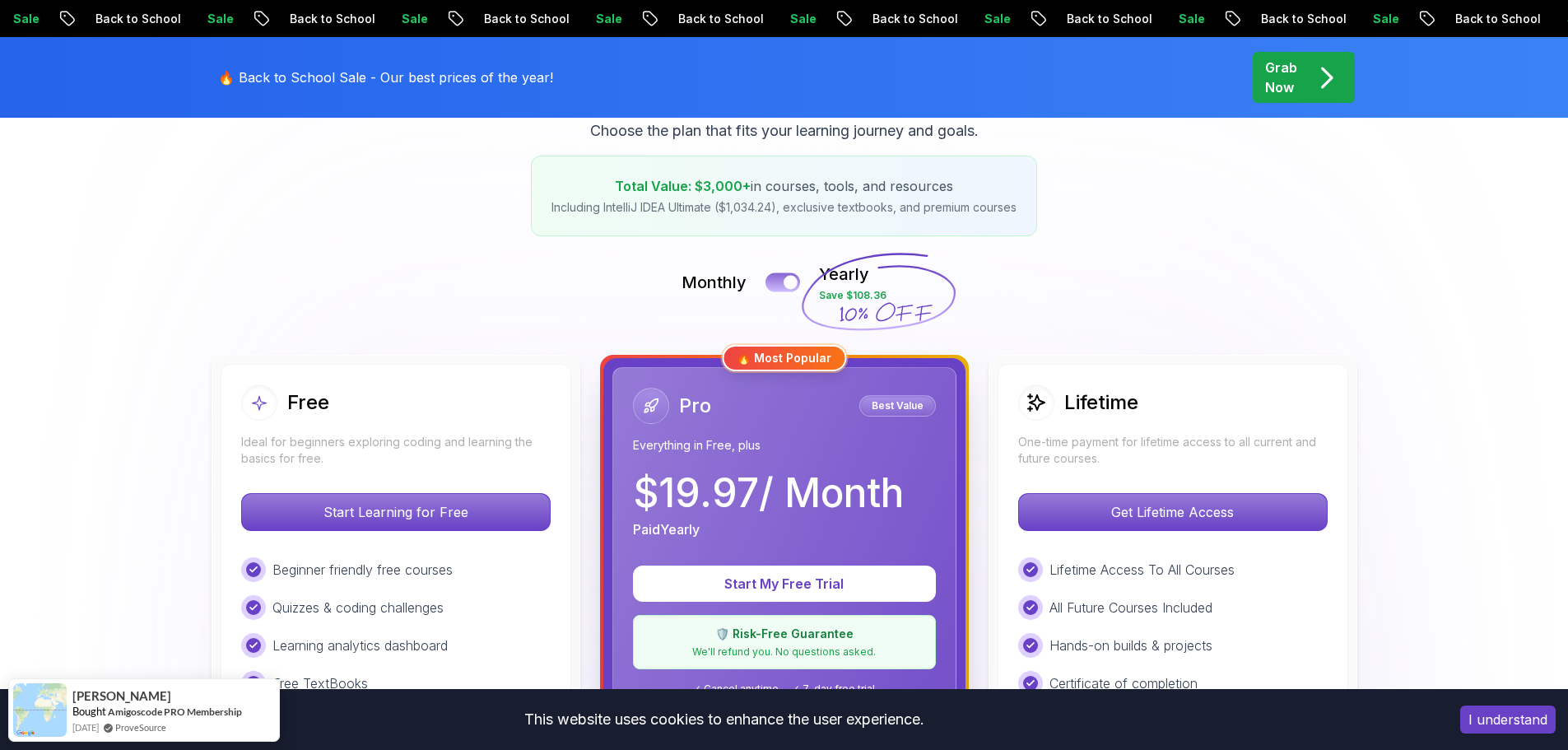
click at [782, 280] on button at bounding box center [783, 281] width 34 height 19
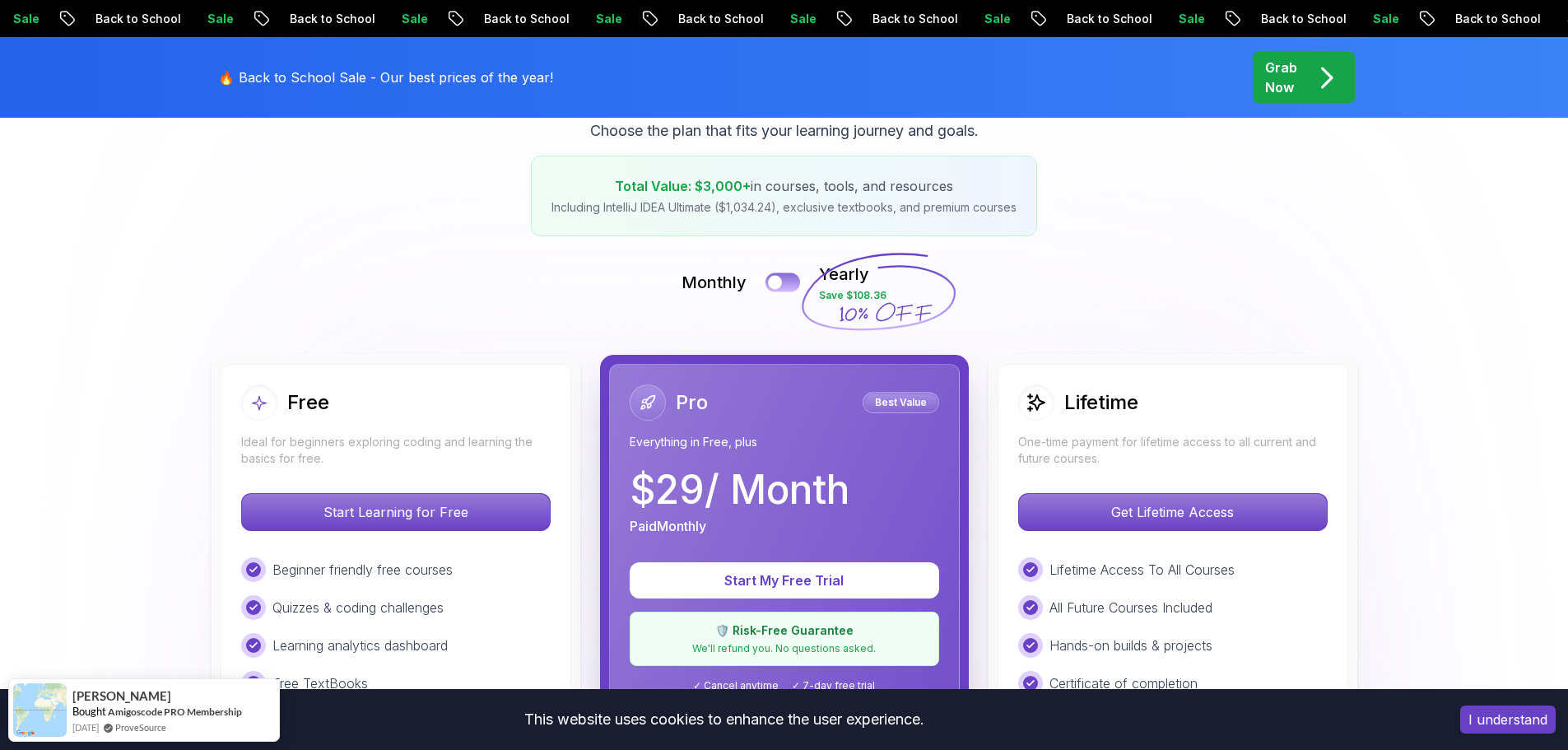
click at [785, 278] on button at bounding box center [783, 281] width 34 height 19
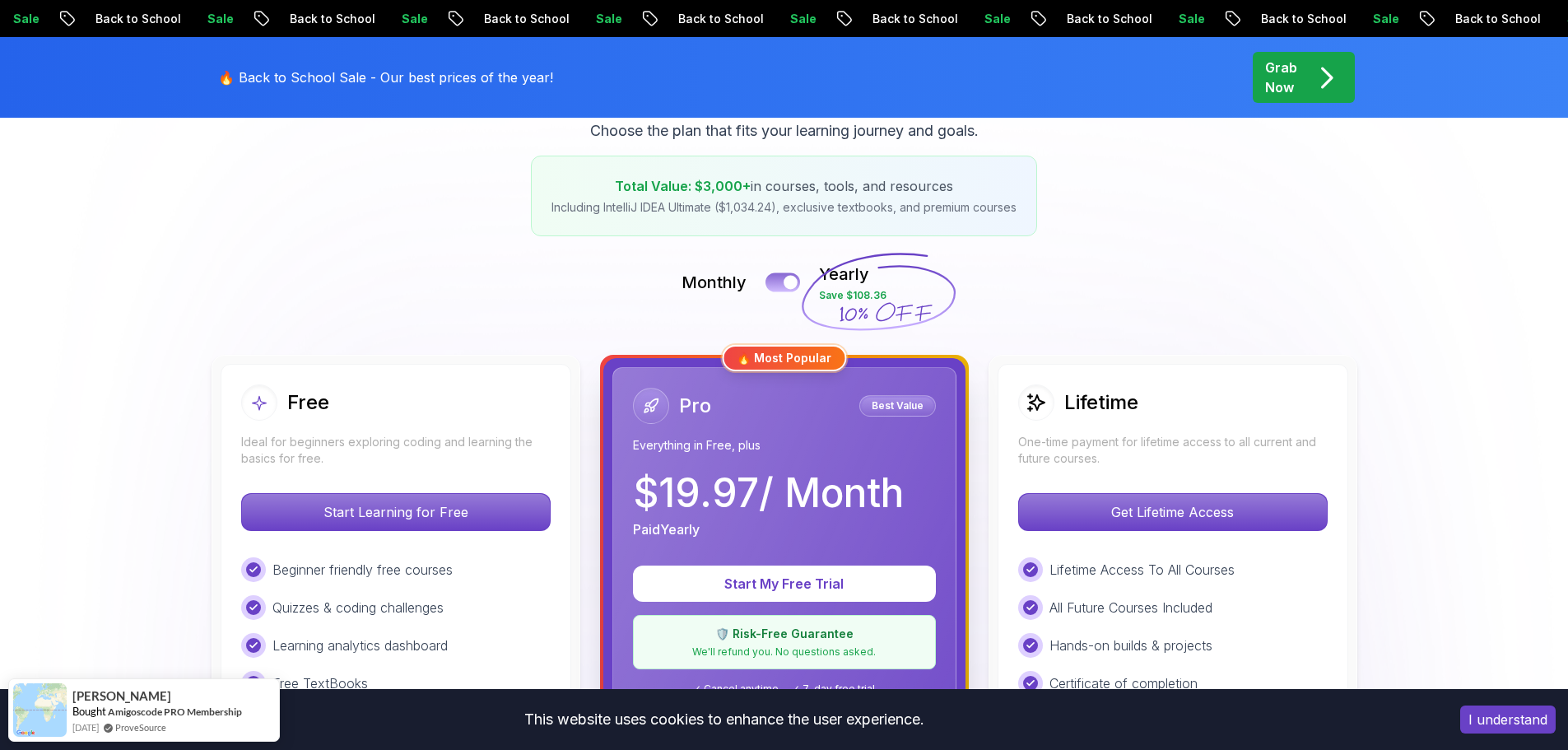
click at [785, 278] on div at bounding box center [791, 283] width 14 height 14
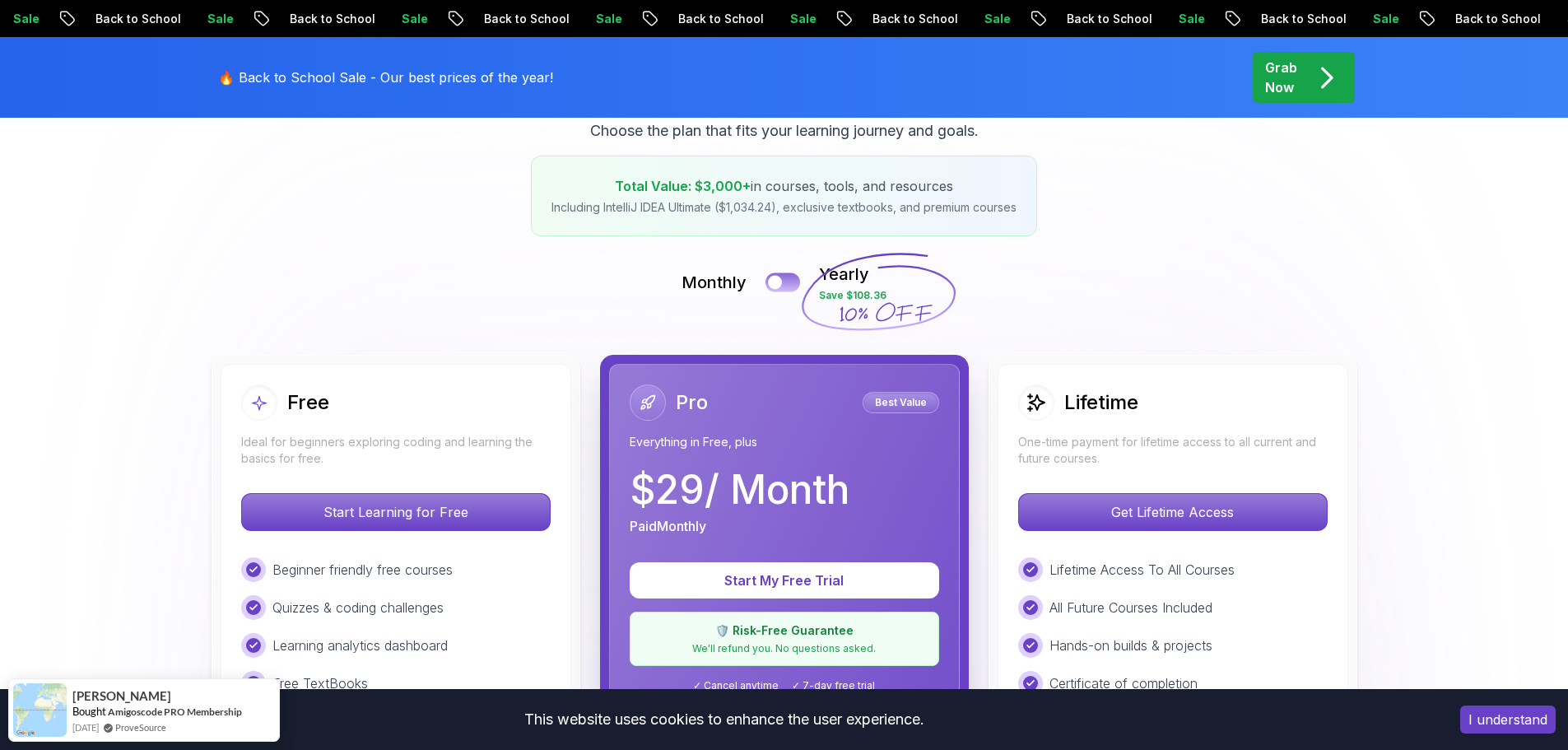
click at [785, 278] on button at bounding box center [783, 281] width 34 height 19
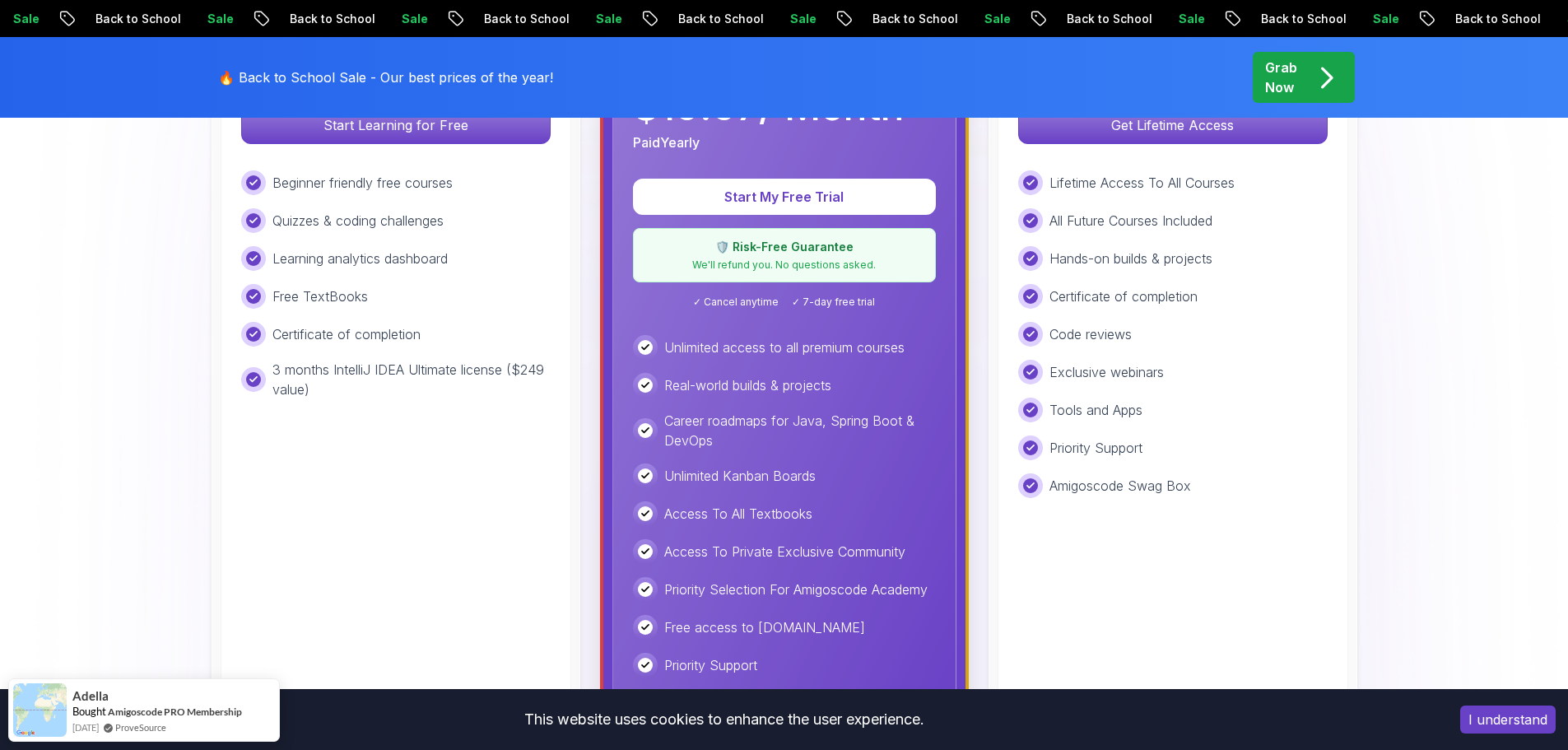
scroll to position [494, 0]
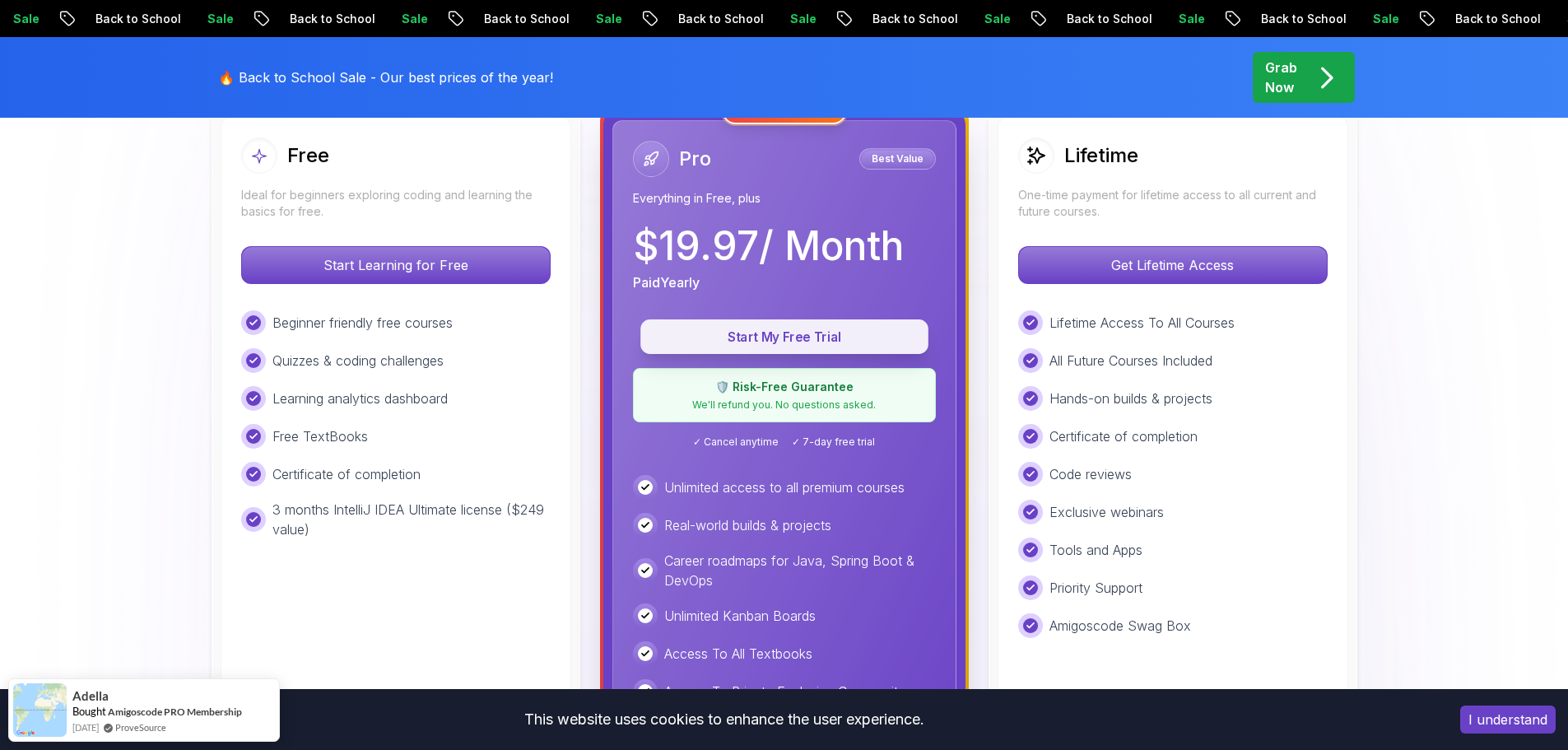
click at [810, 348] on button "Start My Free Trial" at bounding box center [784, 336] width 288 height 34
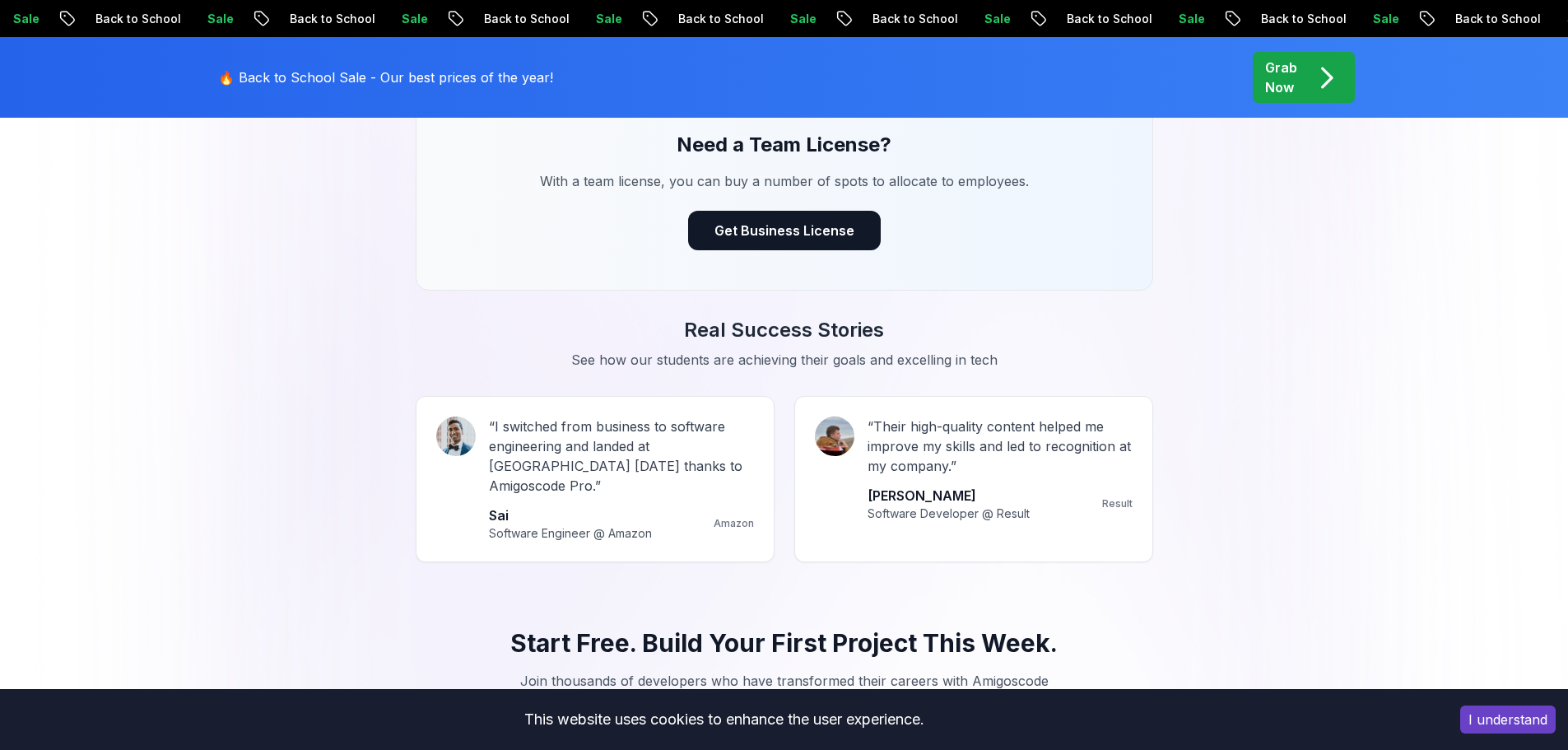
scroll to position [576, 0]
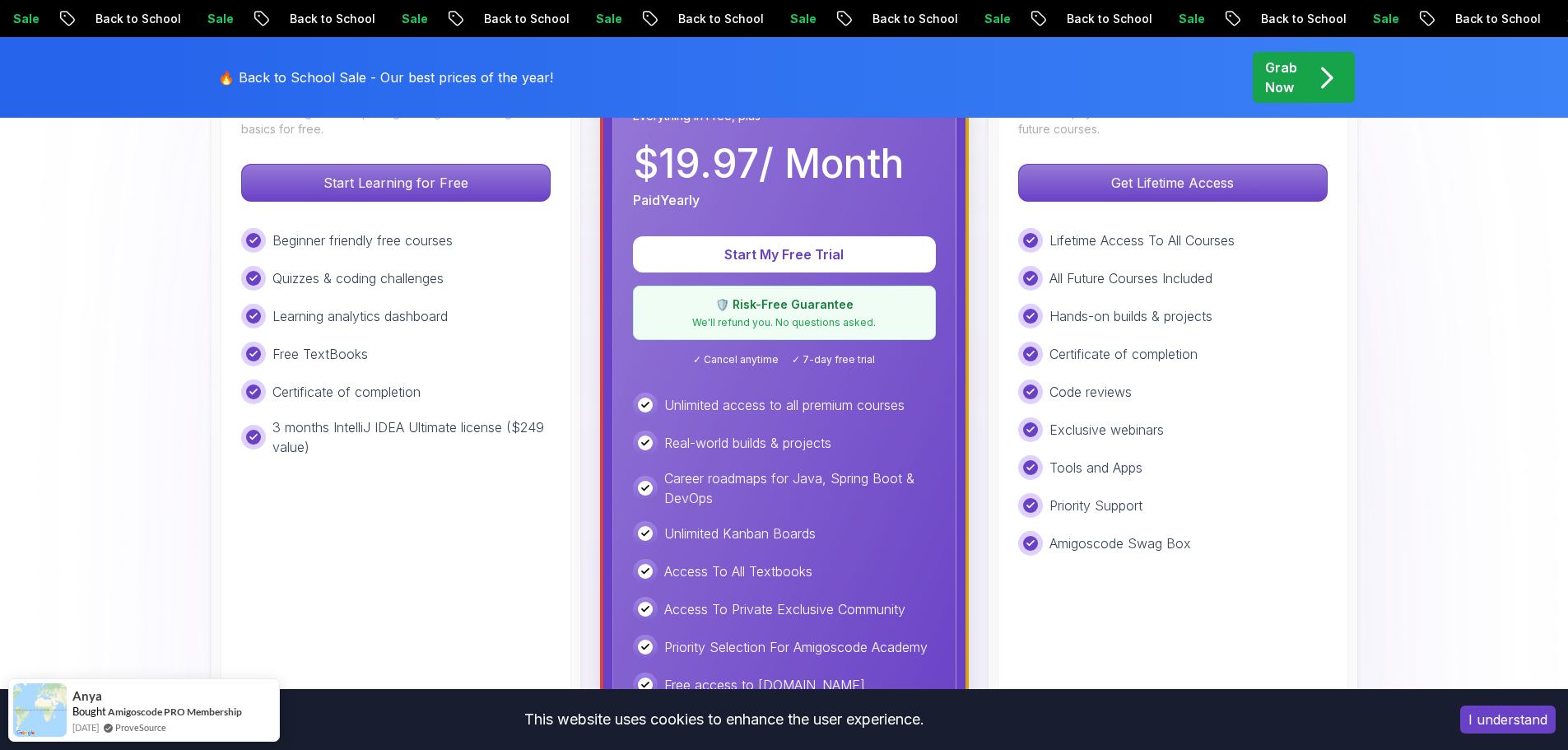
click at [800, 306] on p "🛡️ Risk-Free Guarantee" at bounding box center [784, 305] width 281 height 16
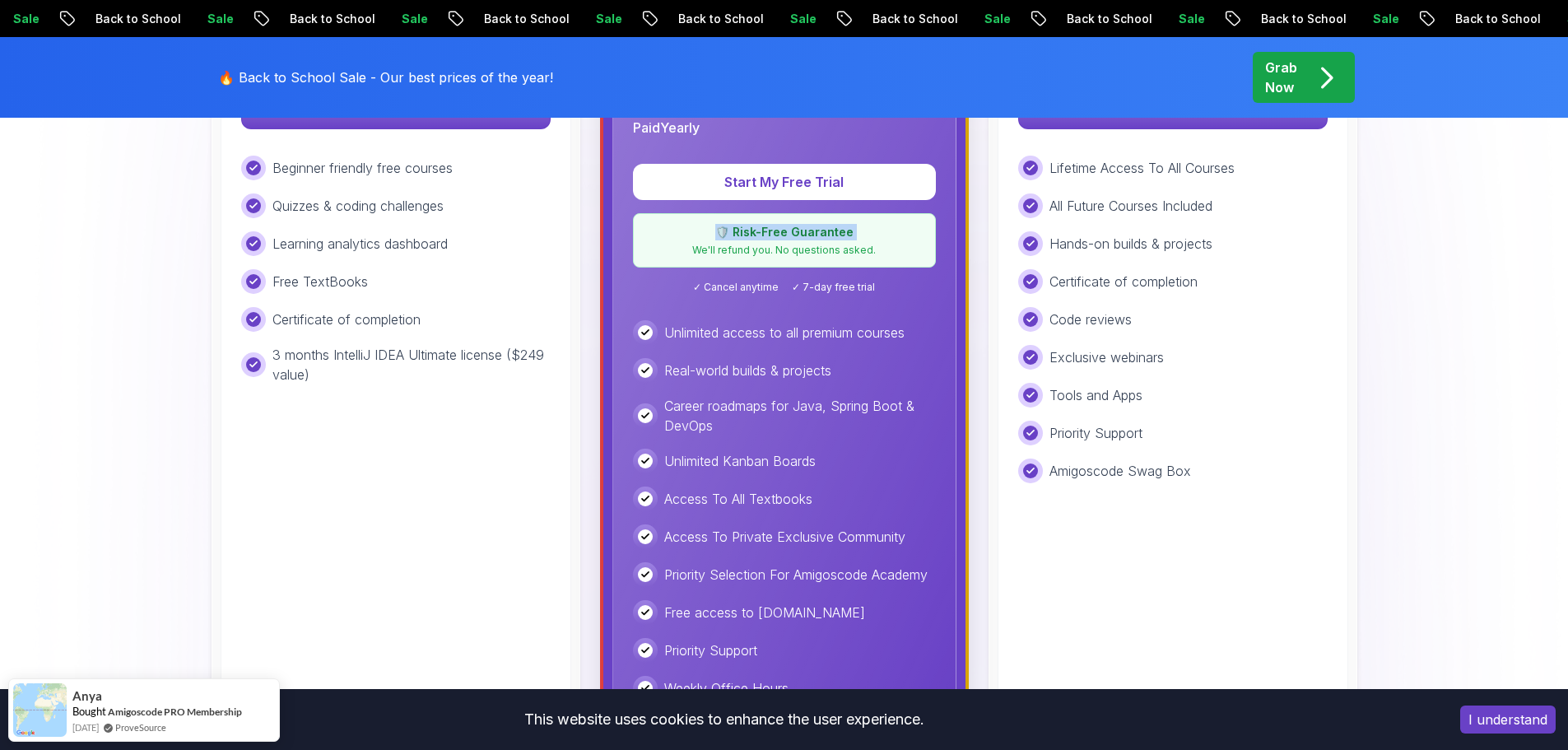
scroll to position [741, 0]
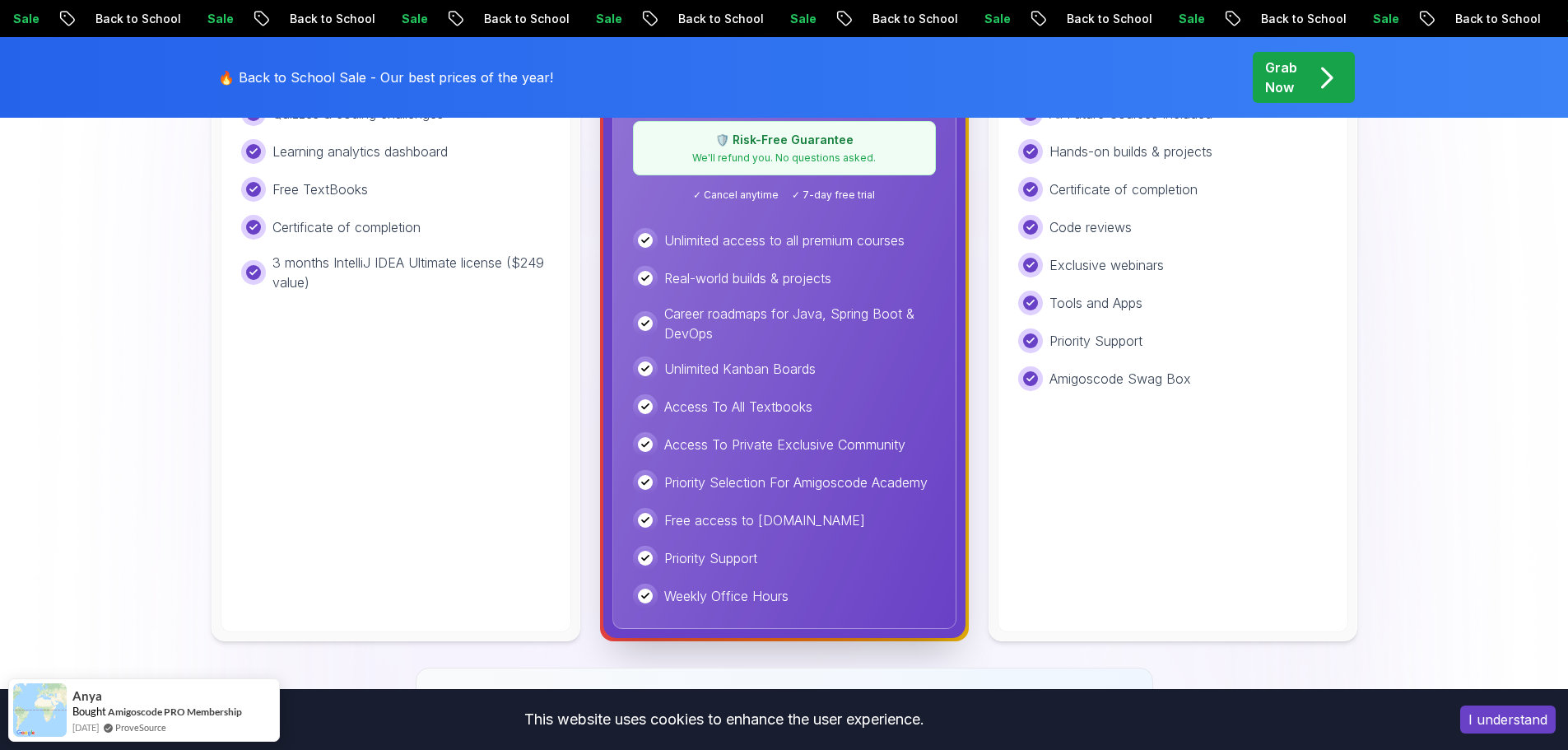
click at [765, 405] on p "Access To All Textbooks" at bounding box center [738, 407] width 148 height 20
click at [777, 446] on p "Access To Private Exclusive Community" at bounding box center [784, 444] width 241 height 20
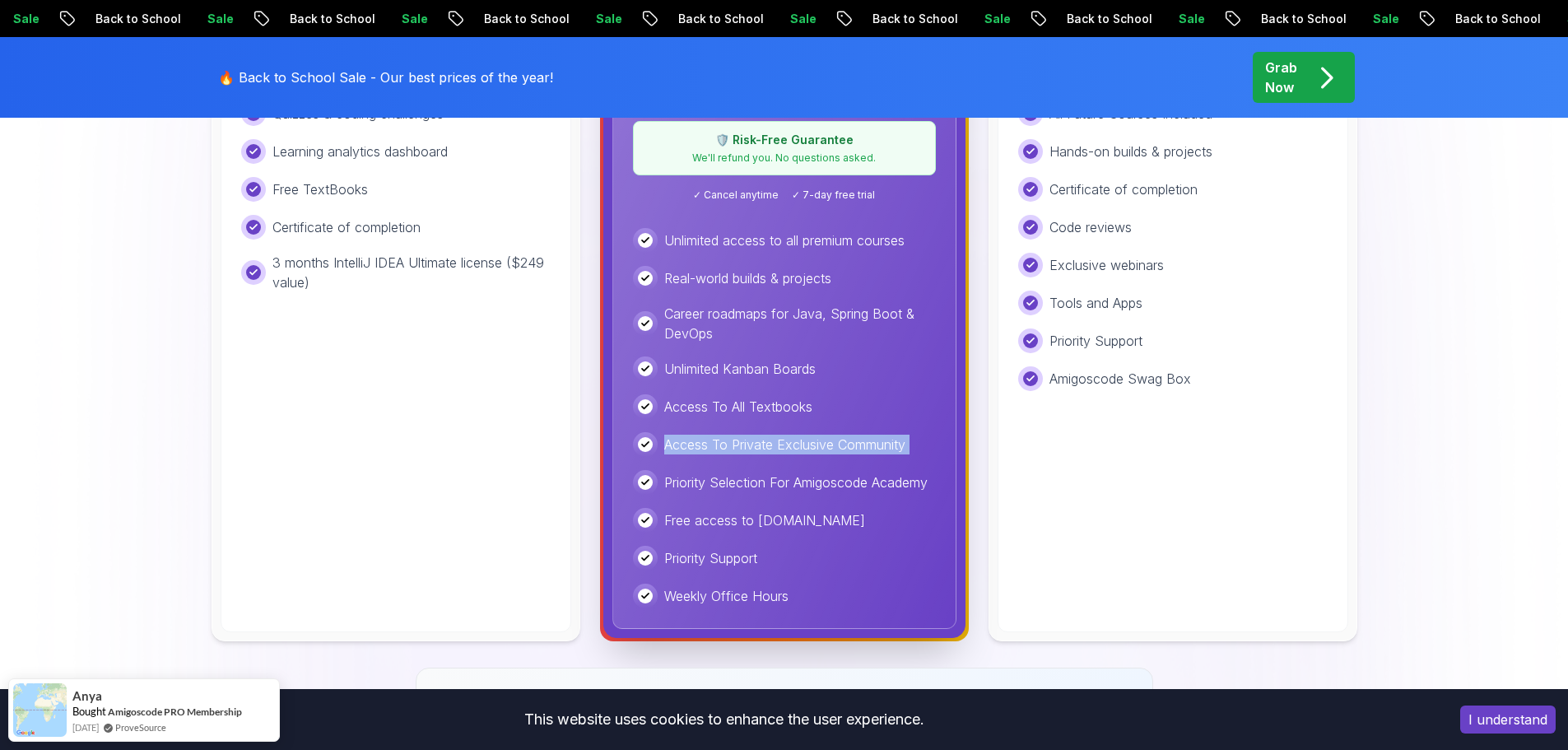
click at [777, 446] on p "Access To Private Exclusive Community" at bounding box center [784, 444] width 241 height 20
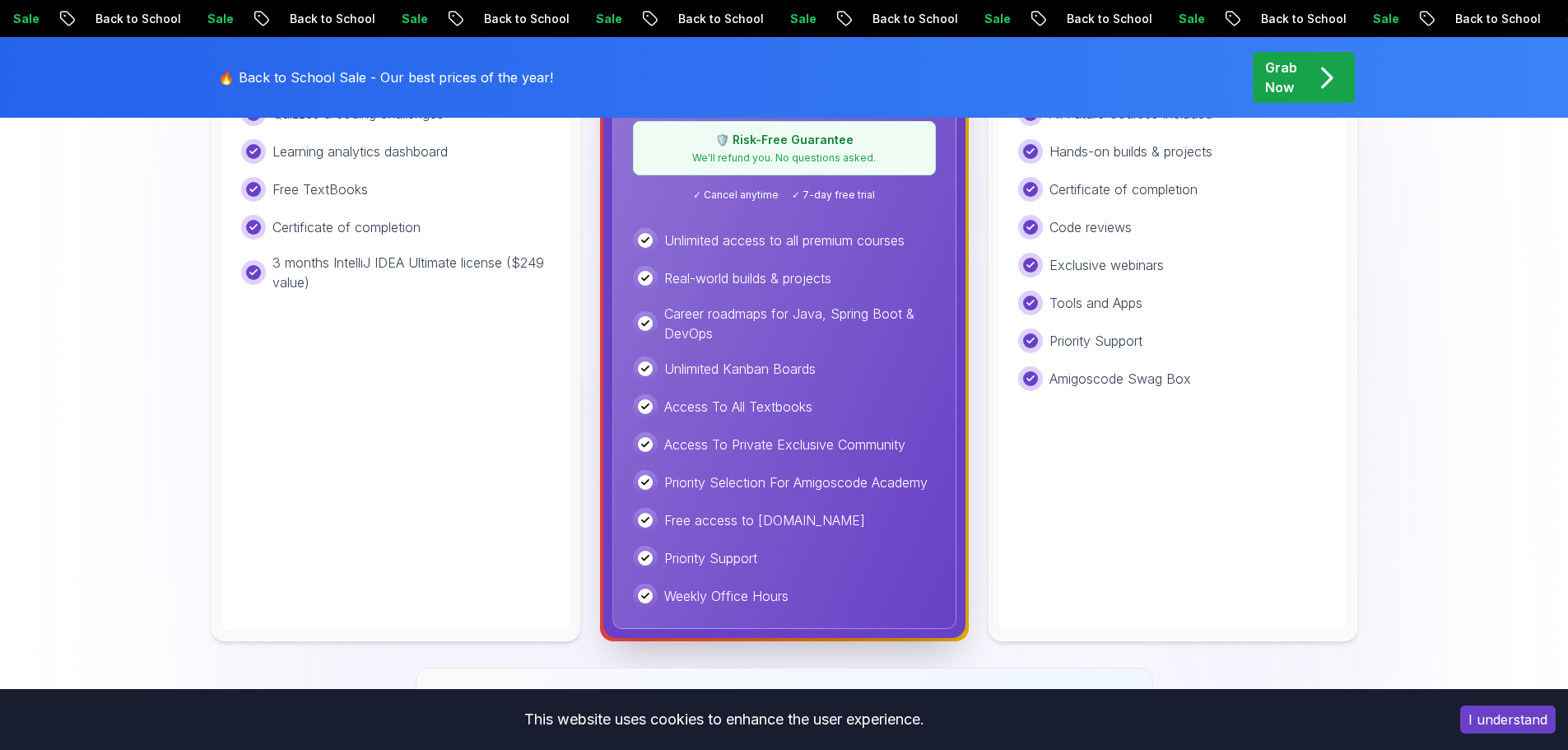
click at [748, 483] on p "Priority Selection For Amigoscode Academy" at bounding box center [796, 482] width 263 height 20
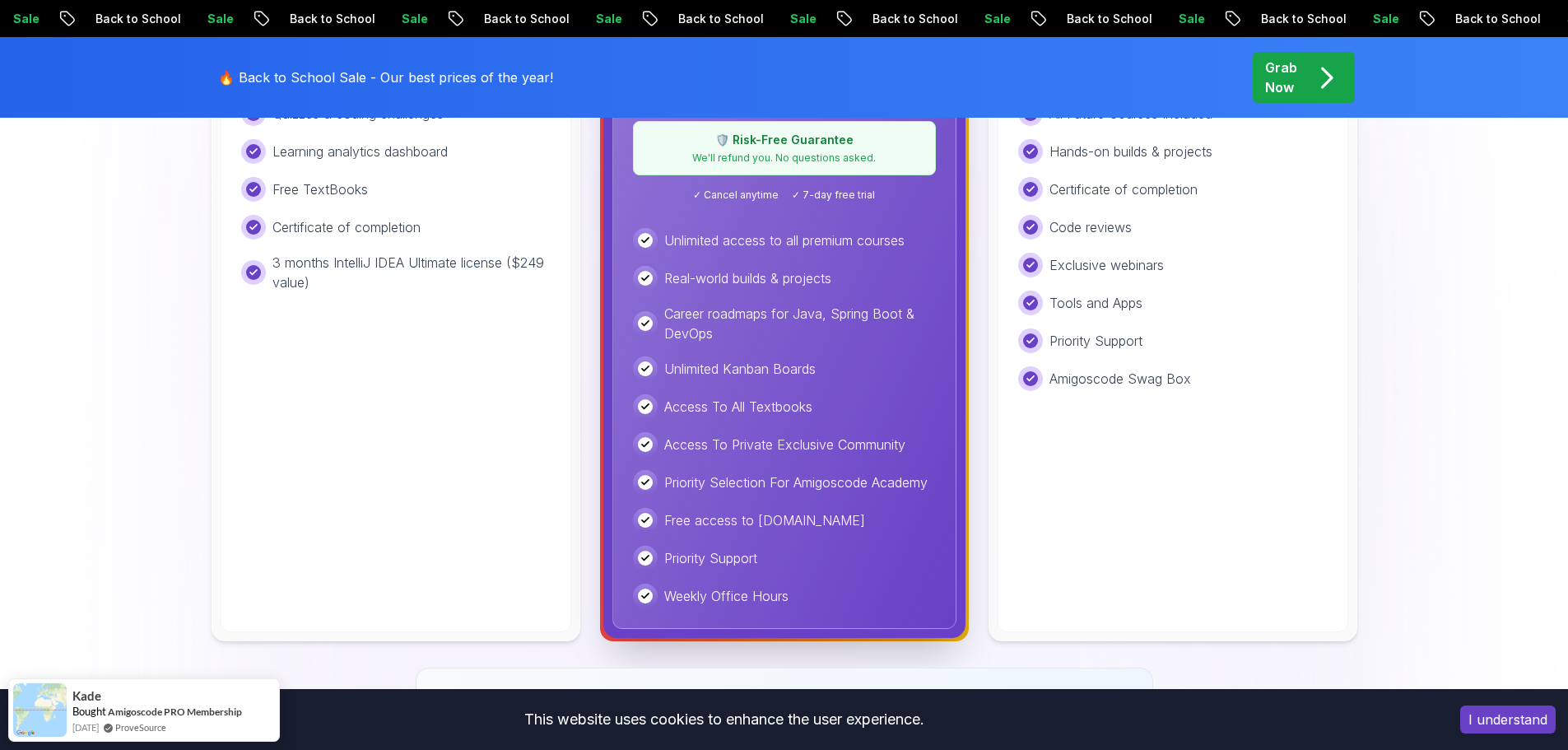
click at [701, 524] on p "Free access to [DOMAIN_NAME]" at bounding box center [765, 520] width 201 height 20
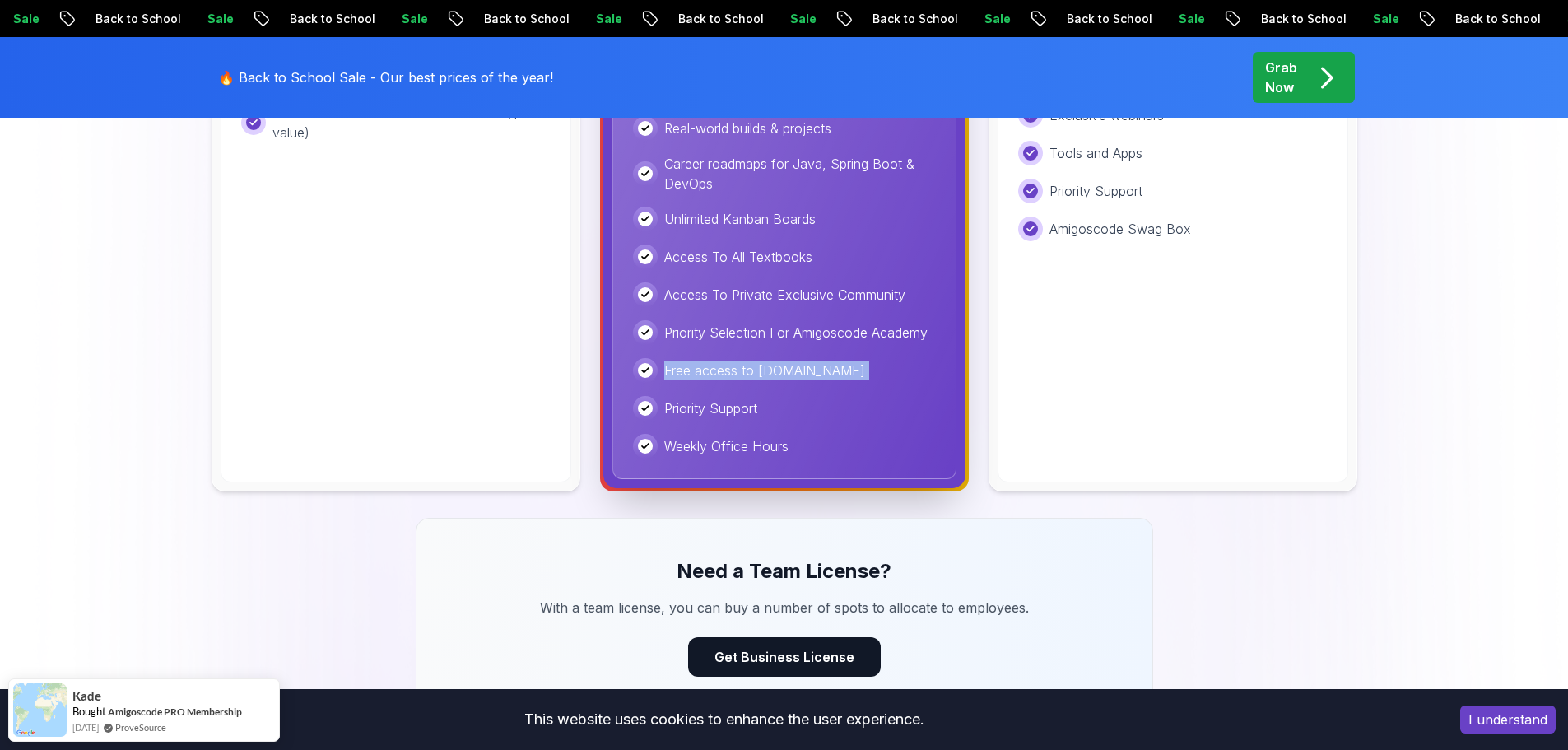
scroll to position [0, 0]
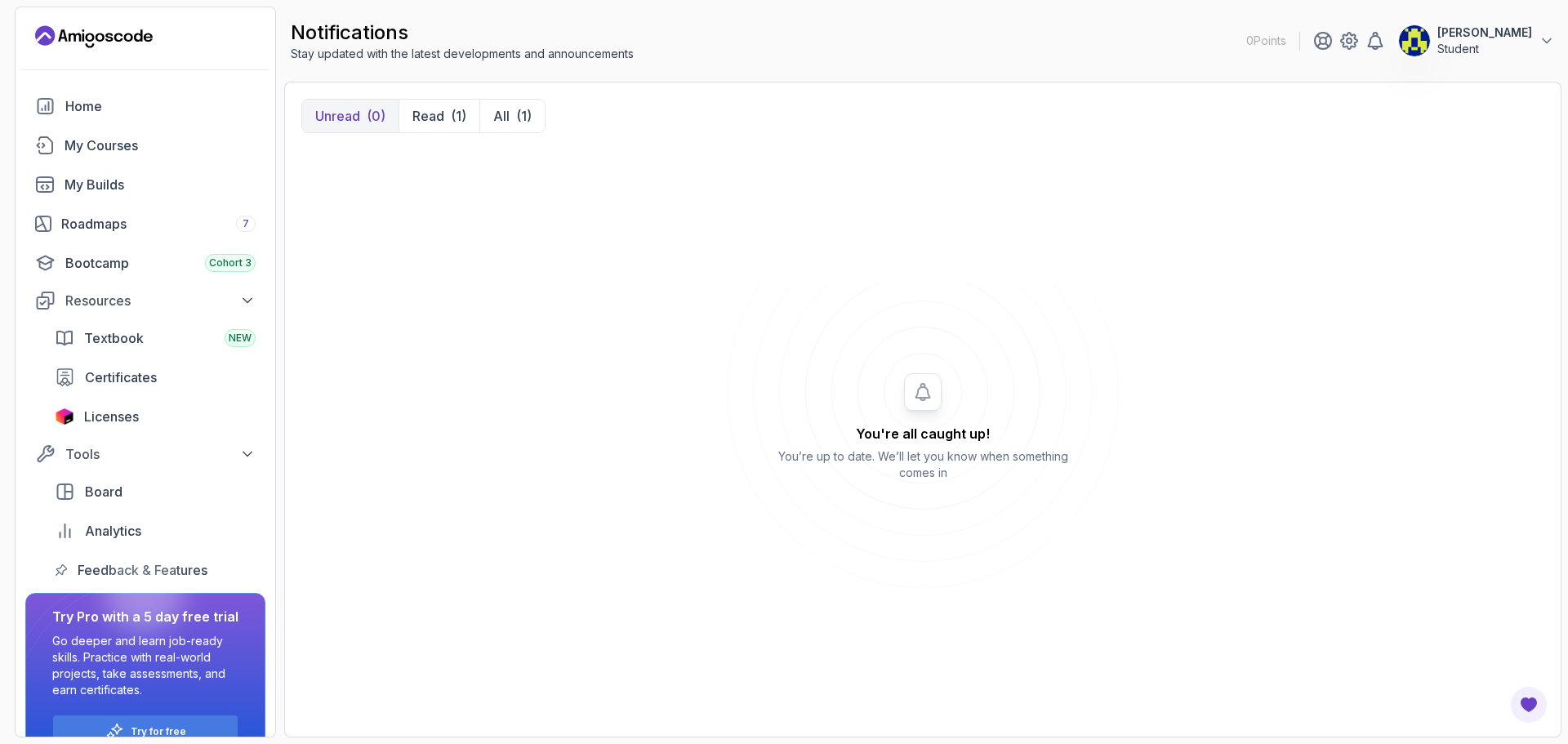
click at [87, 33] on icon "Landing page" at bounding box center [93, 36] width 117 height 26
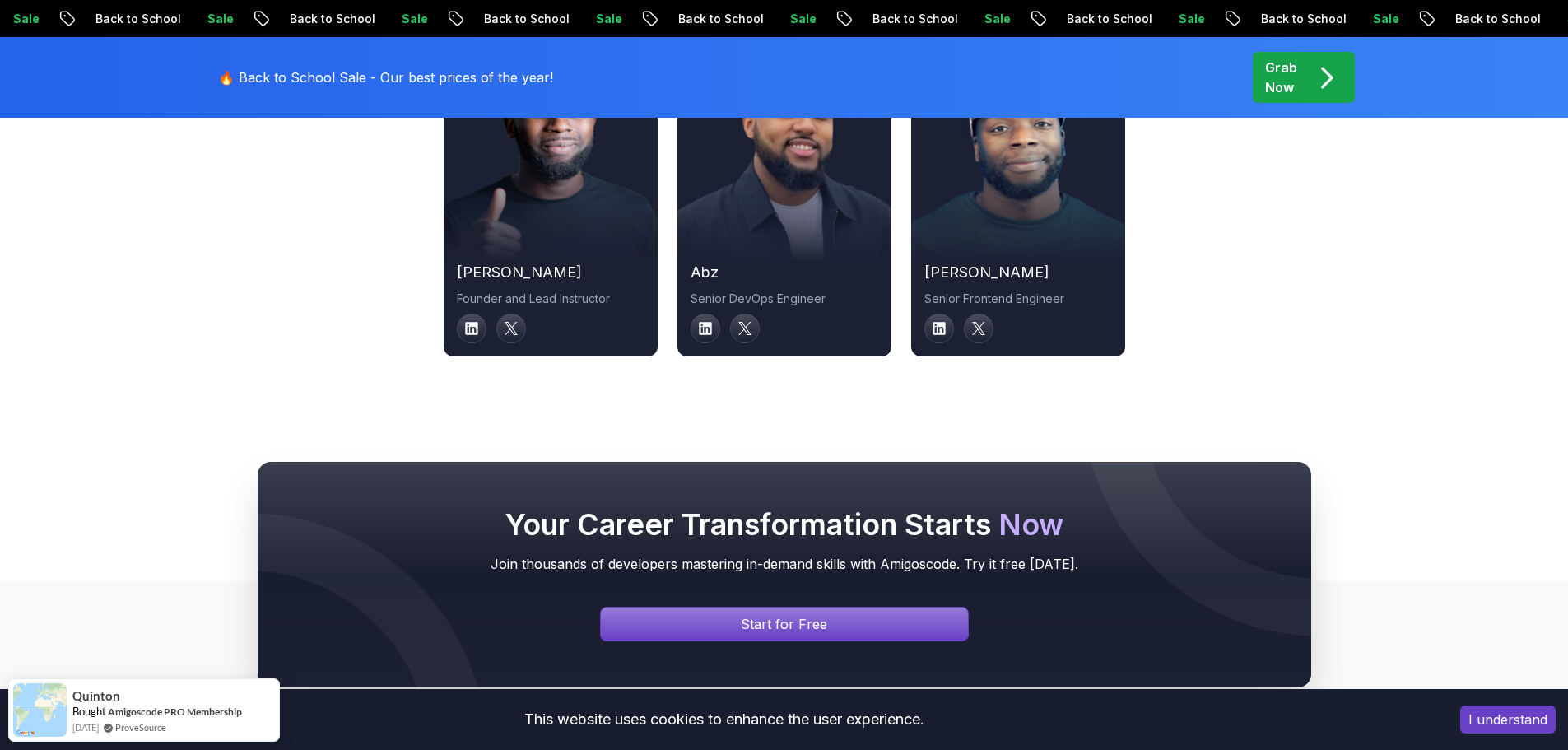
scroll to position [6264, 0]
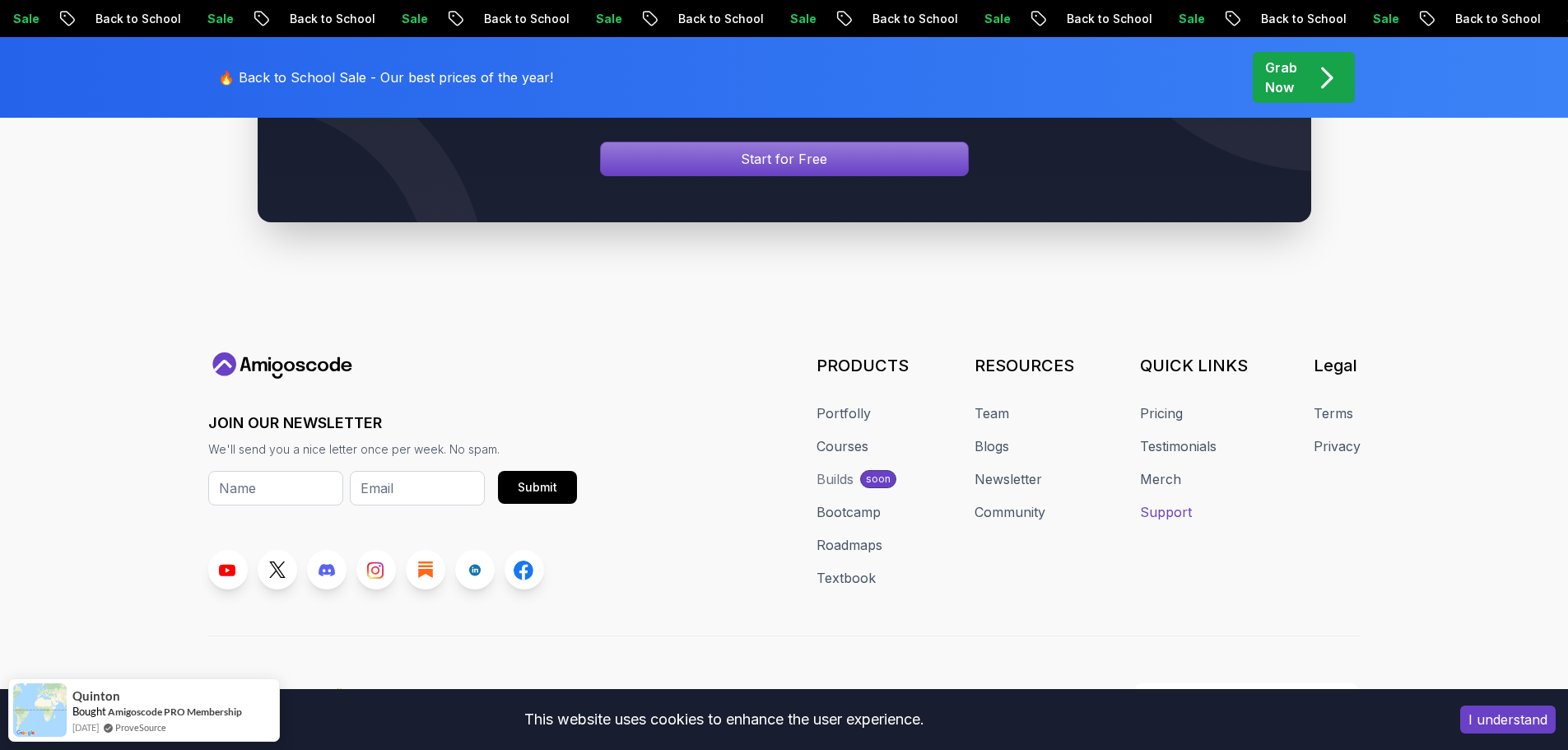
click at [1172, 502] on link "Support" at bounding box center [1166, 512] width 52 height 20
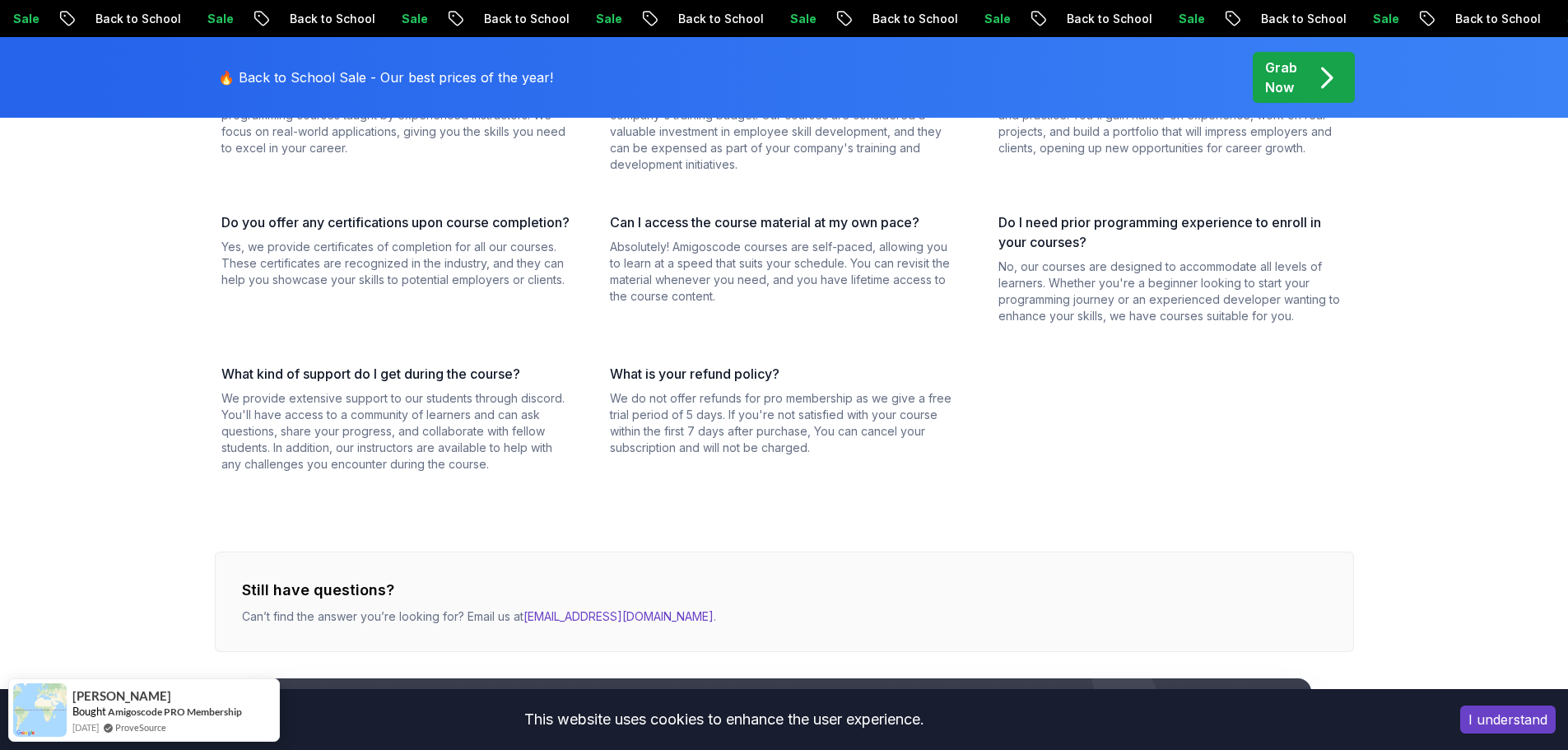
scroll to position [658, 0]
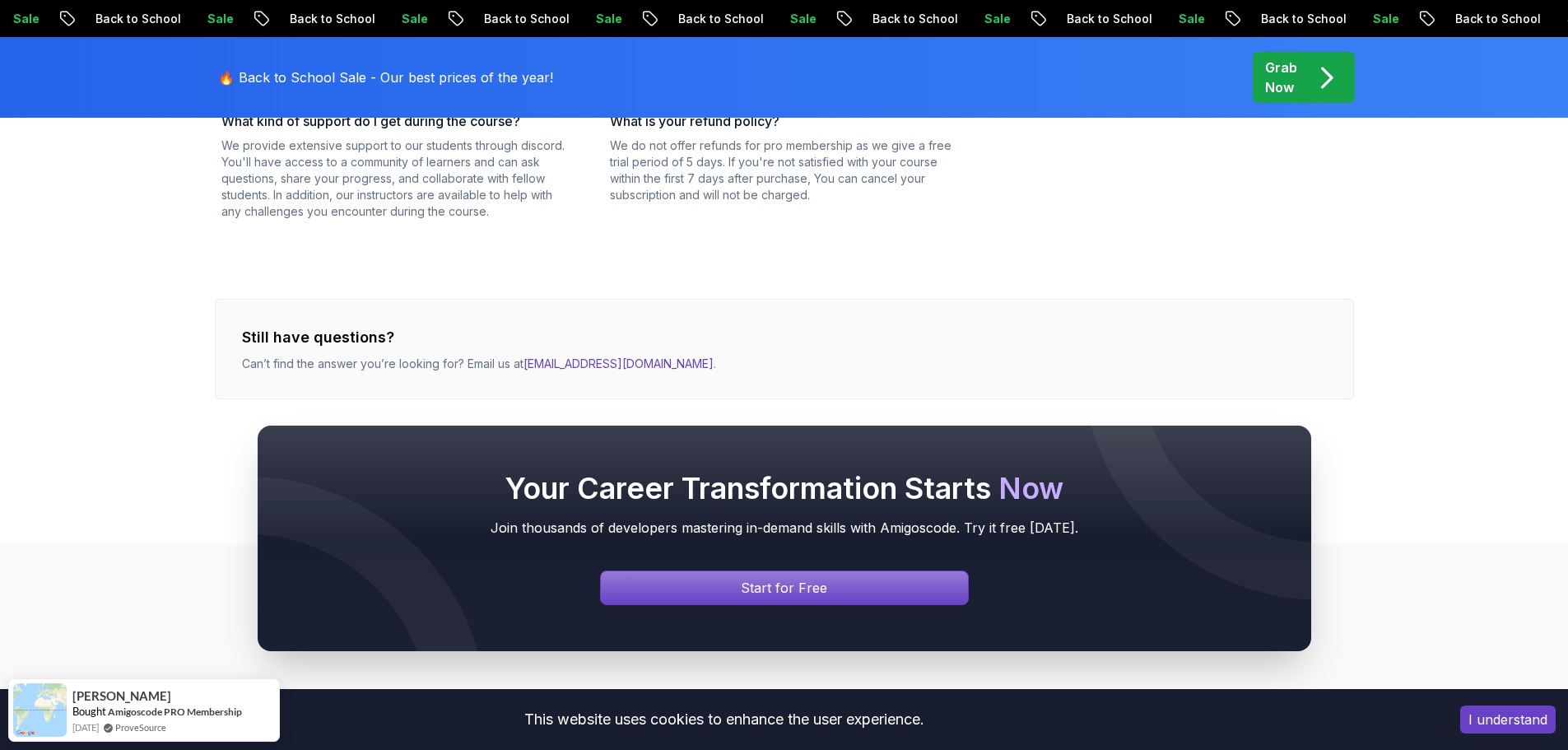
click at [665, 362] on div "Your Career Transformation Starts Now Join thousands of developers mastering in…" at bounding box center [784, 537] width 1568 height 383
drag, startPoint x: 658, startPoint y: 363, endPoint x: 523, endPoint y: 362, distance: 135.0
click at [542, 363] on div "Your Career Transformation Starts Now Join thousands of developers mastering in…" at bounding box center [784, 537] width 1568 height 383
click at [451, 352] on div "Your Career Transformation Starts Now Join thousands of developers mastering in…" at bounding box center [784, 537] width 1568 height 383
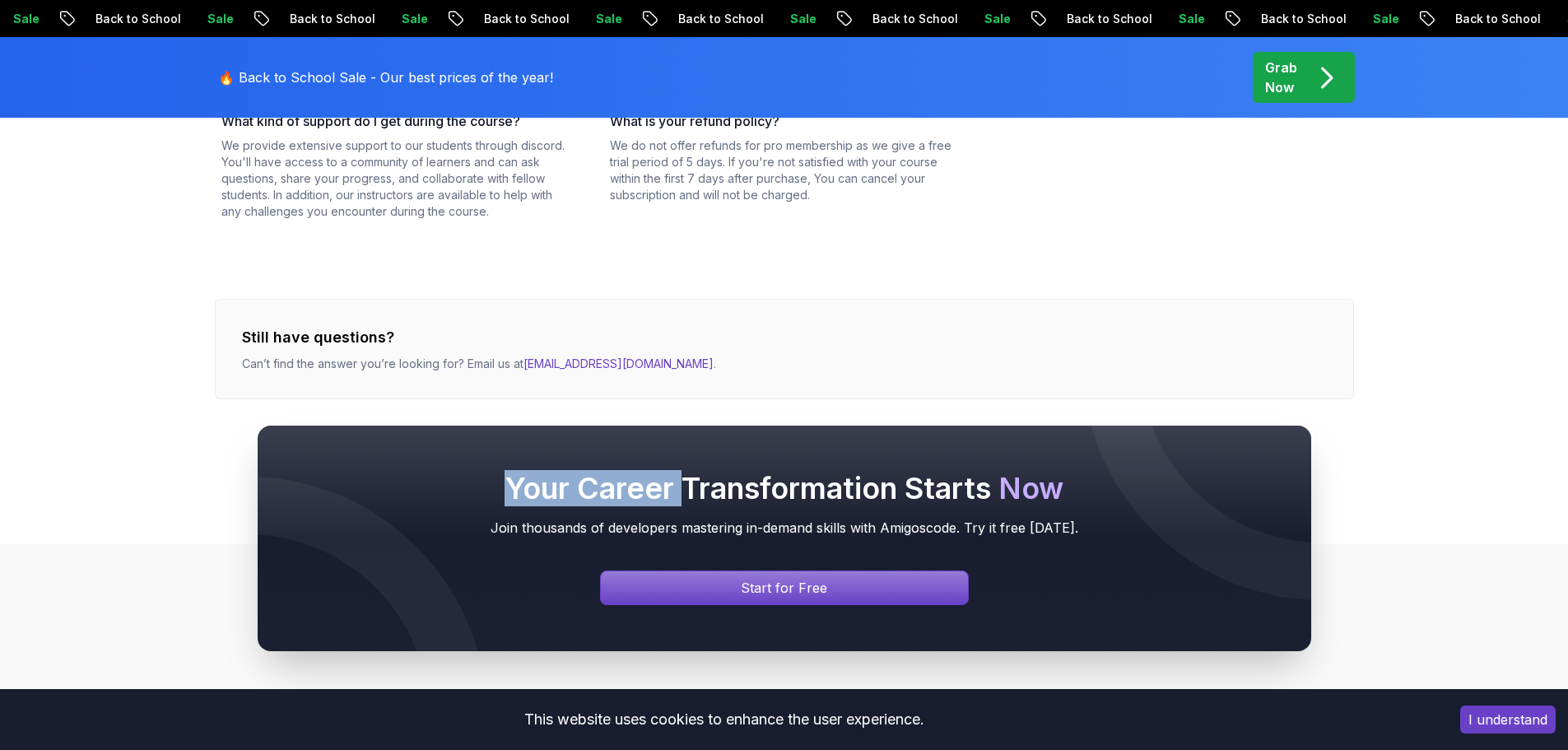
drag, startPoint x: 435, startPoint y: 368, endPoint x: 684, endPoint y: 362, distance: 249.1
click at [684, 362] on div "Your Career Transformation Starts Now Join thousands of developers mastering in…" at bounding box center [784, 537] width 1568 height 383
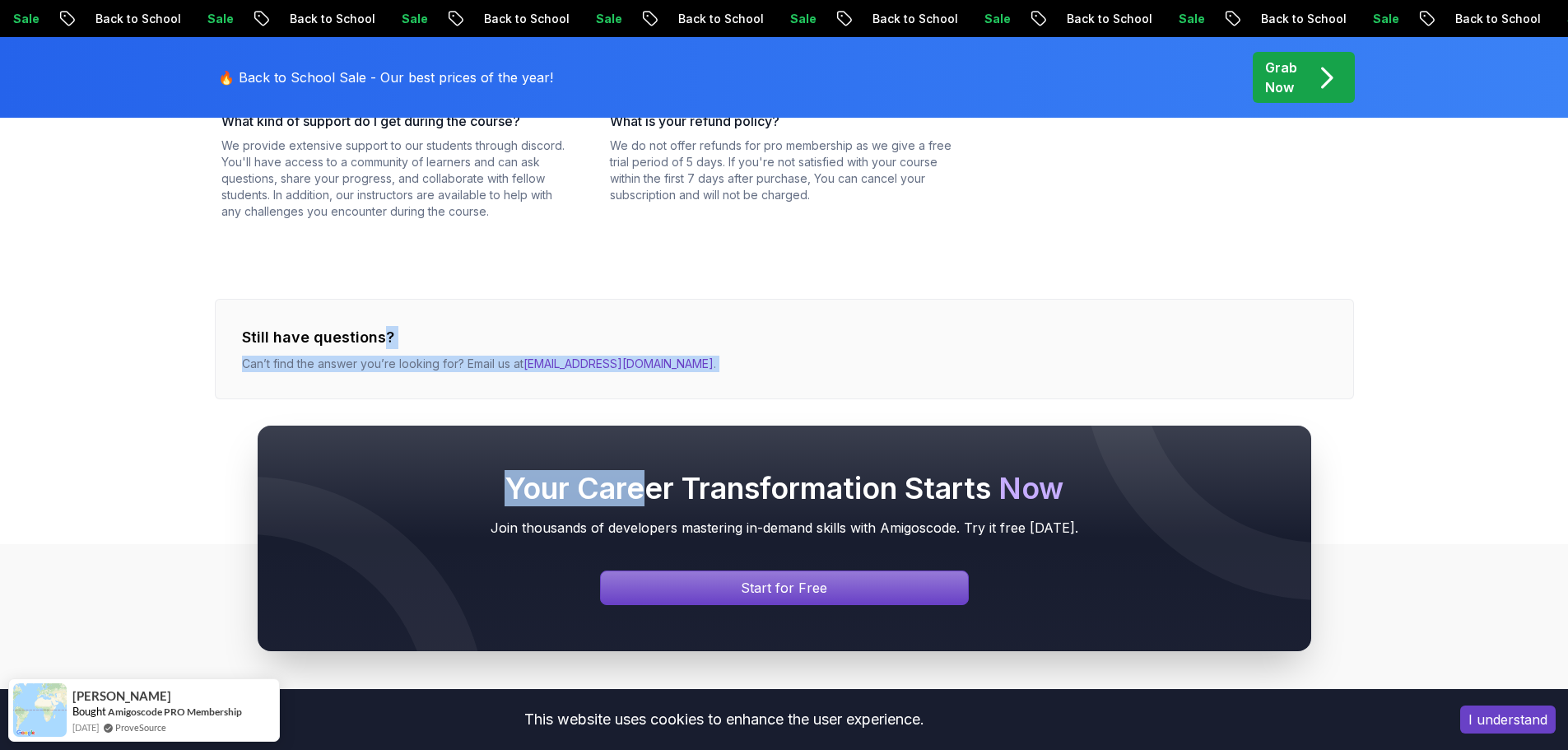
drag, startPoint x: 377, startPoint y: 286, endPoint x: 647, endPoint y: 363, distance: 280.8
click at [647, 363] on div "Sale Back to School Sale Back to School Sale Back to School Sale Back to School…" at bounding box center [784, 271] width 1568 height 1860
copy div "? Can’t find the answer you’re looking for? Email us at hello@amigoscode.com . …"
